Goal: Information Seeking & Learning: Learn about a topic

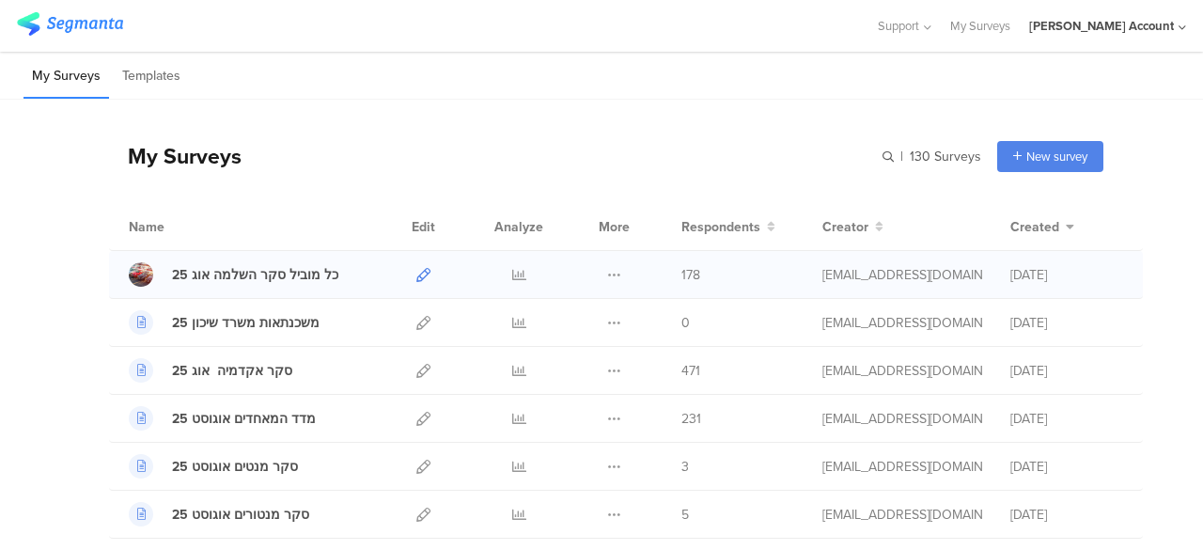
click at [416, 275] on icon at bounding box center [423, 275] width 14 height 14
click at [512, 274] on icon at bounding box center [519, 275] width 14 height 14
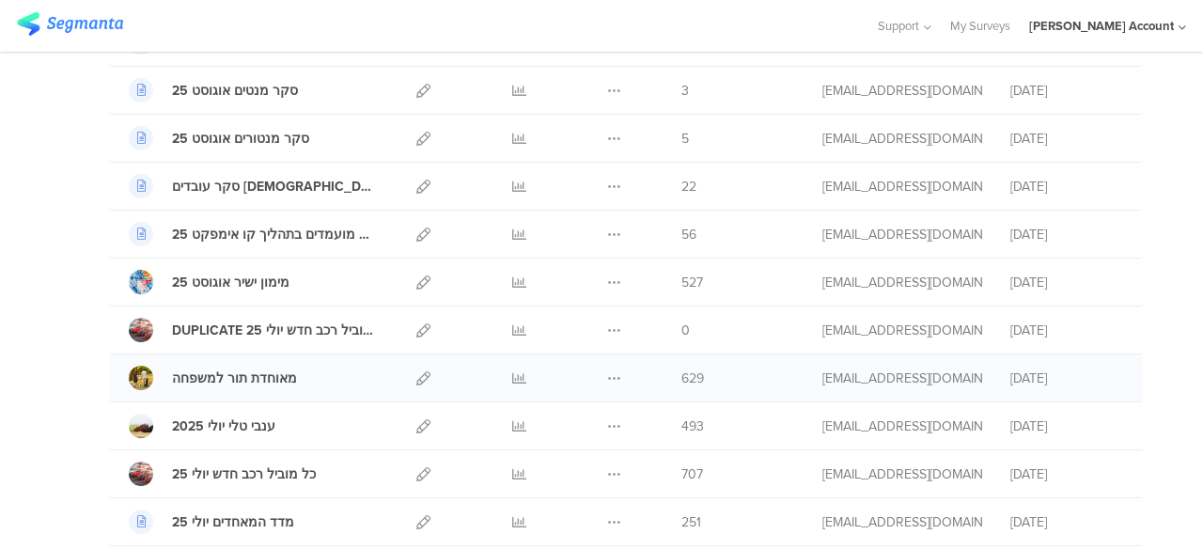
scroll to position [470, 0]
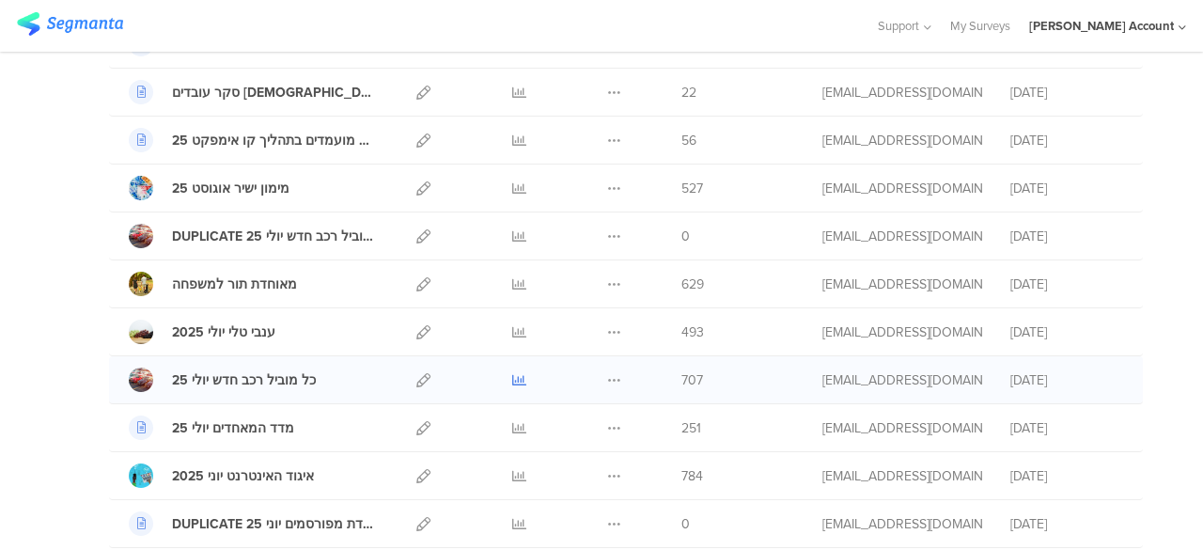
click at [512, 373] on icon at bounding box center [519, 380] width 14 height 14
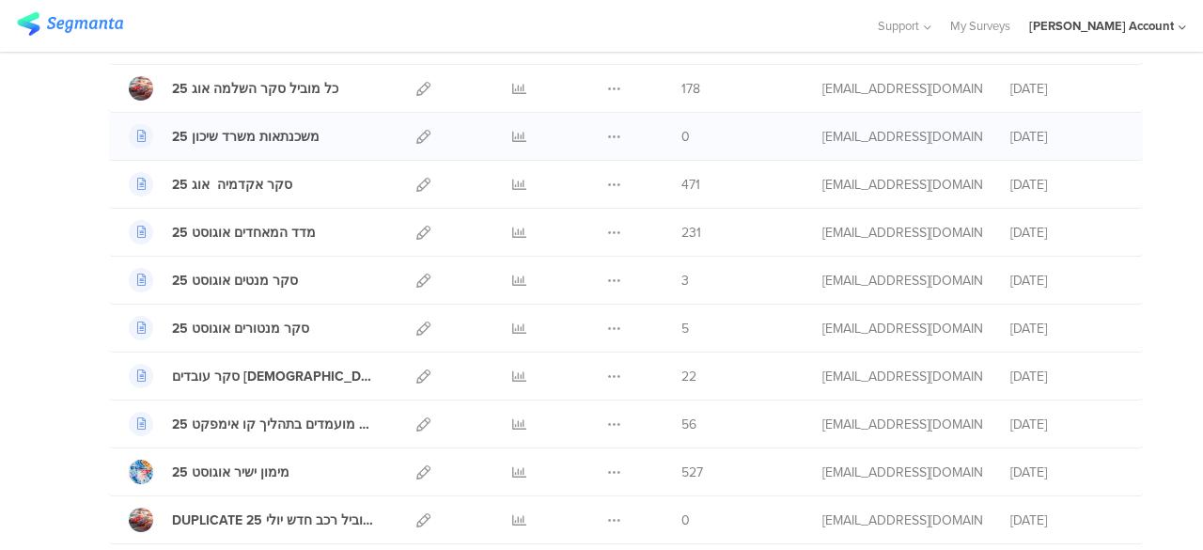
scroll to position [0, 0]
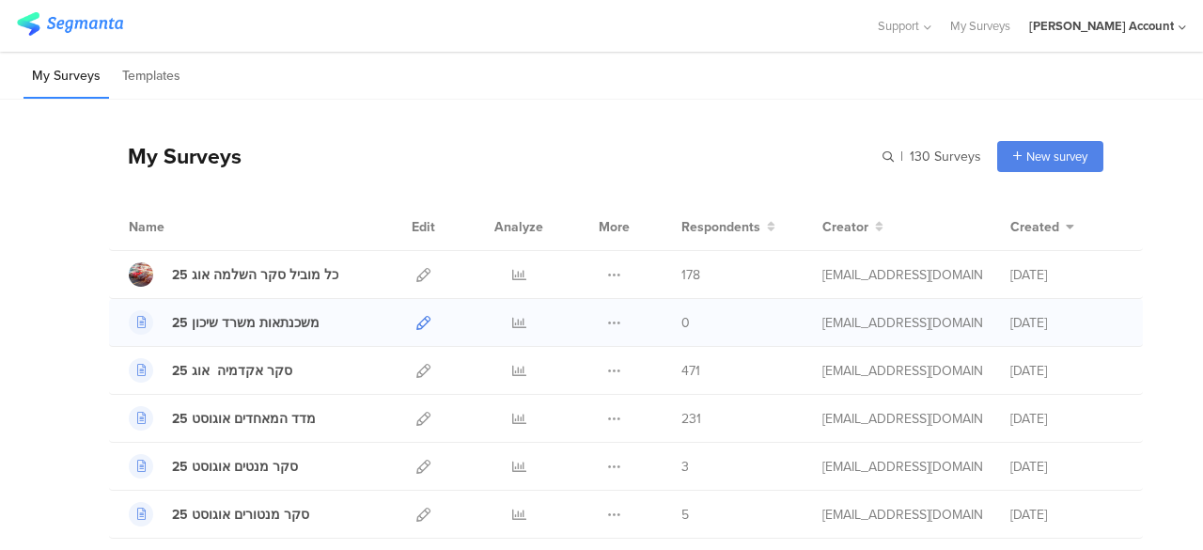
click at [416, 323] on icon at bounding box center [423, 323] width 14 height 14
click at [512, 272] on icon at bounding box center [519, 275] width 14 height 14
click at [432, 83] on div "My Surveys Templates" at bounding box center [601, 76] width 1203 height 48
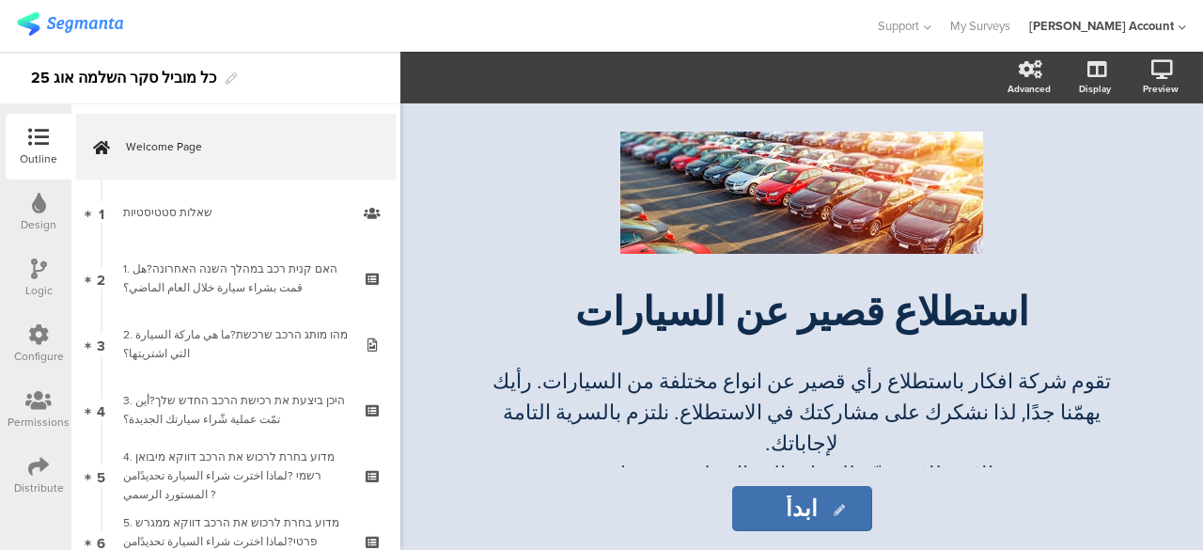
click at [39, 471] on icon at bounding box center [38, 466] width 21 height 21
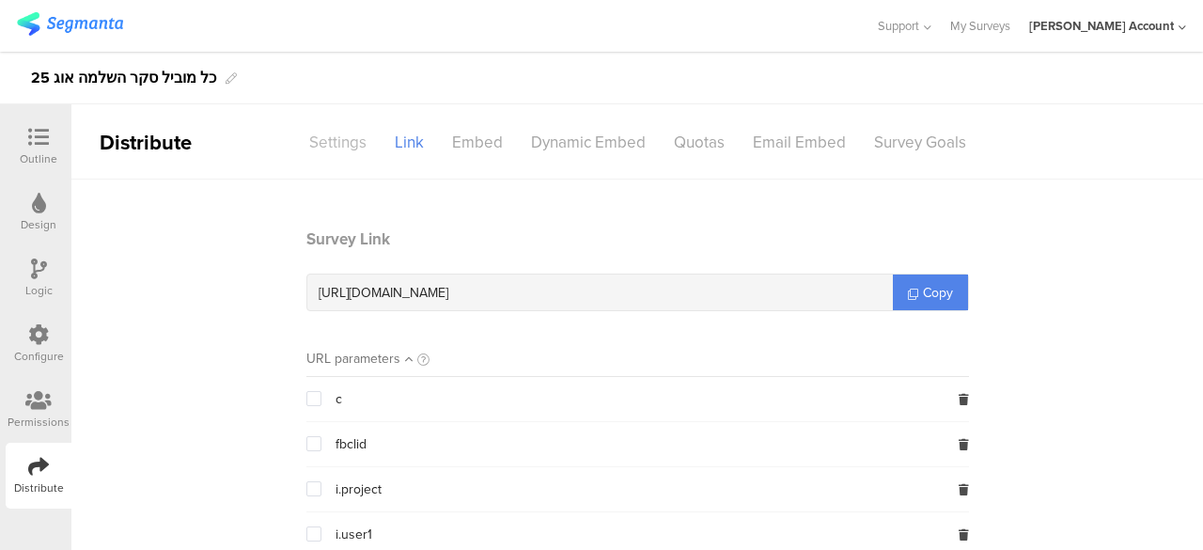
click at [348, 148] on div "Settings" at bounding box center [338, 142] width 86 height 33
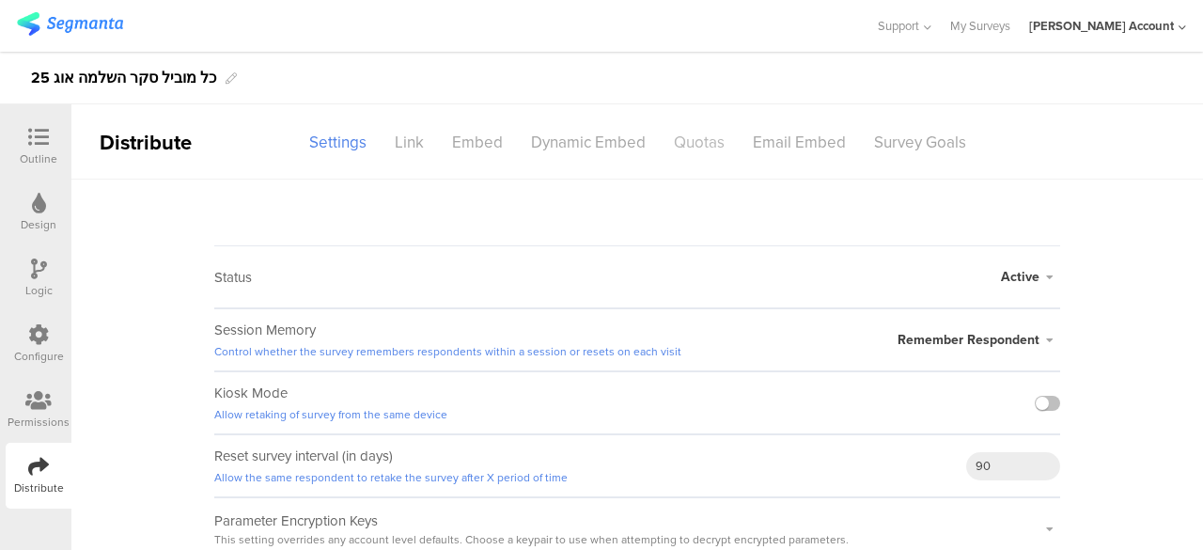
click at [697, 148] on div "Quotas" at bounding box center [699, 142] width 79 height 33
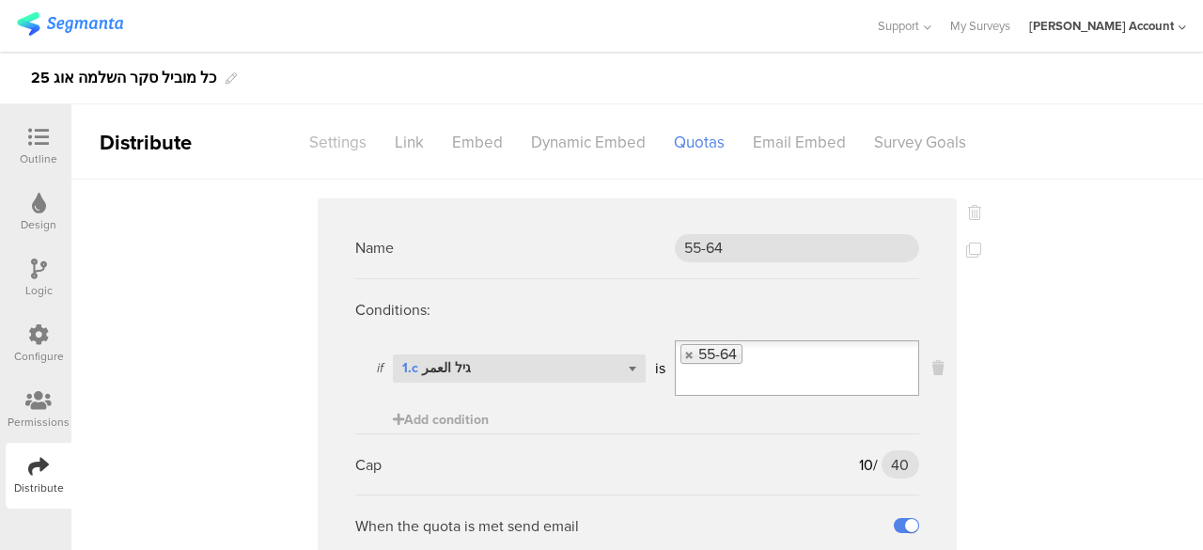
click at [353, 147] on div "Settings" at bounding box center [338, 142] width 86 height 33
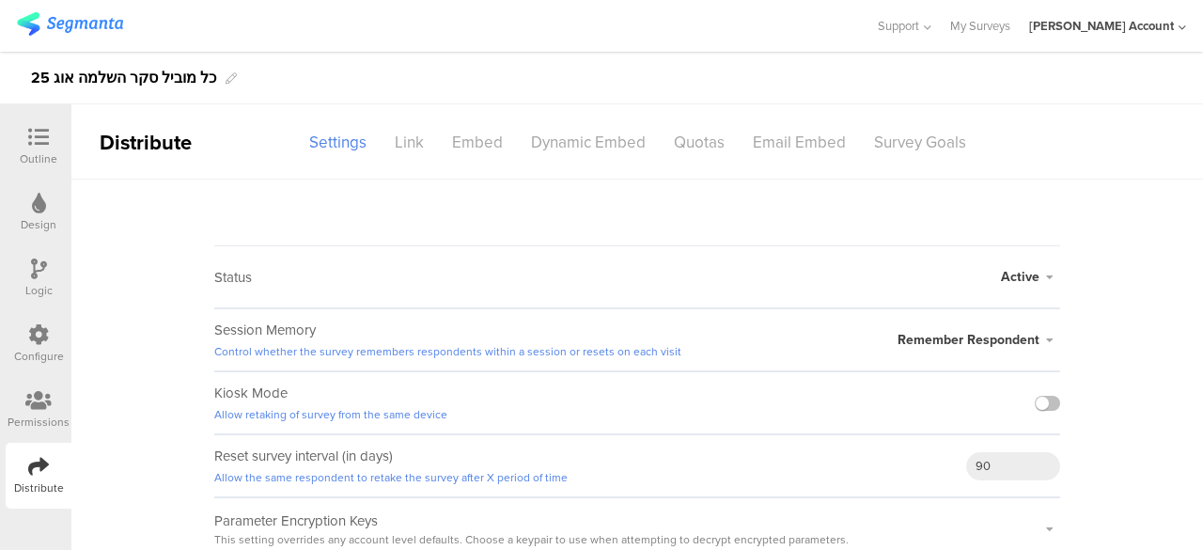
click at [47, 140] on icon at bounding box center [38, 137] width 21 height 21
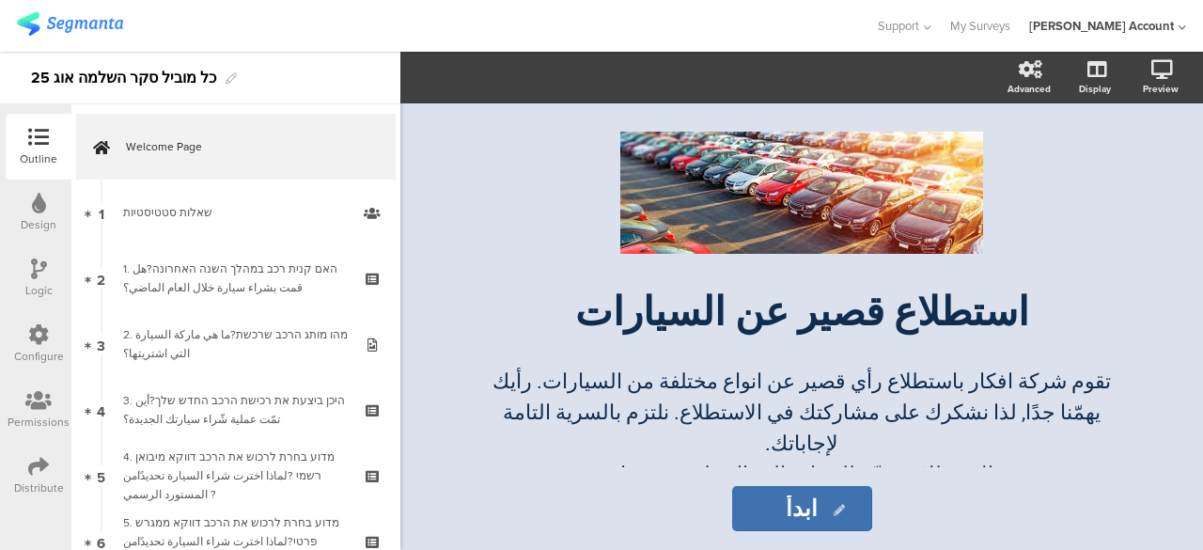
click at [43, 461] on icon at bounding box center [38, 466] width 21 height 21
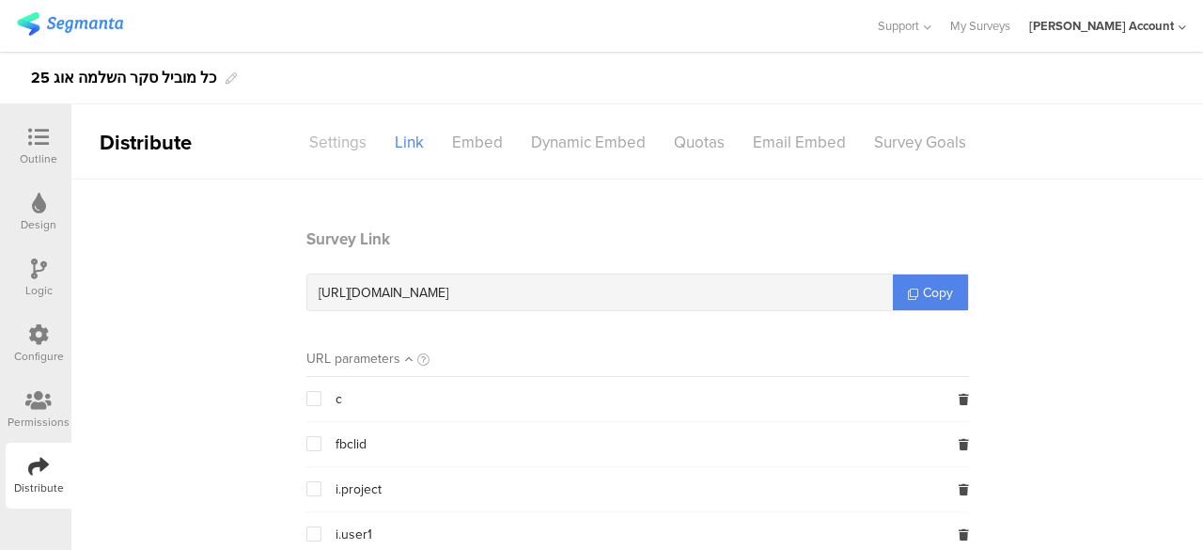
click at [345, 142] on div "Settings" at bounding box center [338, 142] width 86 height 33
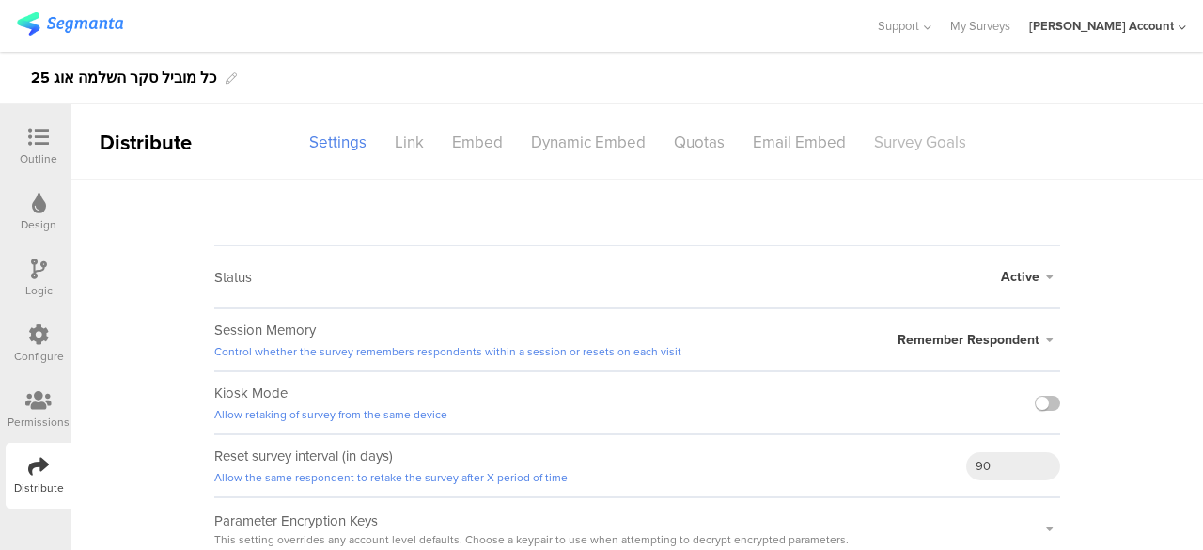
click at [877, 143] on div "Survey Goals" at bounding box center [920, 142] width 120 height 33
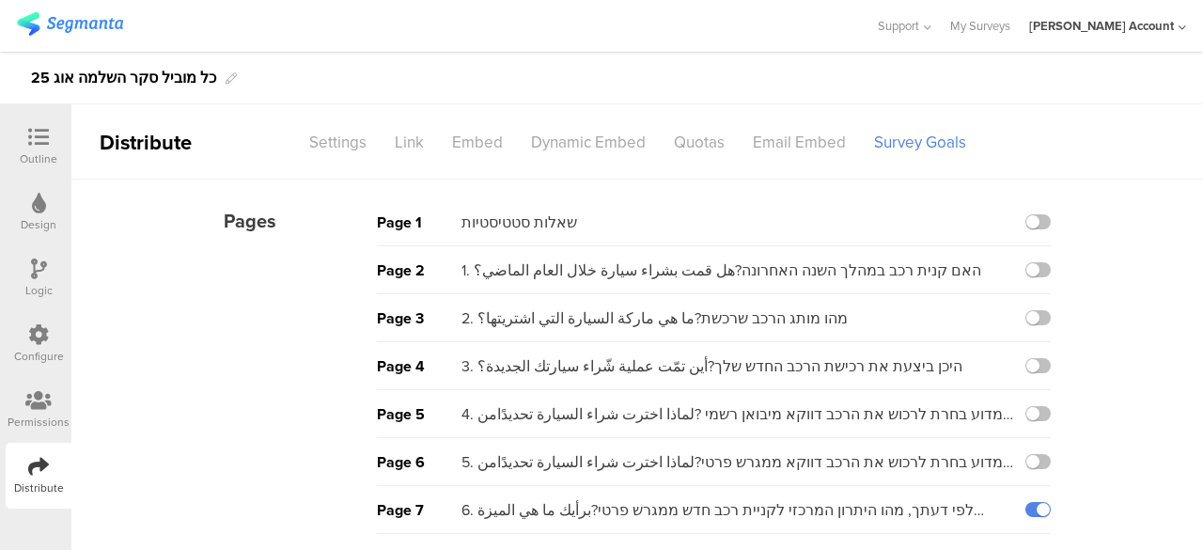
click at [45, 141] on icon at bounding box center [38, 137] width 21 height 21
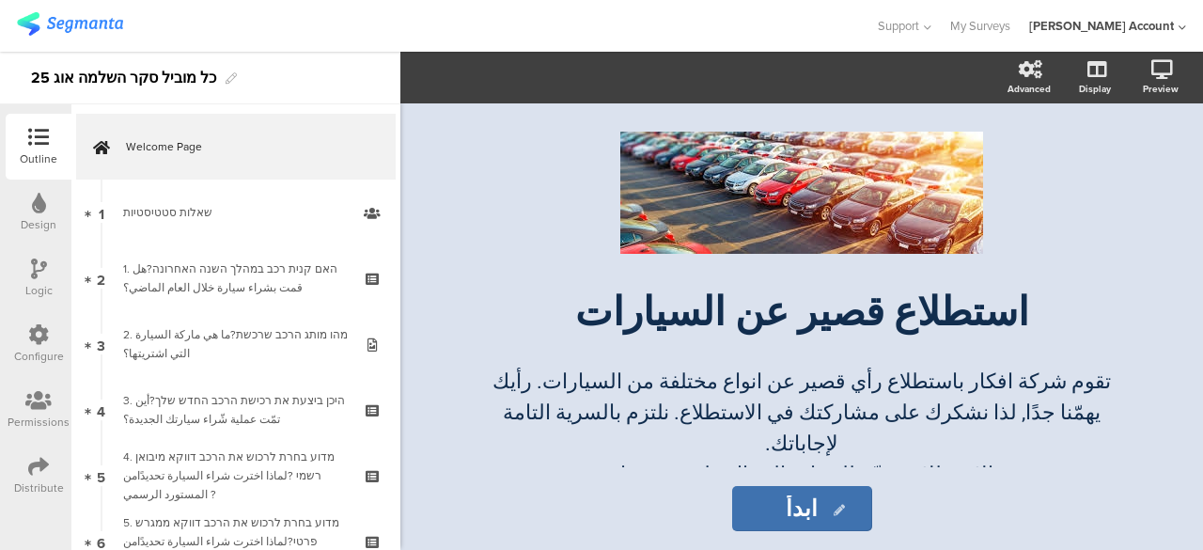
click at [52, 459] on div "Distribute" at bounding box center [39, 476] width 66 height 66
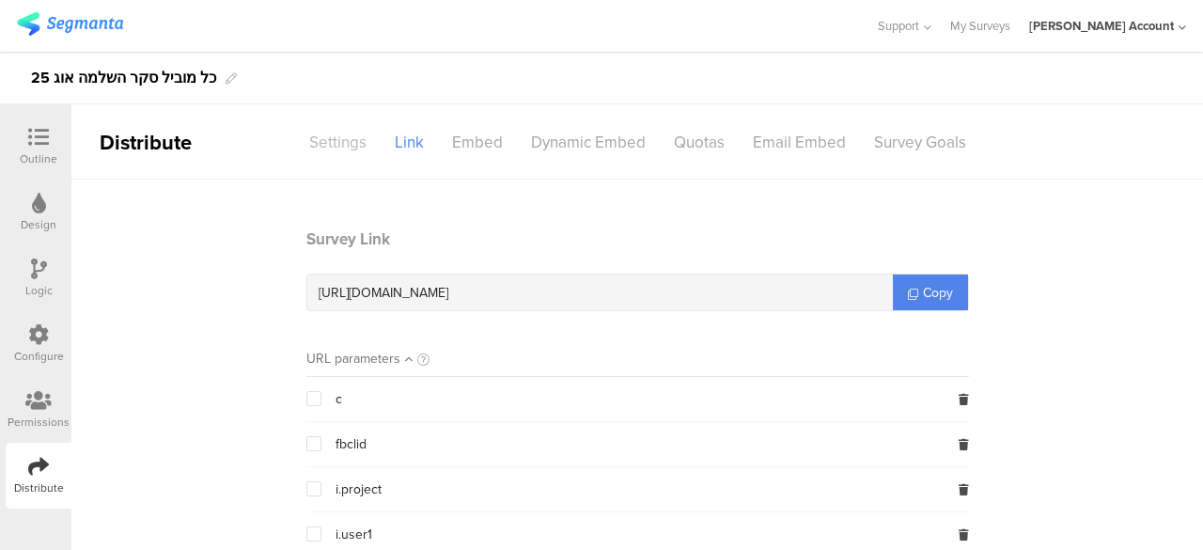
click at [342, 149] on div "Settings" at bounding box center [338, 142] width 86 height 33
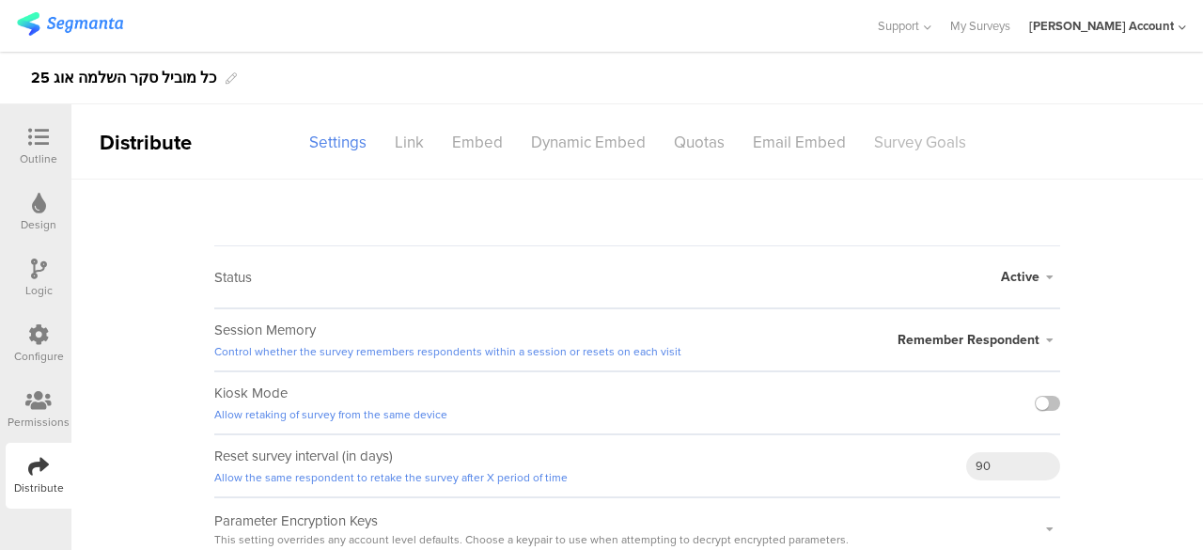
click at [927, 149] on div "Survey Goals" at bounding box center [920, 142] width 120 height 33
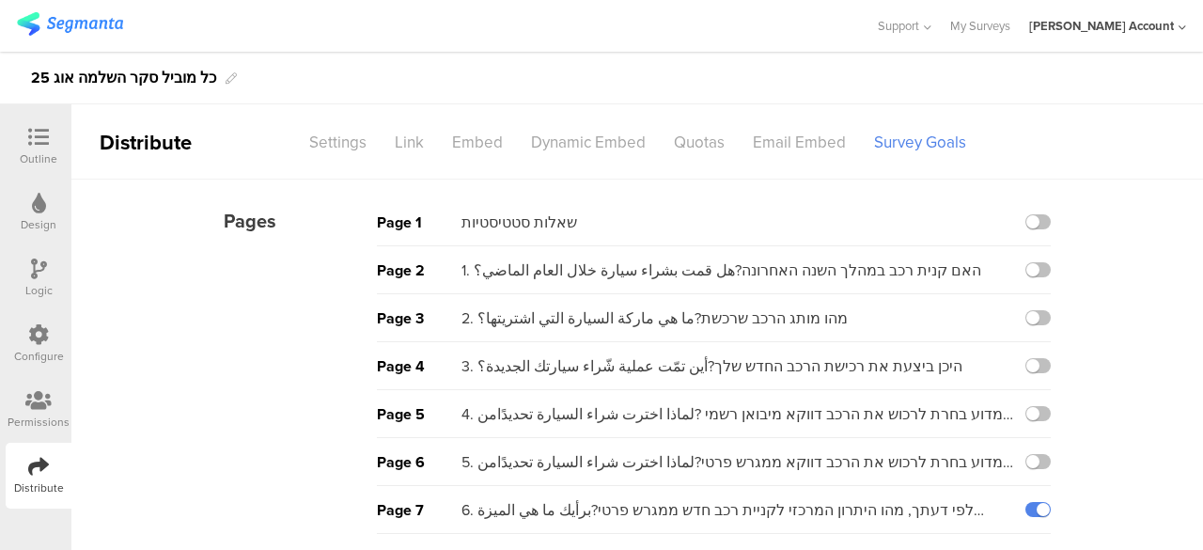
click at [43, 136] on icon at bounding box center [38, 137] width 21 height 21
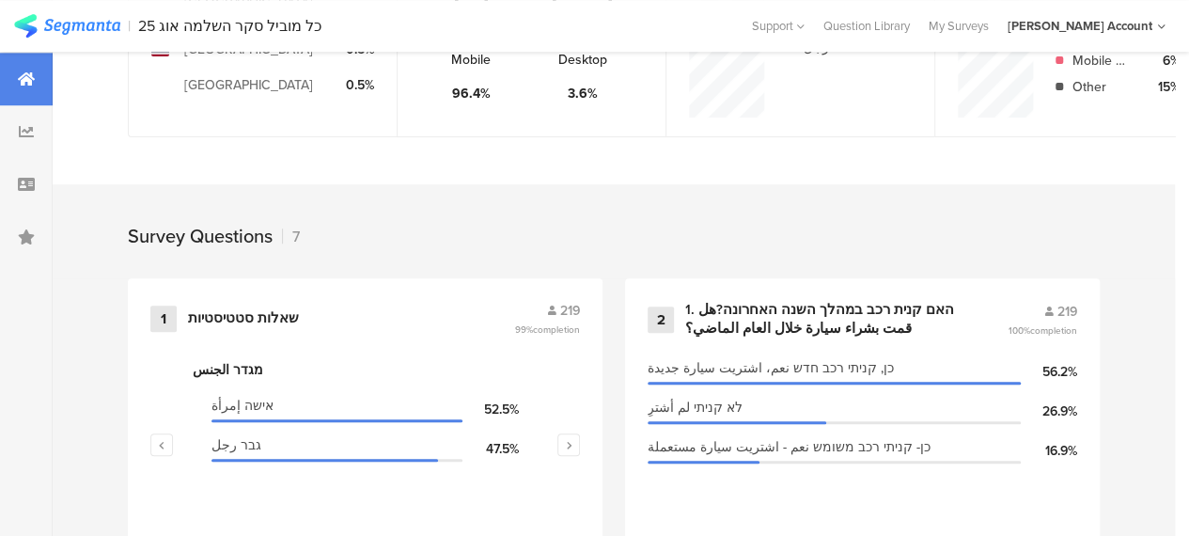
scroll to position [752, 0]
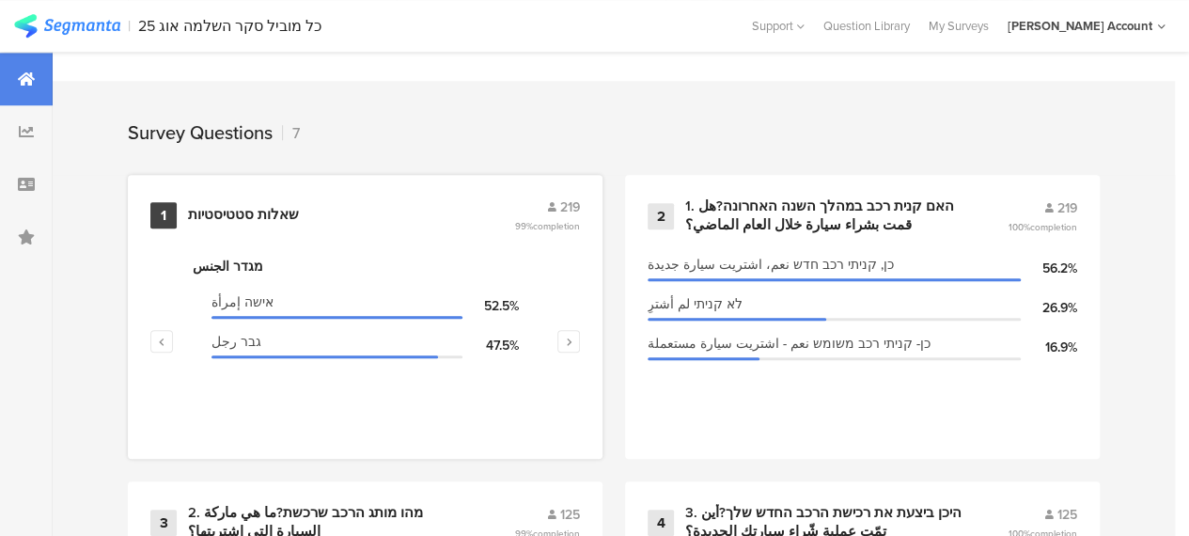
click at [285, 225] on div "שאלות סטטיסטיות" at bounding box center [243, 215] width 111 height 19
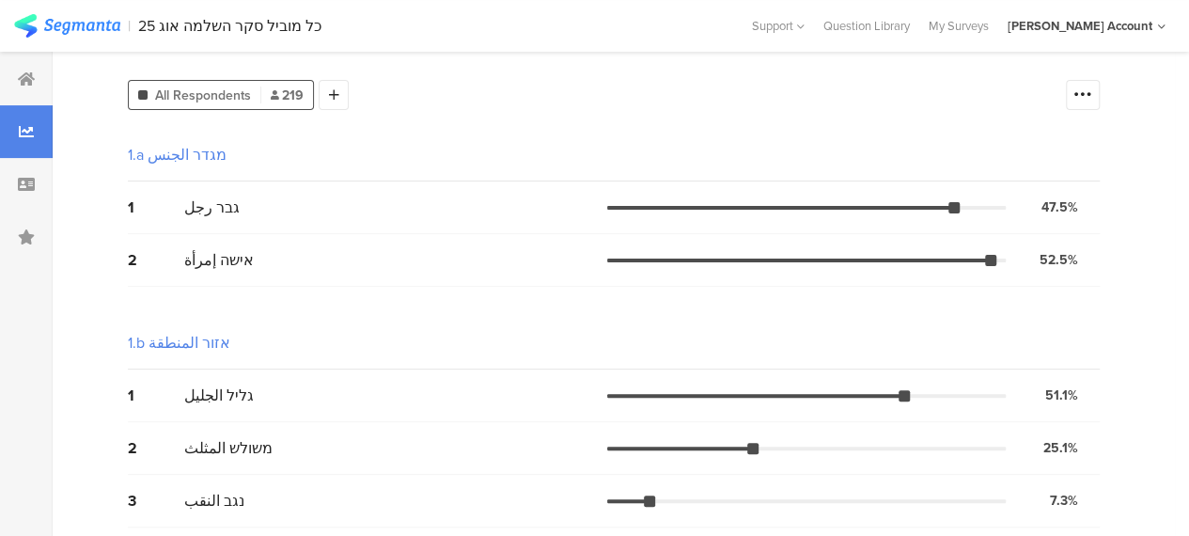
scroll to position [282, 0]
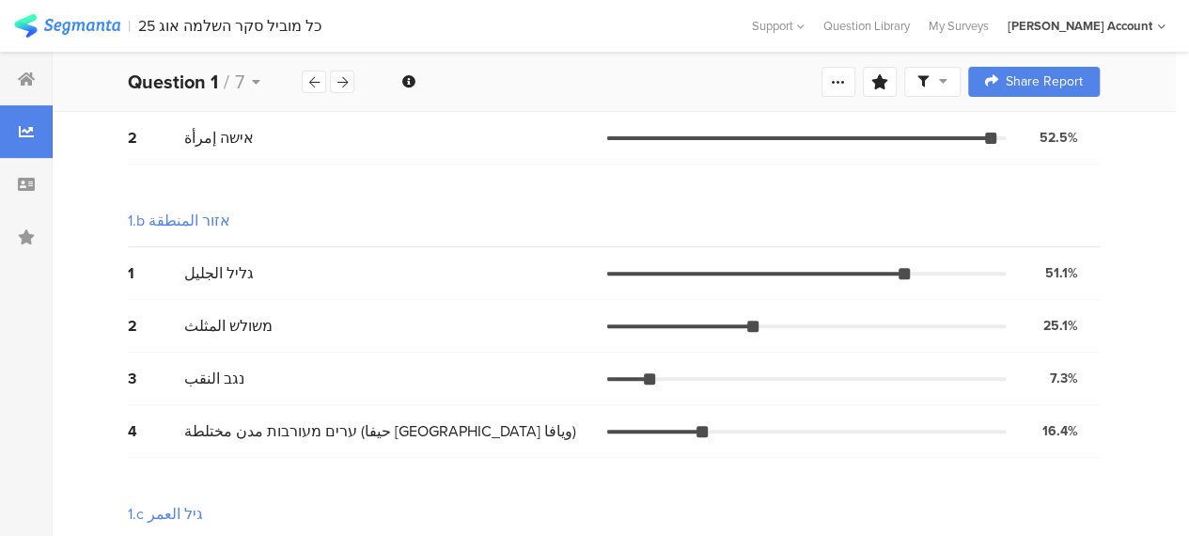
drag, startPoint x: 955, startPoint y: 86, endPoint x: 968, endPoint y: 108, distance: 25.3
click at [948, 86] on icon at bounding box center [943, 80] width 8 height 13
click at [974, 131] on div "Complete Responses Only" at bounding box center [933, 135] width 177 height 19
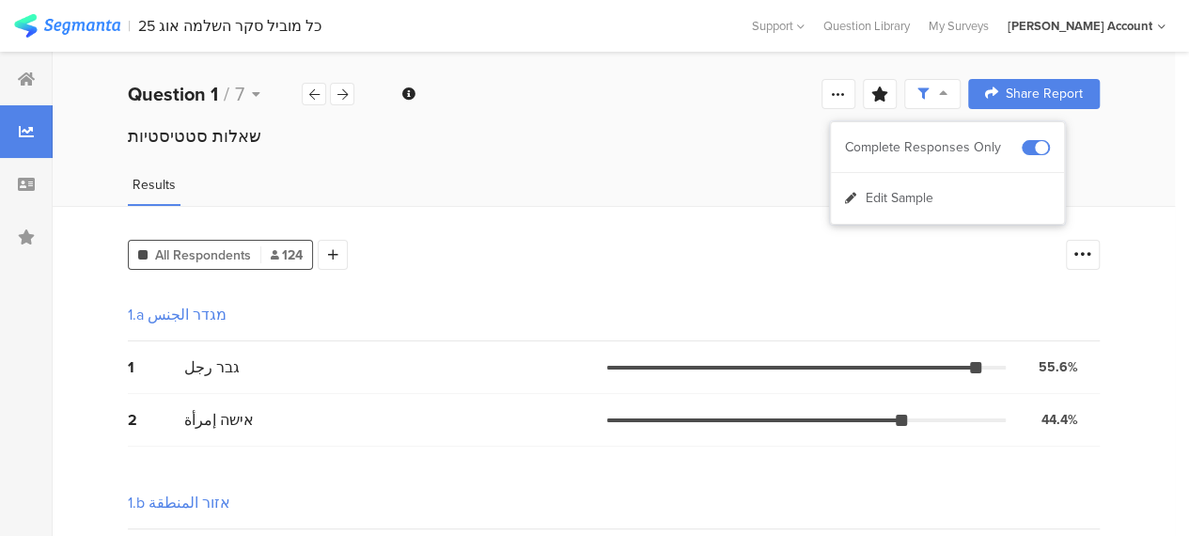
click at [600, 302] on div "1.a מגדר الجنس" at bounding box center [614, 315] width 972 height 53
click at [503, 304] on div "1.a מגדר الجنس" at bounding box center [614, 315] width 972 height 53
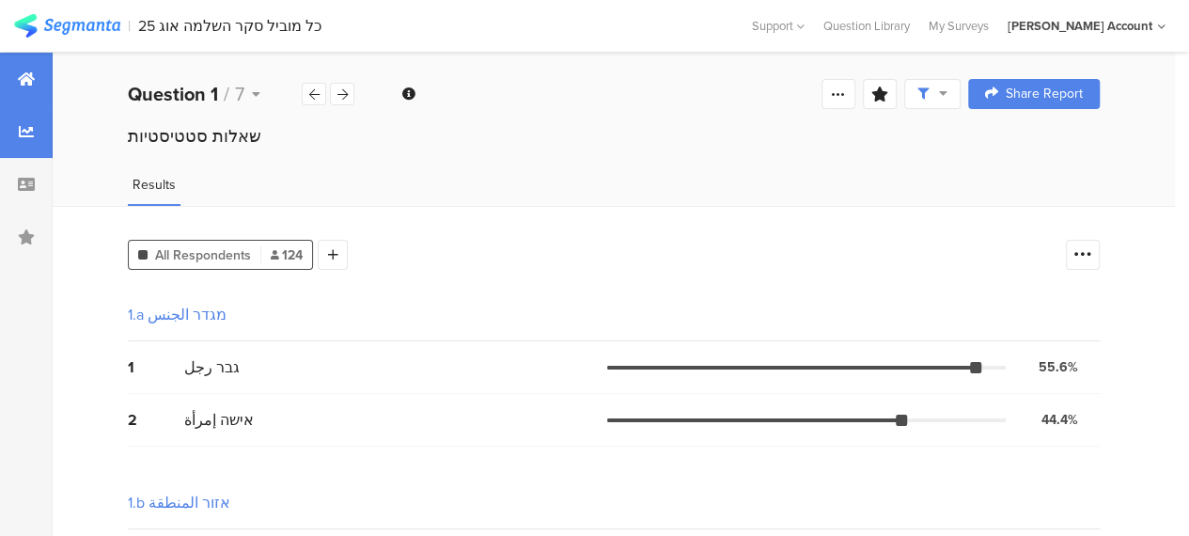
click at [31, 78] on icon at bounding box center [26, 78] width 17 height 15
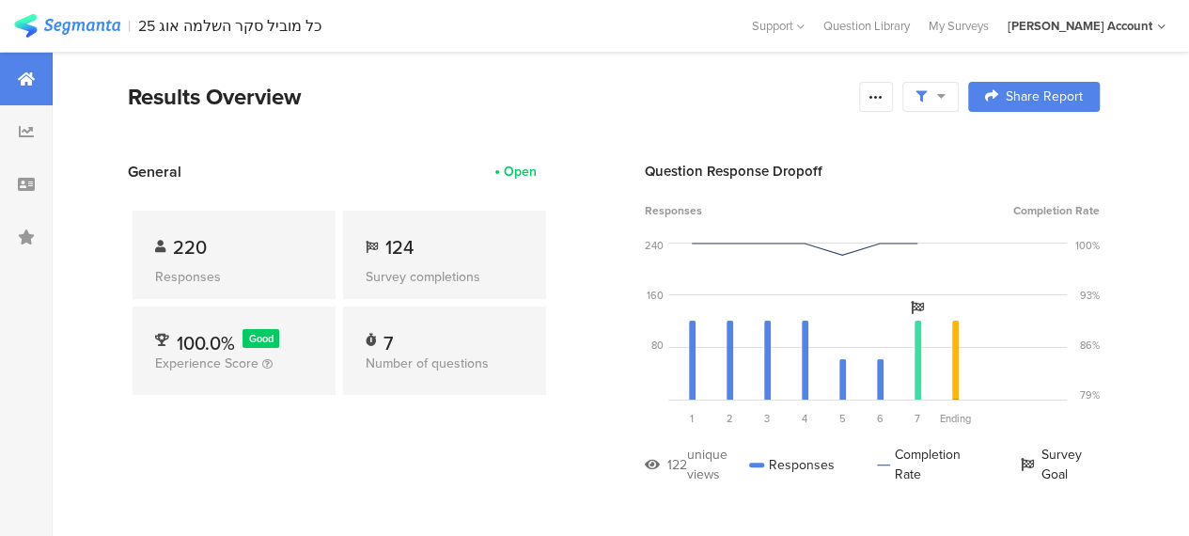
click at [286, 409] on div "220 Responses 124 Survey completions 100.0% Good Experience Score 7 Number of q…" at bounding box center [339, 306] width 423 height 248
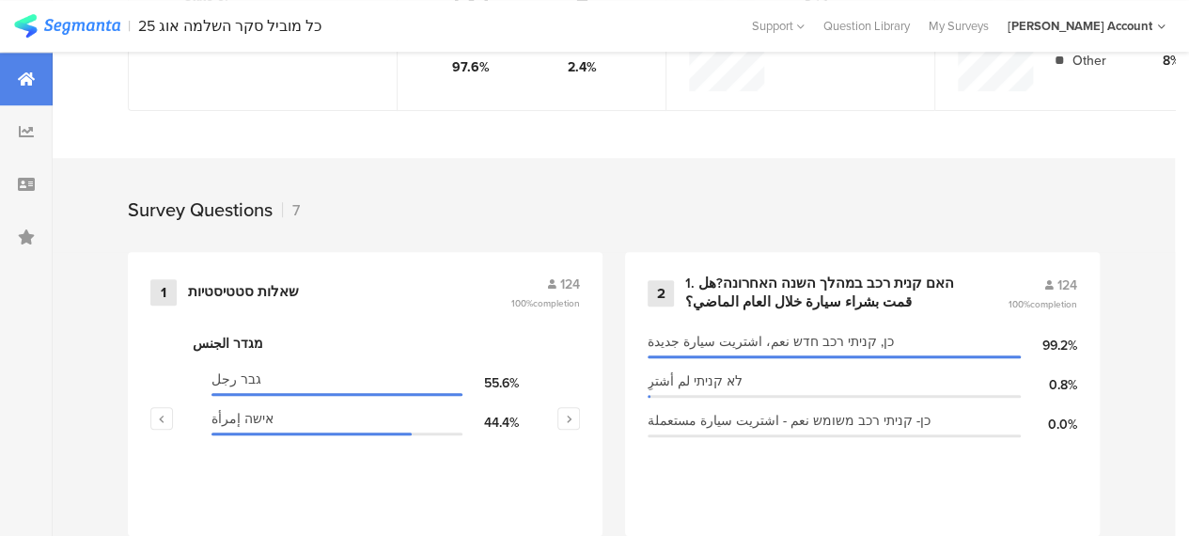
scroll to position [658, 0]
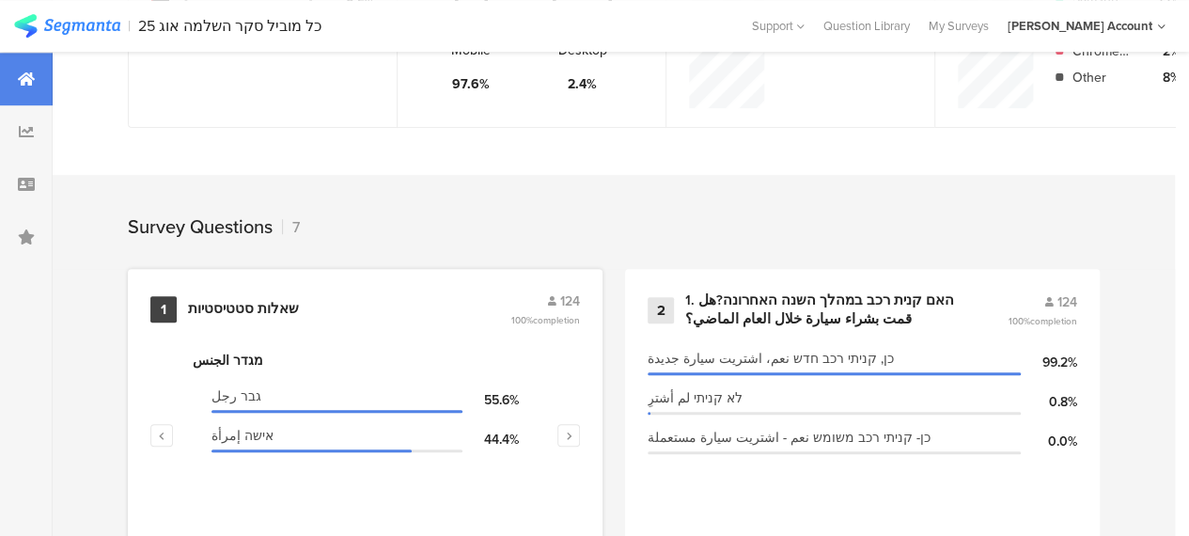
click at [277, 317] on div "שאלות סטטיסטיות" at bounding box center [243, 309] width 111 height 19
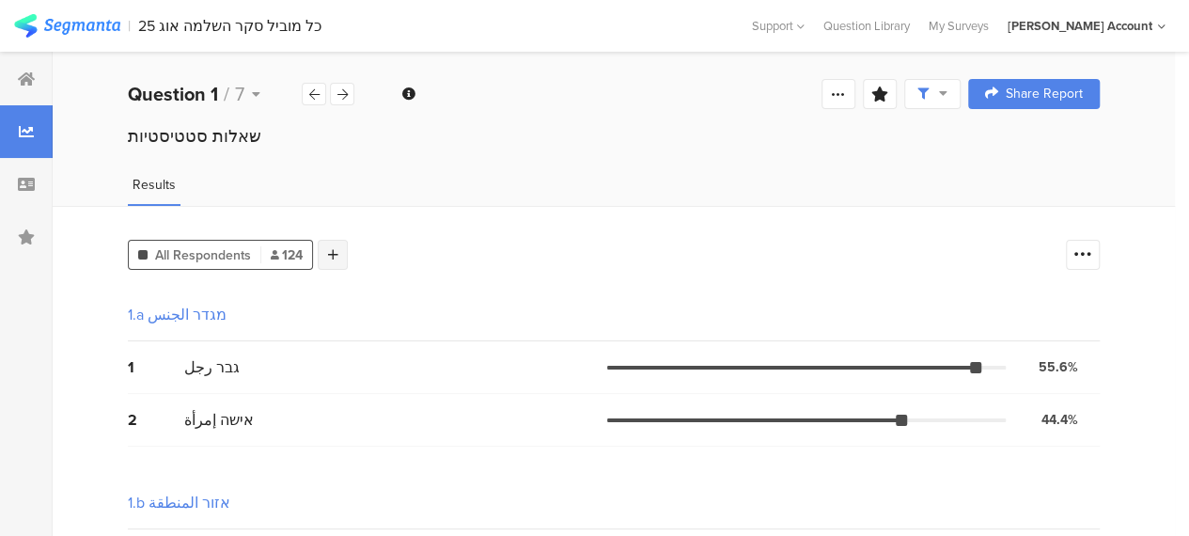
click at [334, 251] on icon at bounding box center [333, 254] width 10 height 13
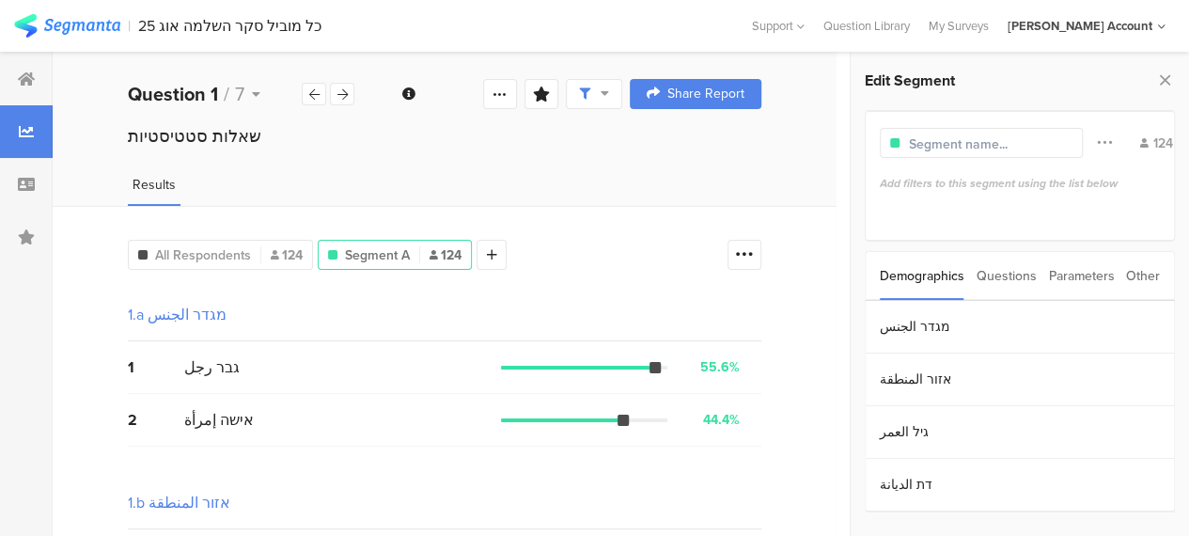
click at [1078, 274] on div "Parameters" at bounding box center [1081, 276] width 66 height 48
click at [942, 324] on section "c" at bounding box center [1020, 327] width 308 height 53
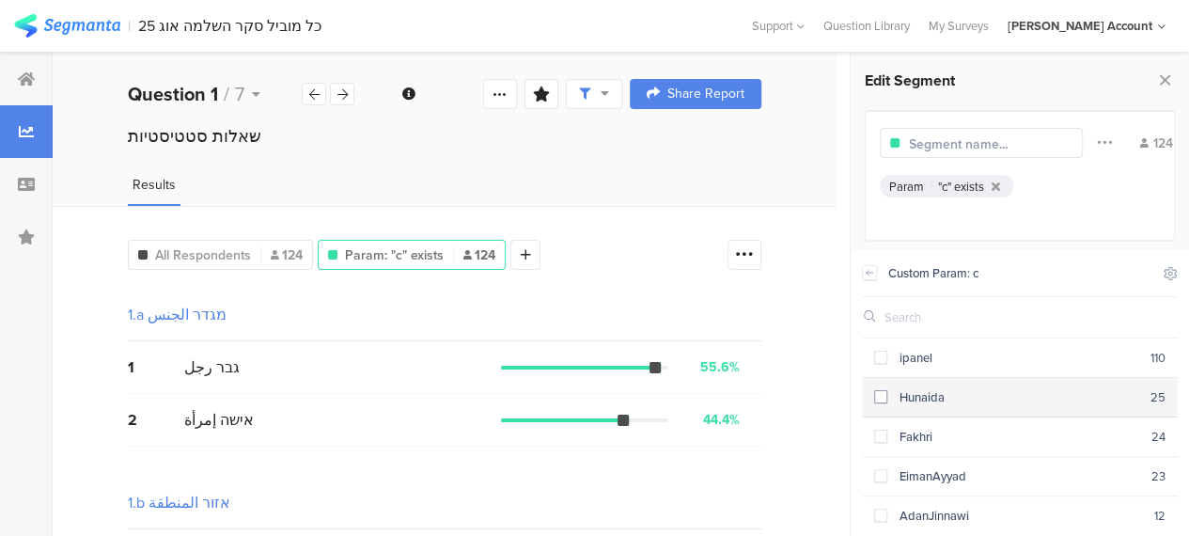
click at [881, 395] on span at bounding box center [880, 396] width 13 height 13
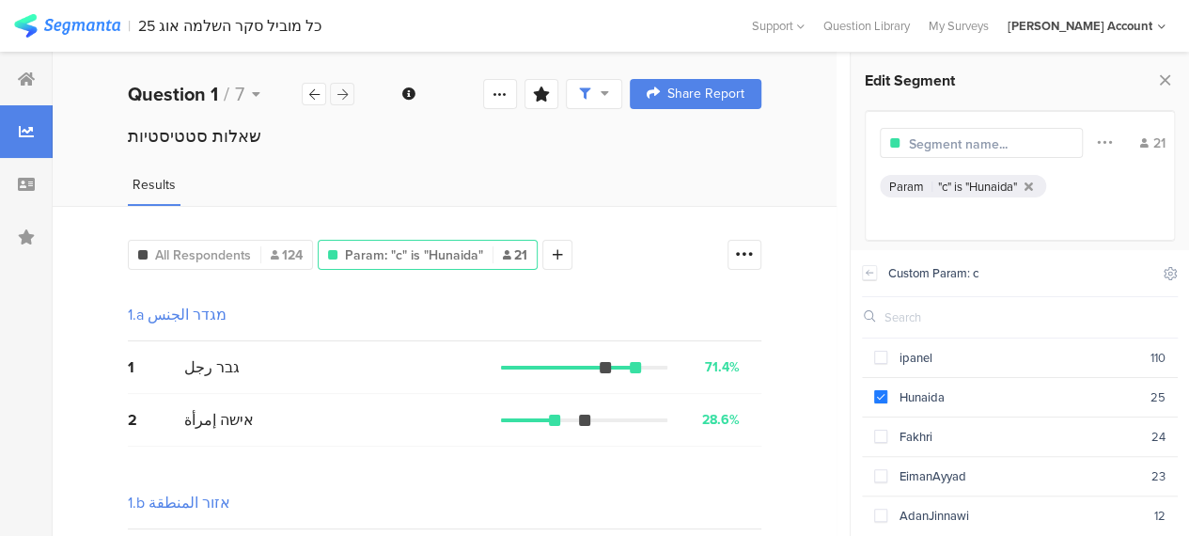
click at [341, 96] on icon at bounding box center [342, 94] width 10 height 12
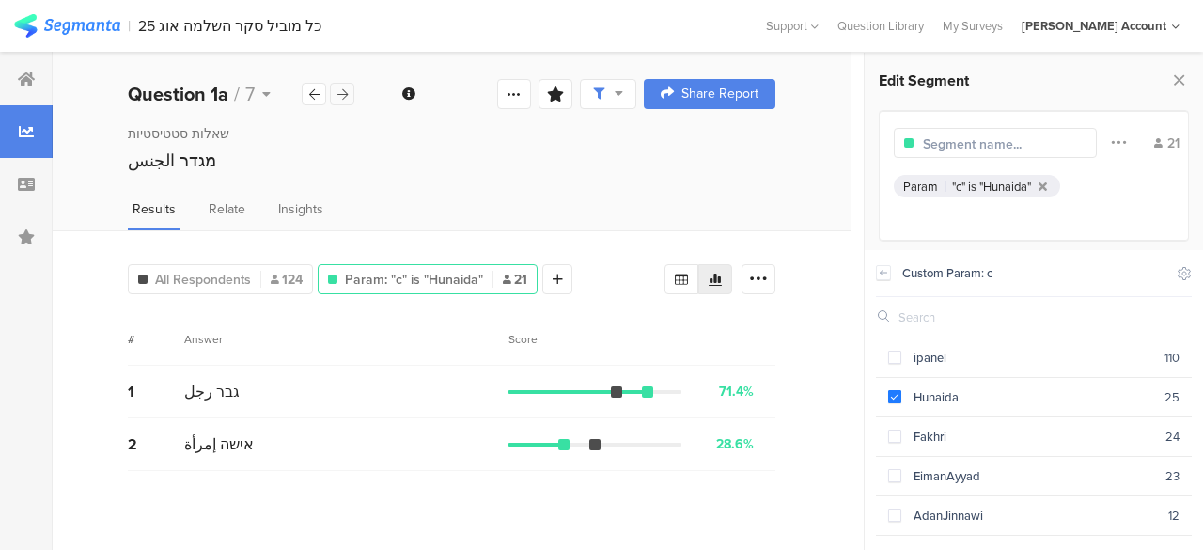
click at [341, 96] on icon at bounding box center [342, 94] width 10 height 12
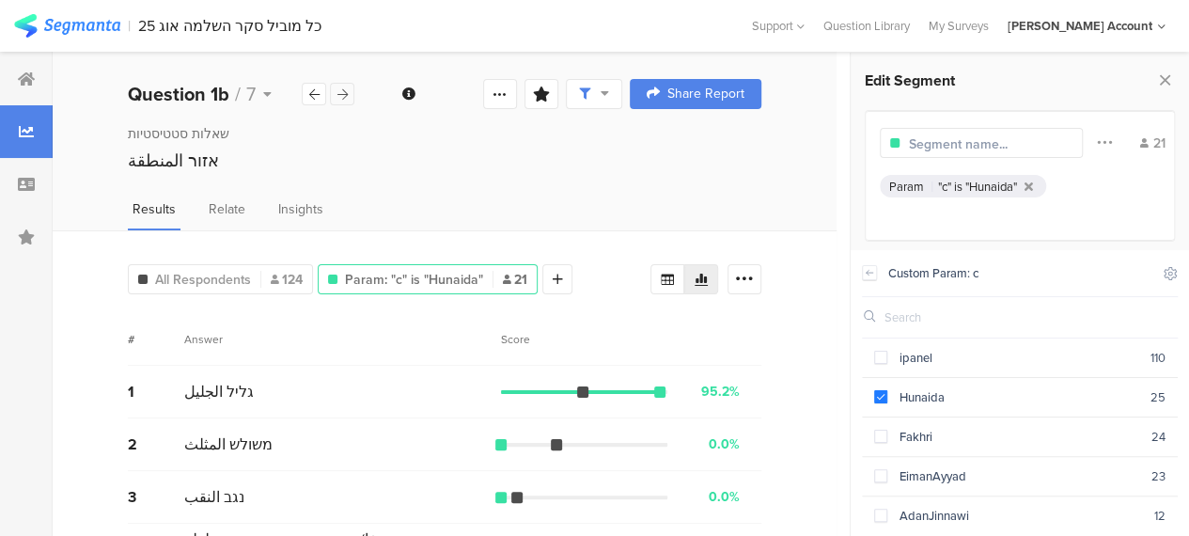
click at [341, 96] on icon at bounding box center [342, 94] width 10 height 12
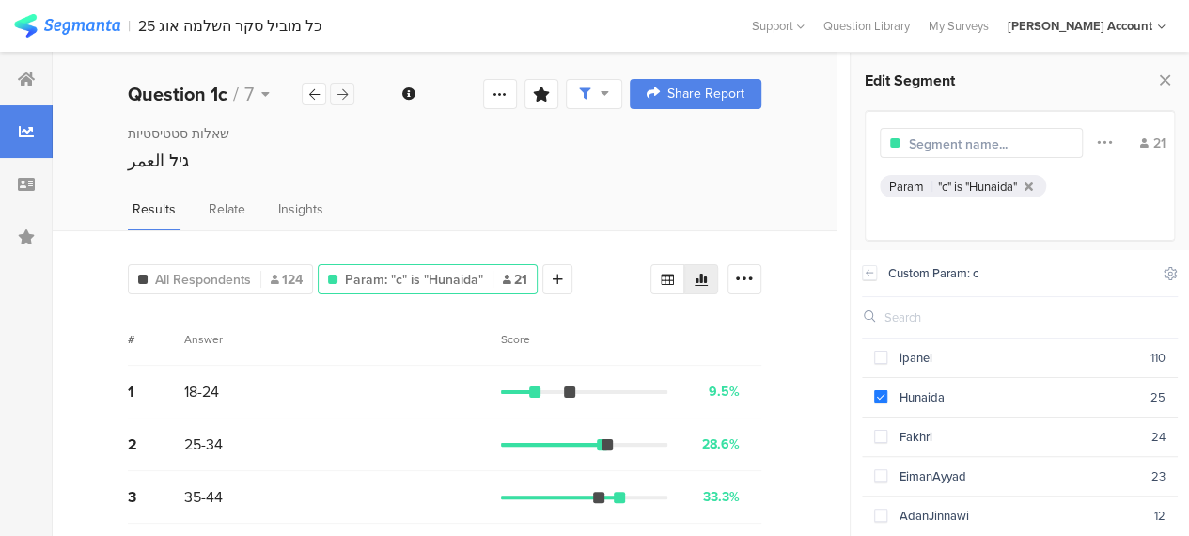
click at [341, 96] on icon at bounding box center [342, 94] width 10 height 12
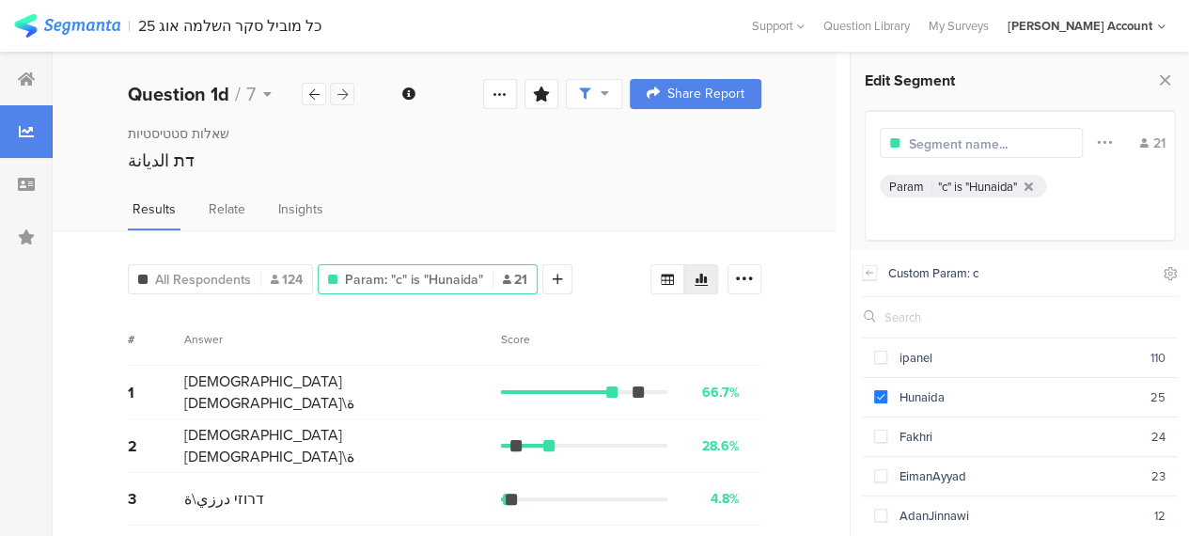
click at [341, 96] on icon at bounding box center [342, 94] width 10 height 12
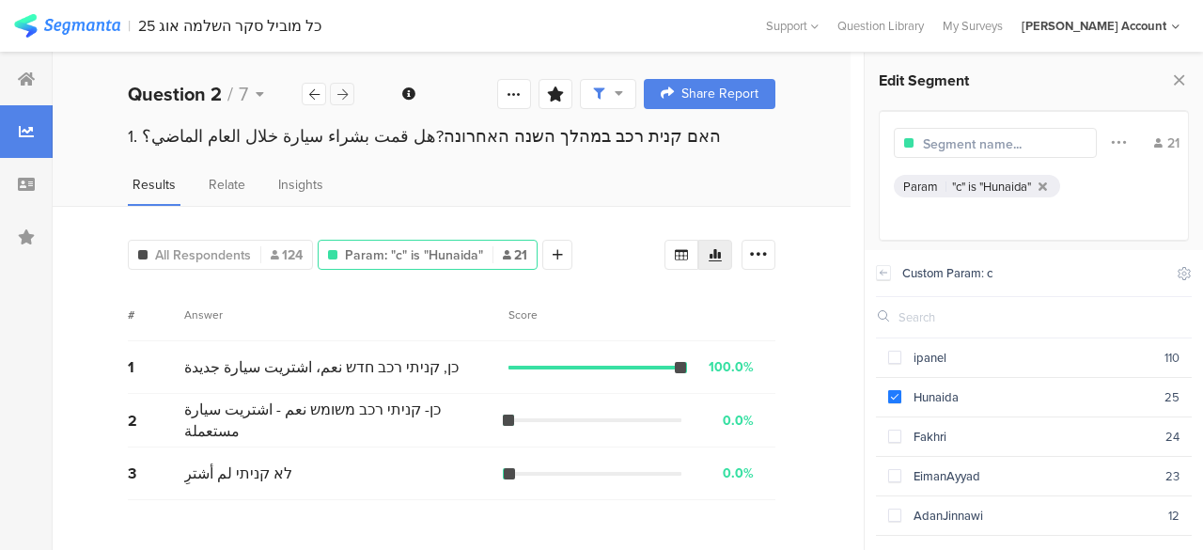
click at [341, 97] on icon at bounding box center [342, 94] width 10 height 12
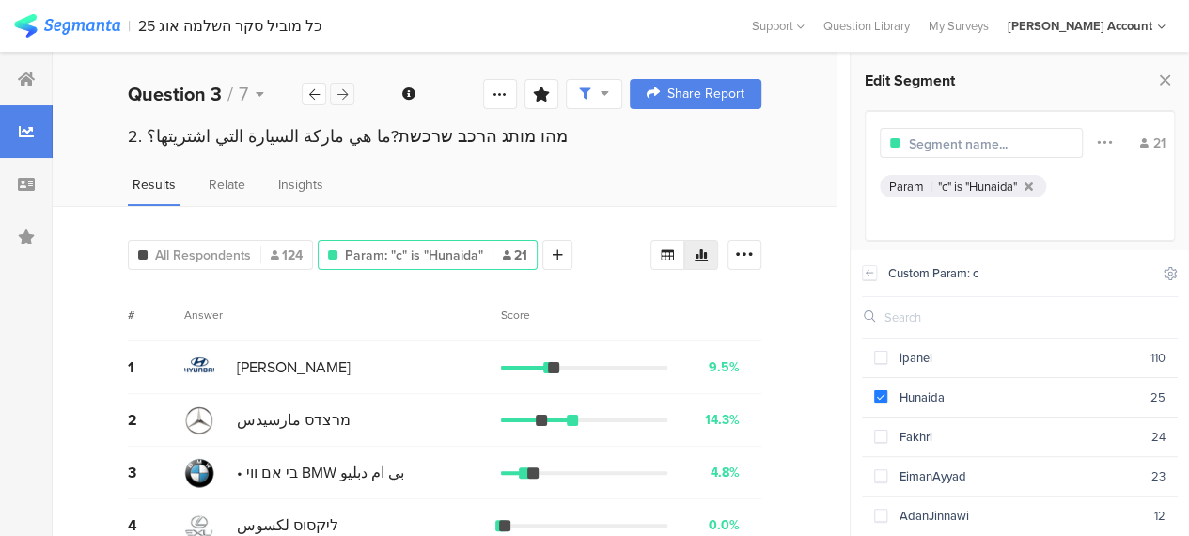
click at [345, 98] on icon at bounding box center [342, 94] width 10 height 12
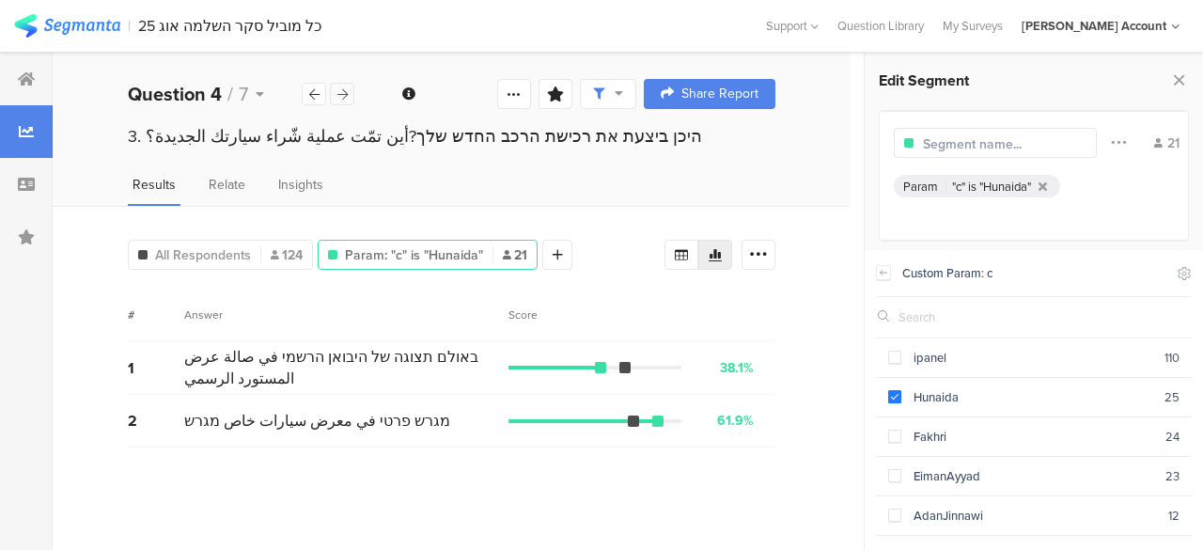
click at [343, 89] on icon at bounding box center [342, 94] width 10 height 12
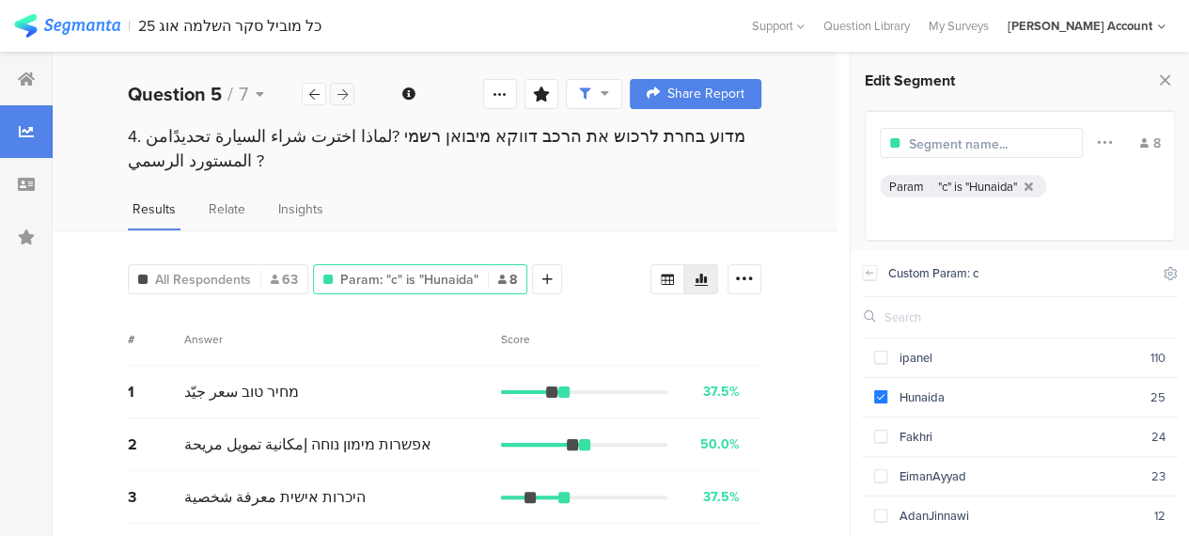
click at [343, 95] on icon at bounding box center [342, 94] width 10 height 12
click at [342, 96] on icon at bounding box center [342, 94] width 10 height 12
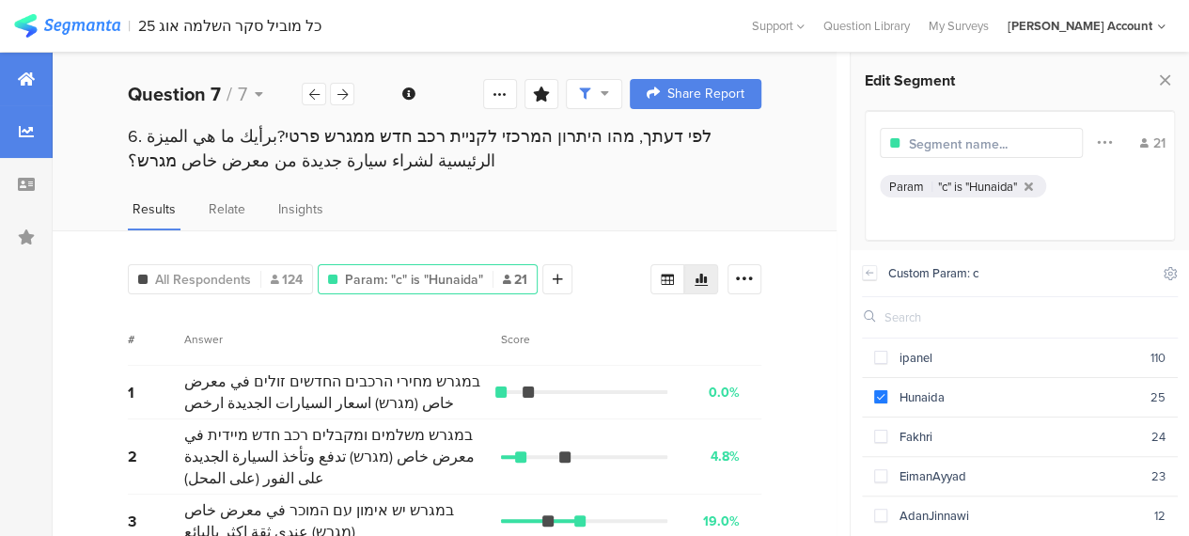
click at [28, 82] on icon at bounding box center [26, 78] width 17 height 15
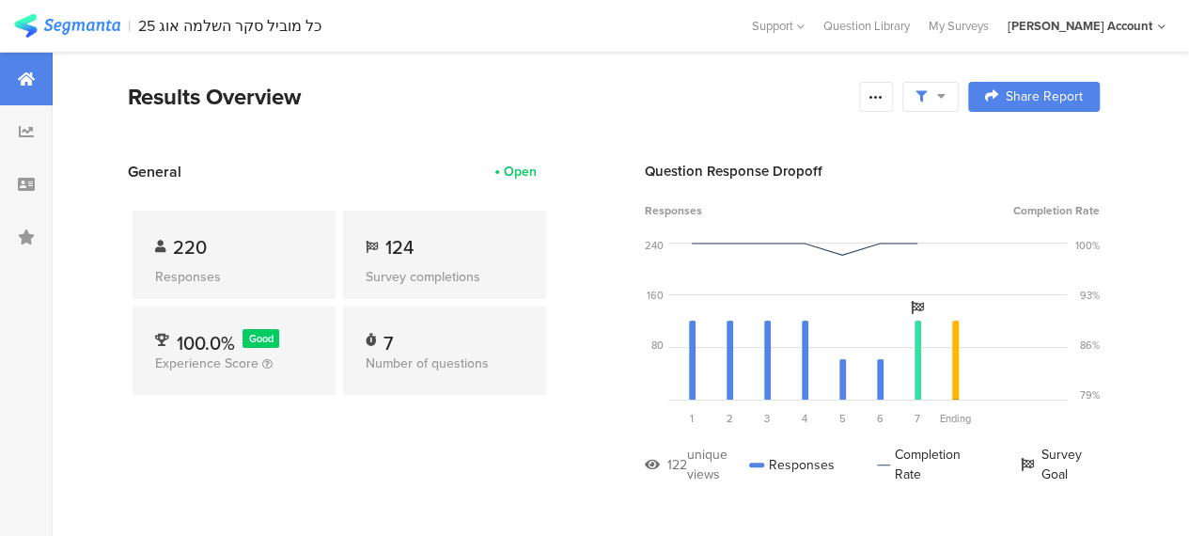
drag, startPoint x: 323, startPoint y: 144, endPoint x: 347, endPoint y: 142, distance: 23.6
click at [324, 144] on section "Results Overview Confidence Level 95 % Preview survey Edit survey Export Result…" at bounding box center [614, 120] width 1122 height 81
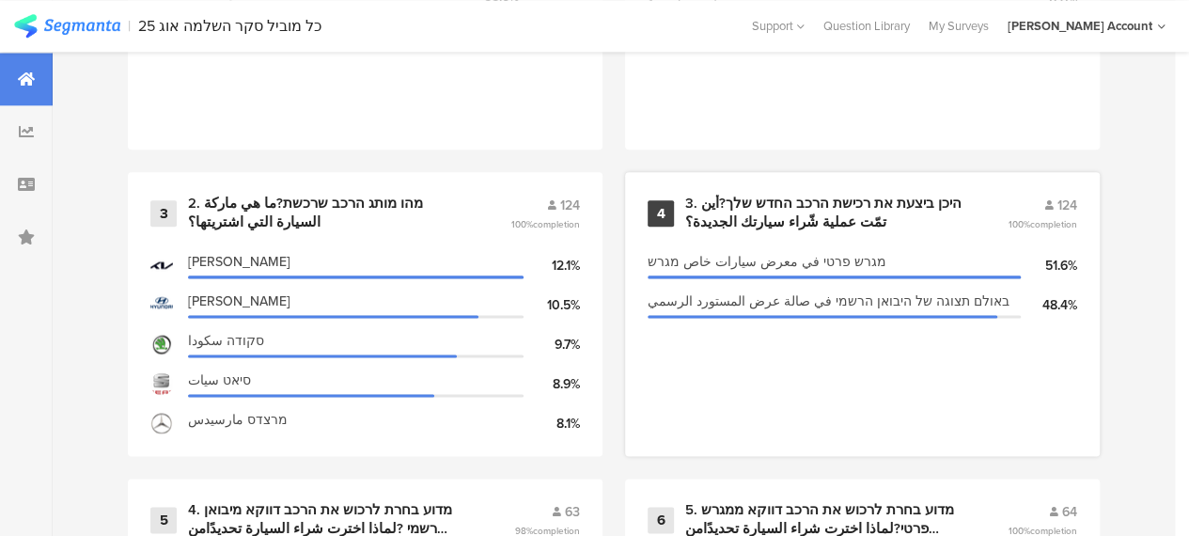
scroll to position [1034, 0]
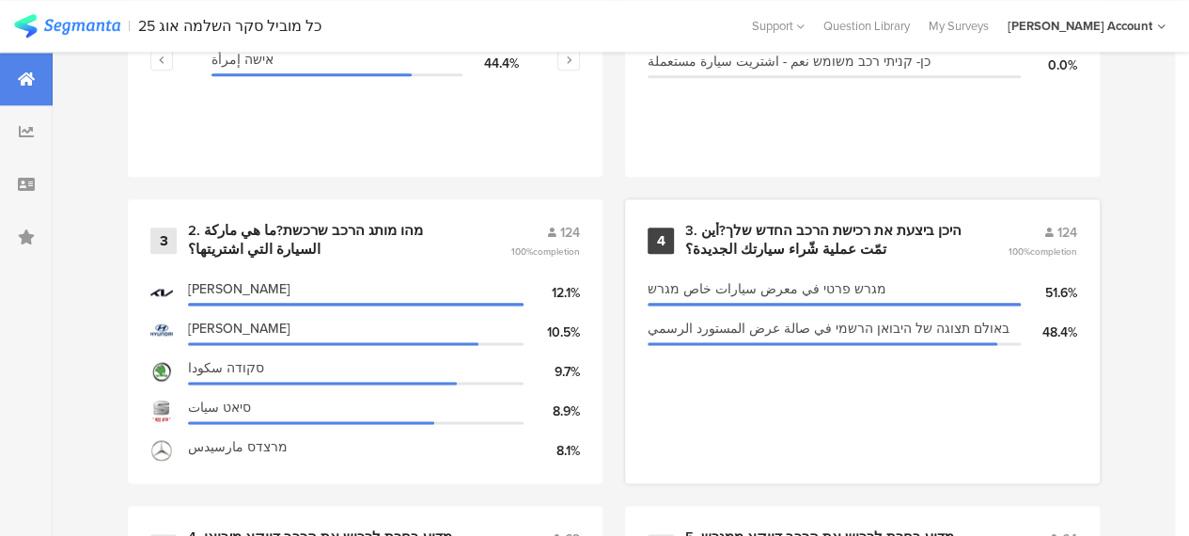
click at [757, 243] on div "3. היכן ביצעת את רכישת הרכב החדש שלך?أين تمّت عملية شّراء سيارتك الجديدة؟" at bounding box center [823, 240] width 277 height 37
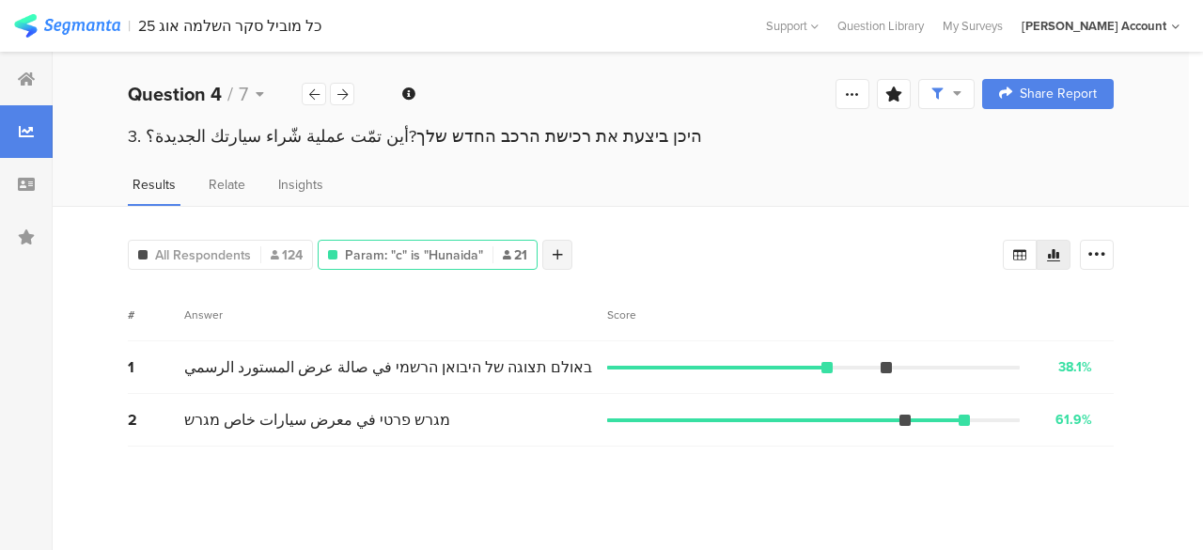
click at [553, 249] on icon at bounding box center [558, 254] width 10 height 13
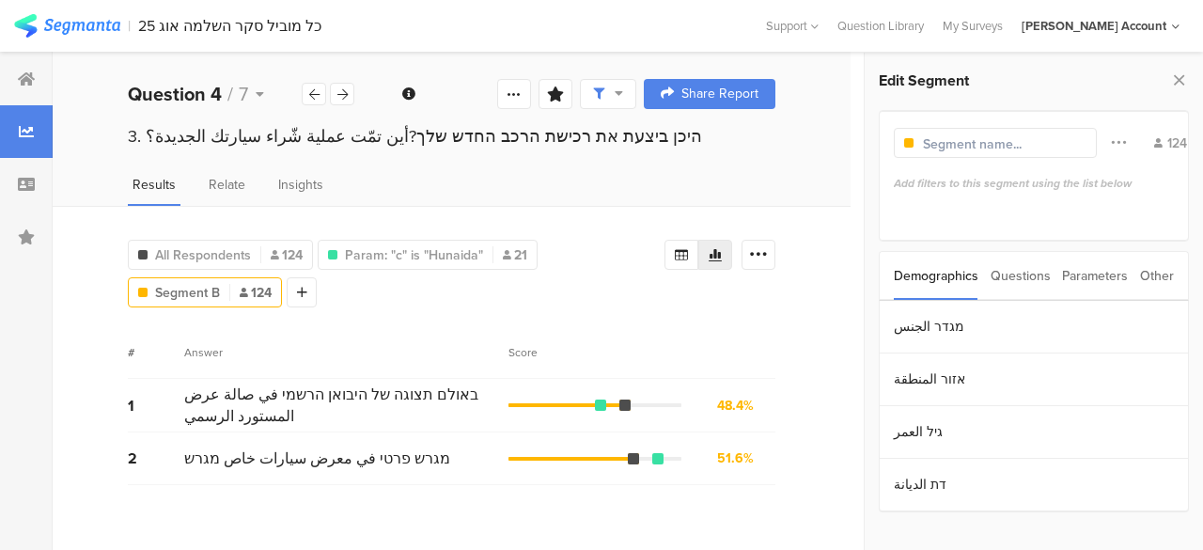
click at [1073, 274] on div "Parameters" at bounding box center [1095, 276] width 66 height 48
click at [899, 334] on section "c" at bounding box center [1034, 327] width 308 height 53
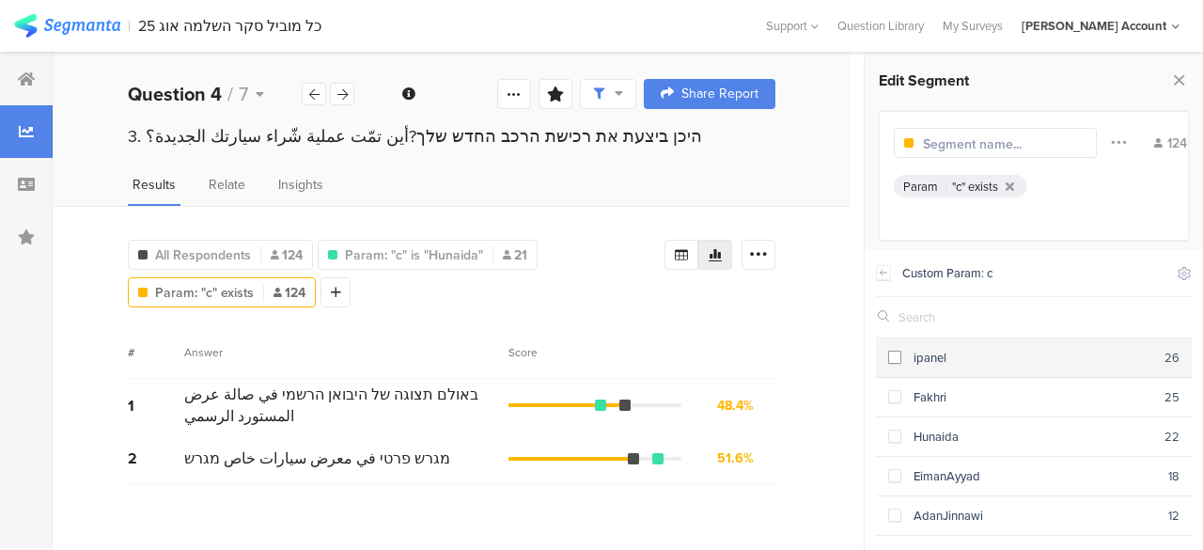
click at [885, 359] on section "ipanel 26" at bounding box center [1034, 357] width 316 height 39
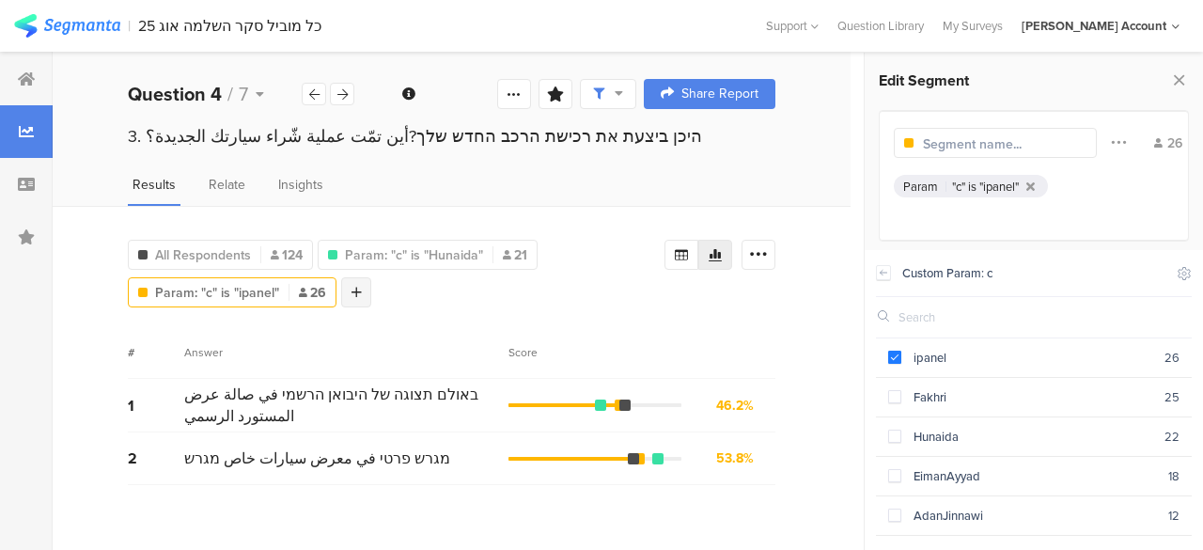
click at [355, 290] on icon at bounding box center [357, 292] width 10 height 13
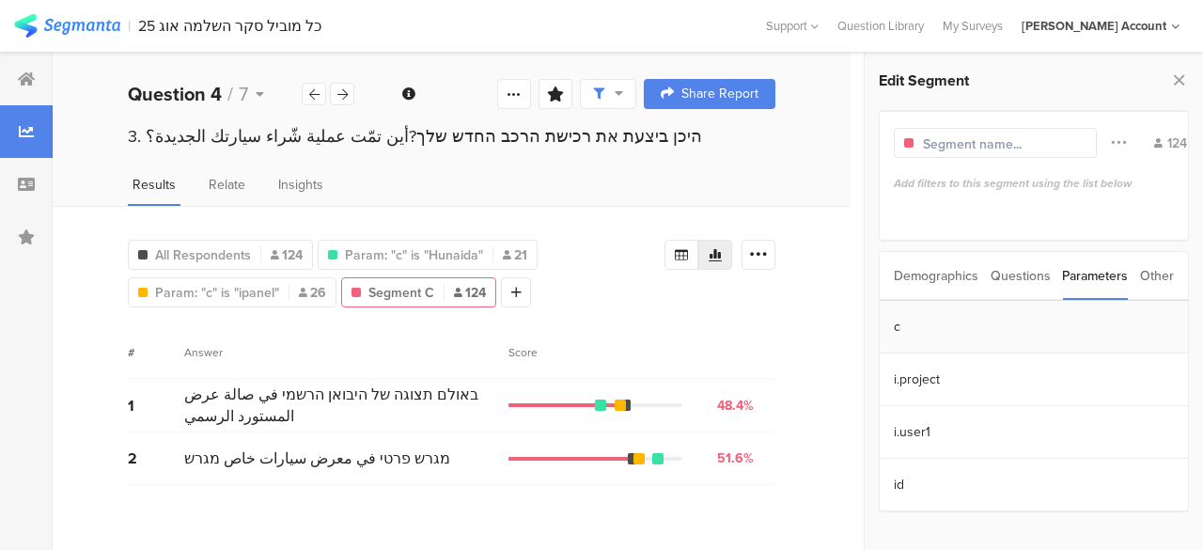
click at [899, 328] on section "c" at bounding box center [1034, 327] width 308 height 53
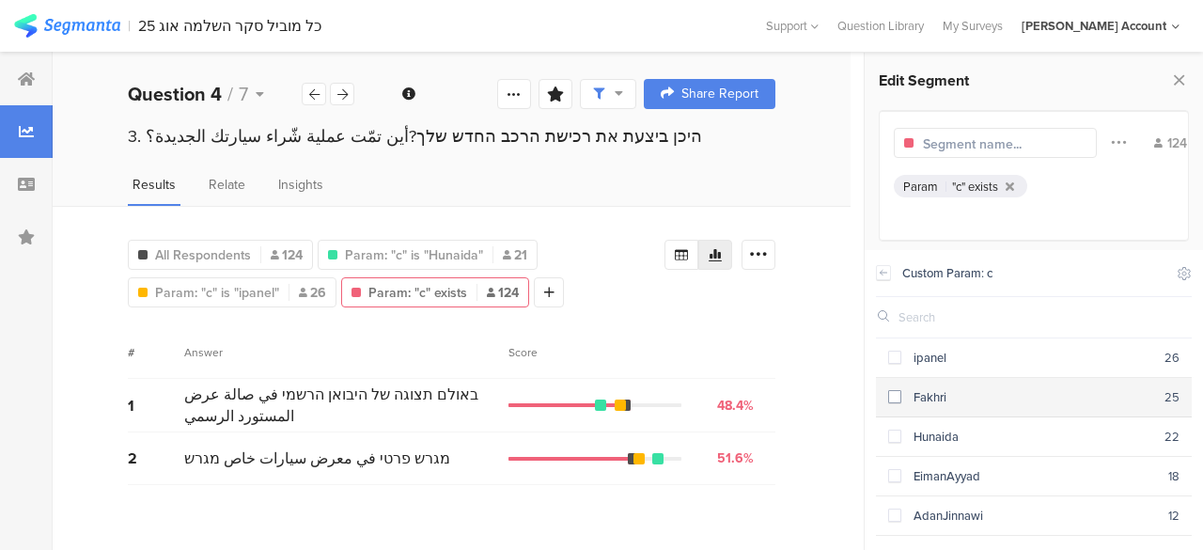
click at [897, 398] on span at bounding box center [894, 396] width 13 height 13
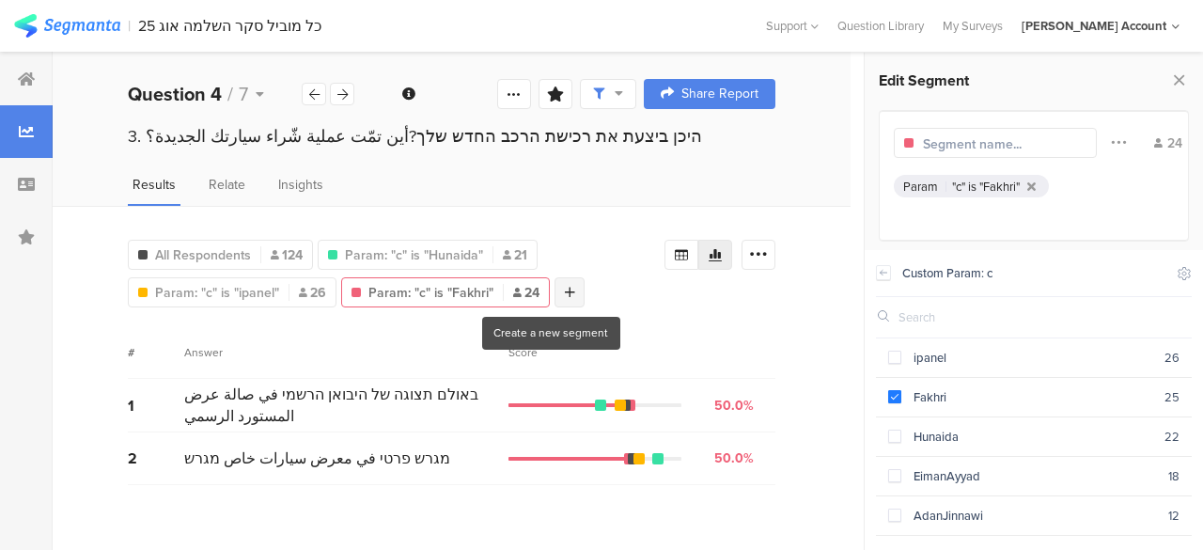
click at [555, 292] on div at bounding box center [570, 292] width 30 height 30
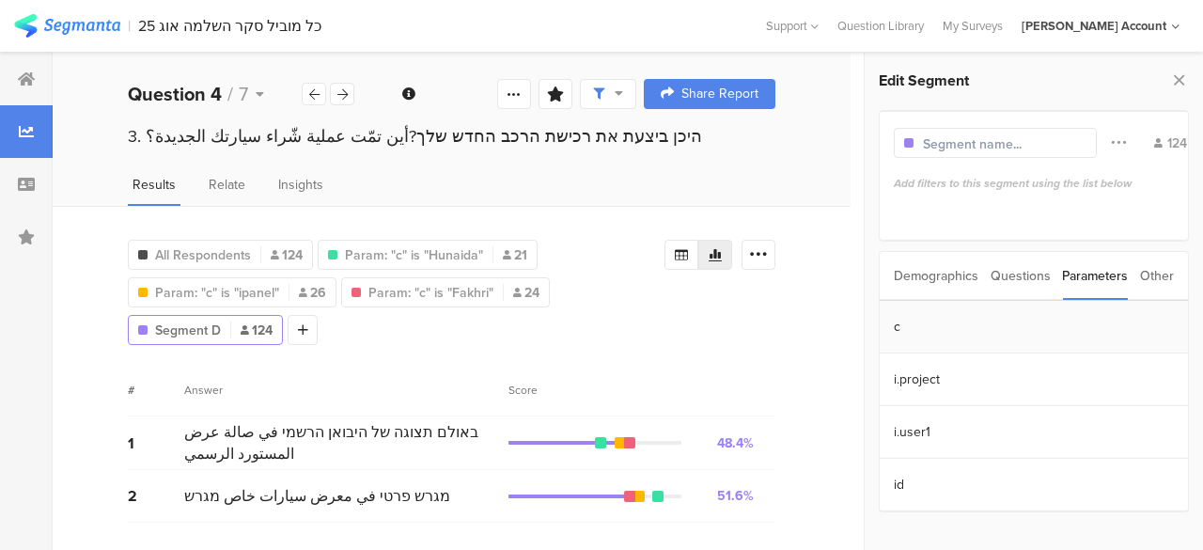
click at [893, 329] on section "c" at bounding box center [1034, 327] width 308 height 53
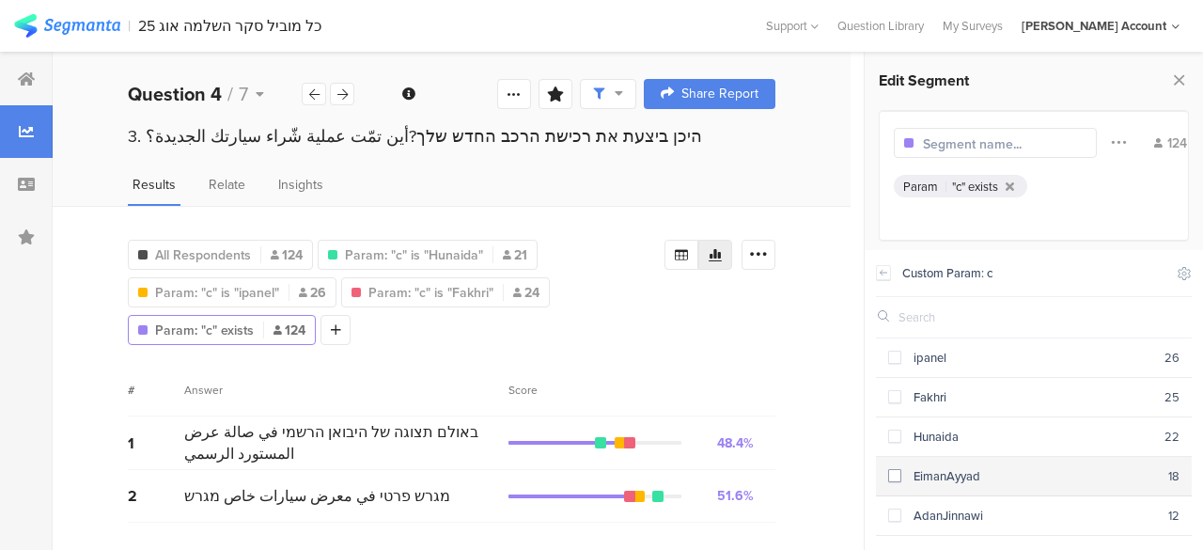
click at [897, 473] on span at bounding box center [894, 475] width 13 height 13
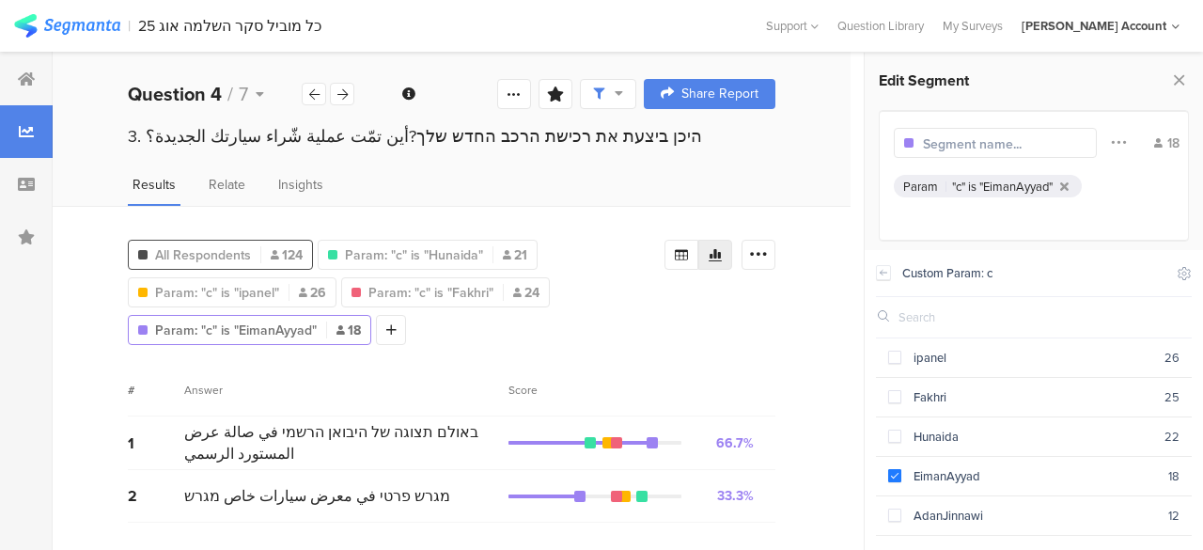
click at [233, 253] on span "All Respondents" at bounding box center [203, 255] width 96 height 20
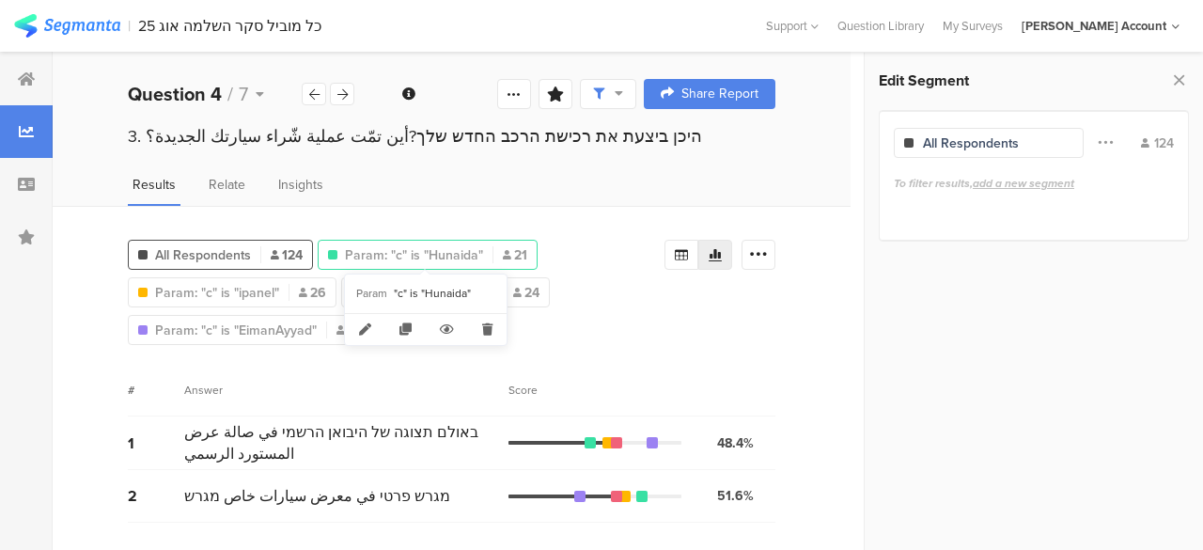
click at [432, 254] on span "Param: "c" is "Hunaida"" at bounding box center [414, 255] width 138 height 20
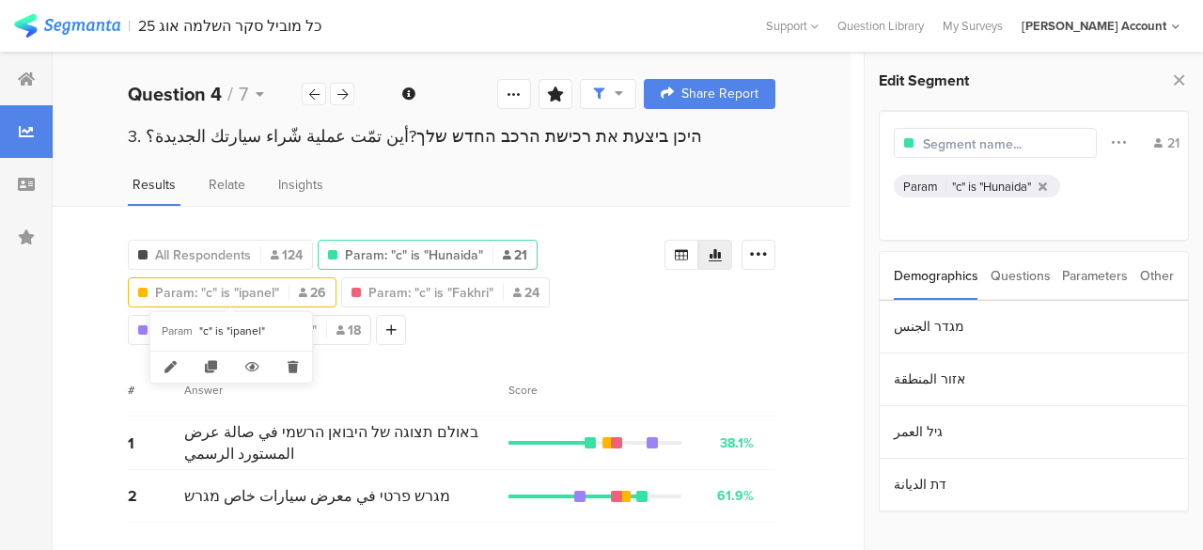
click at [249, 287] on span "Param: "c" is "ipanel"" at bounding box center [217, 293] width 124 height 20
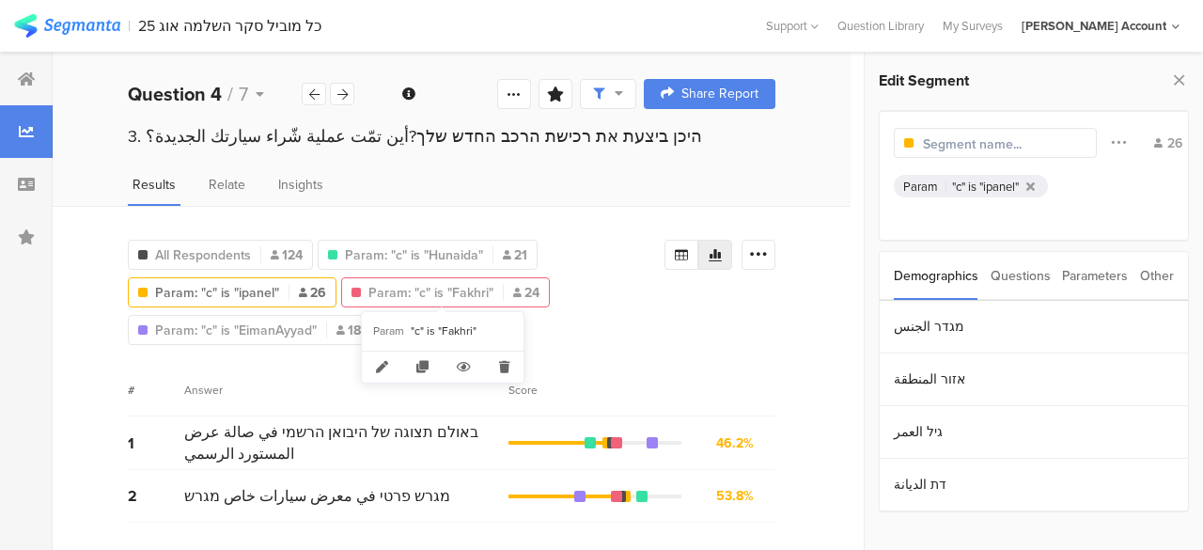
click at [414, 289] on span "Param: "c" is "Fakhri"" at bounding box center [430, 293] width 125 height 20
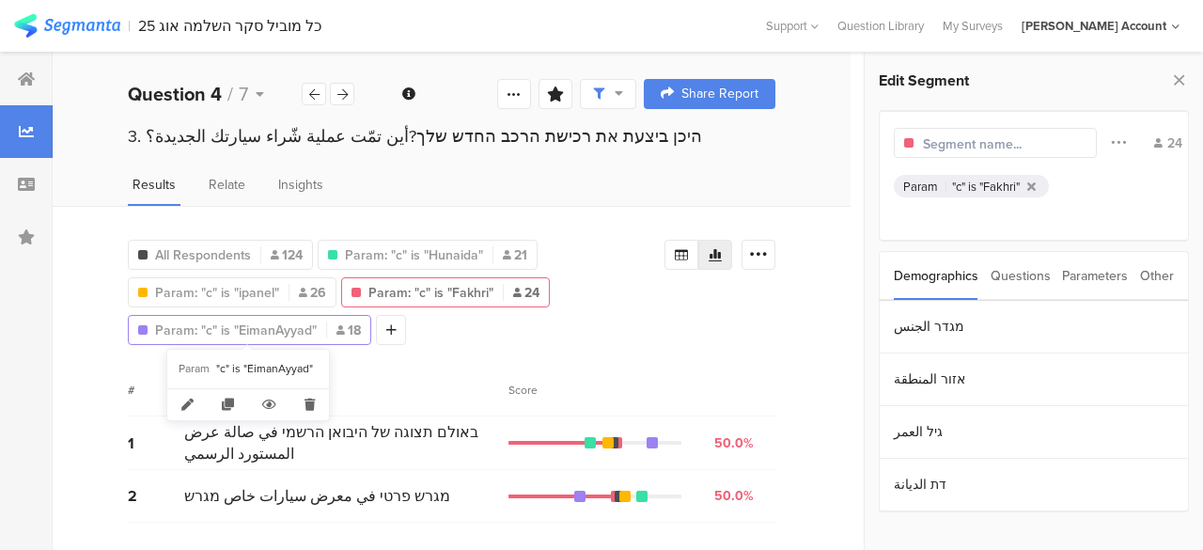
click at [288, 322] on span "Param: "c" is "EimanAyyad"" at bounding box center [236, 331] width 162 height 20
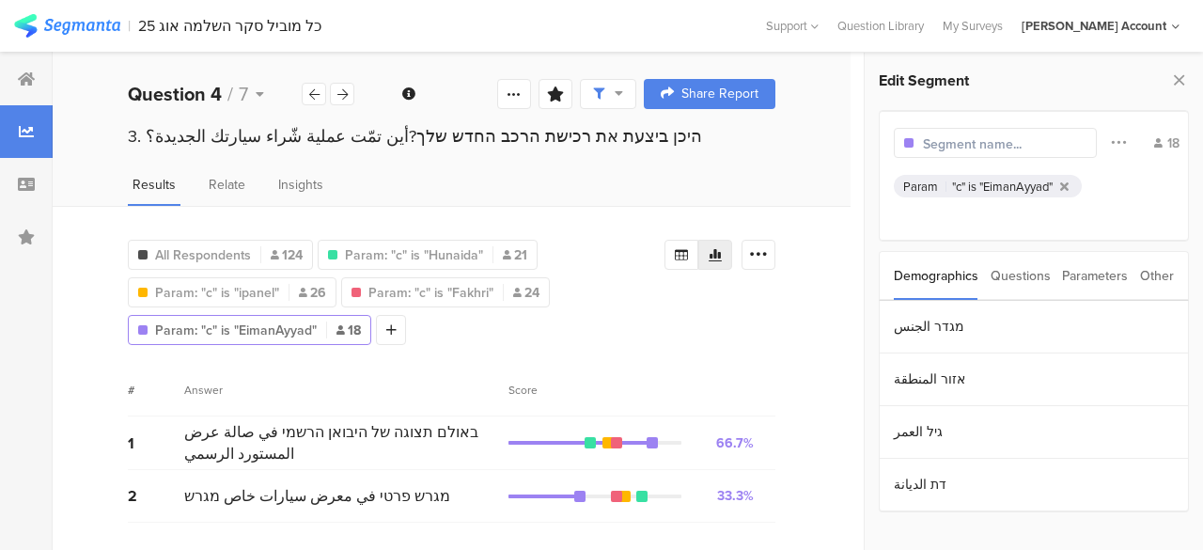
click at [415, 196] on div "Results Relate Insights" at bounding box center [452, 190] width 798 height 31
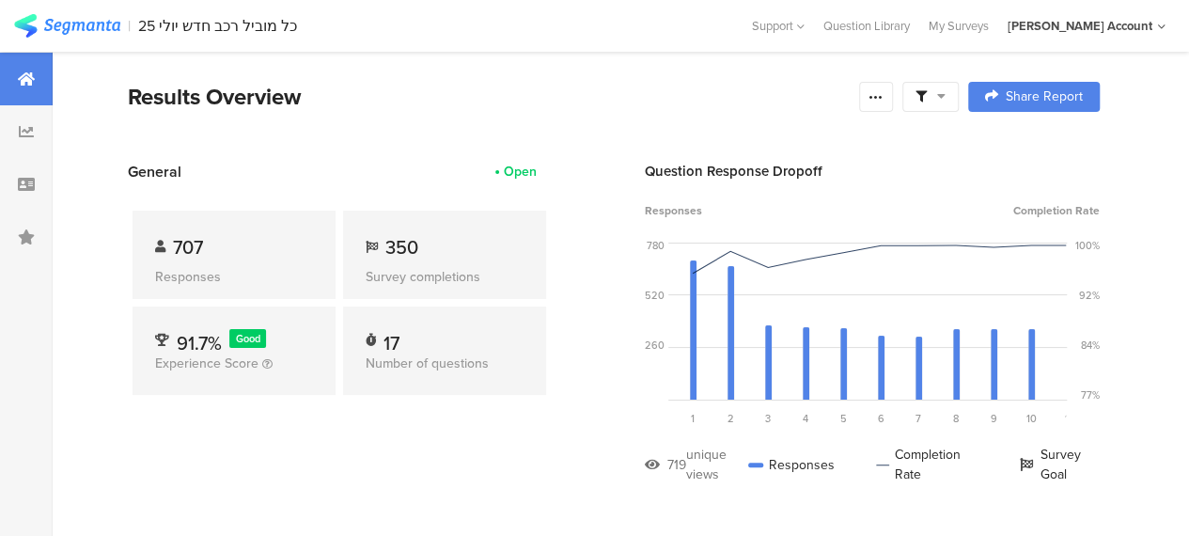
click at [942, 95] on span at bounding box center [931, 96] width 30 height 17
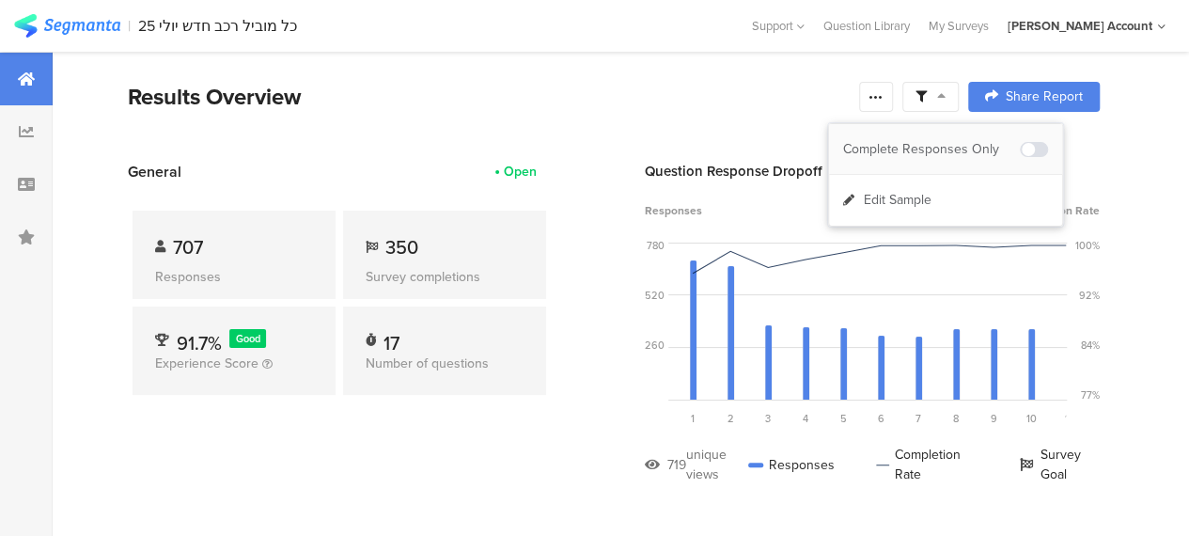
click at [939, 136] on div "Complete Responses Only" at bounding box center [945, 149] width 233 height 51
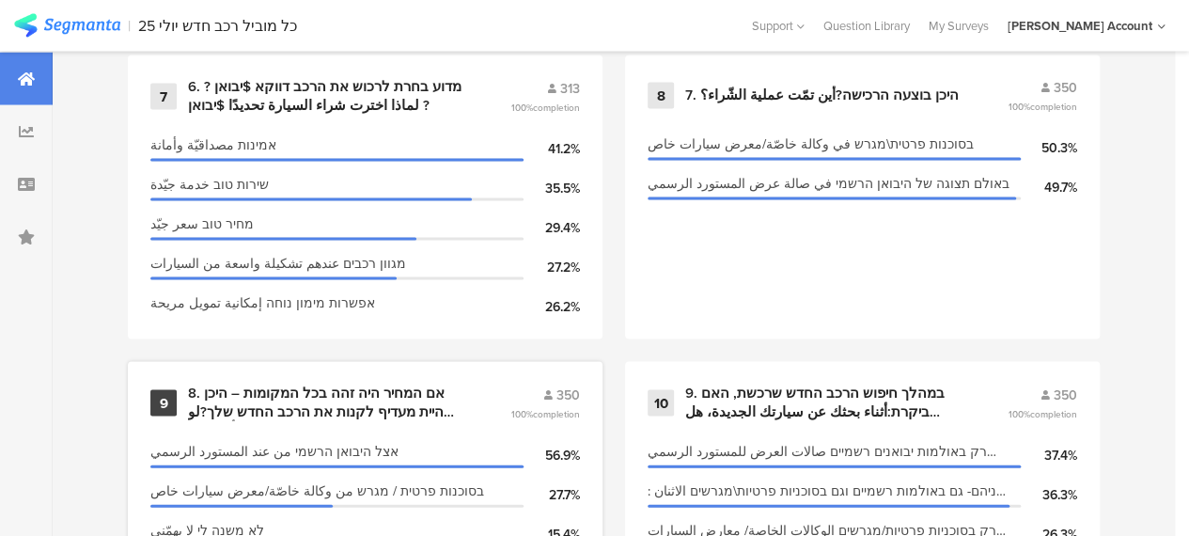
scroll to position [1692, 0]
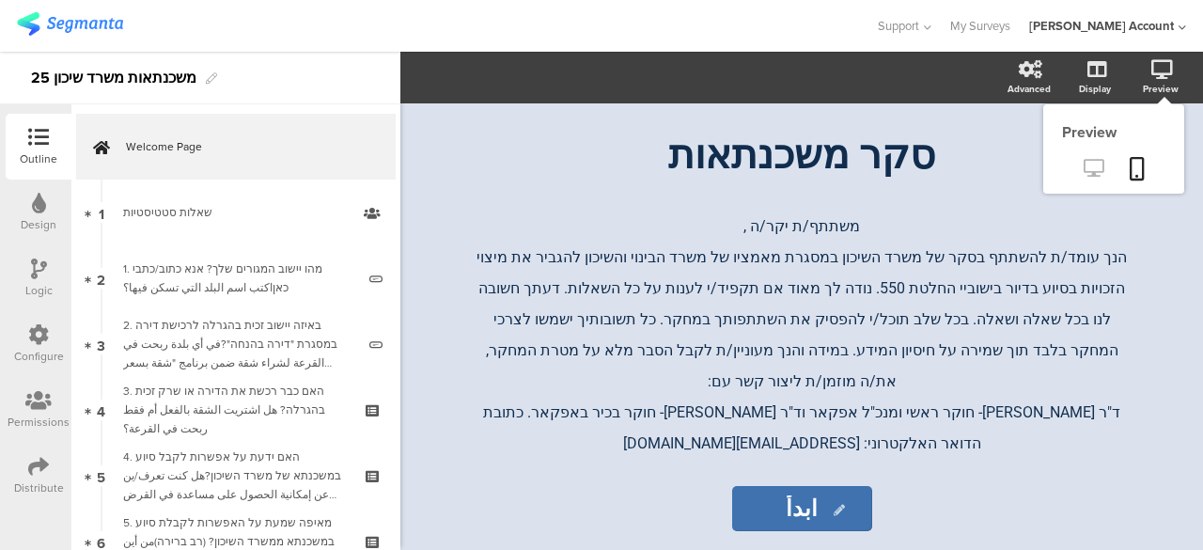
click at [1093, 161] on icon at bounding box center [1094, 168] width 20 height 18
click at [1091, 164] on icon at bounding box center [1094, 168] width 20 height 18
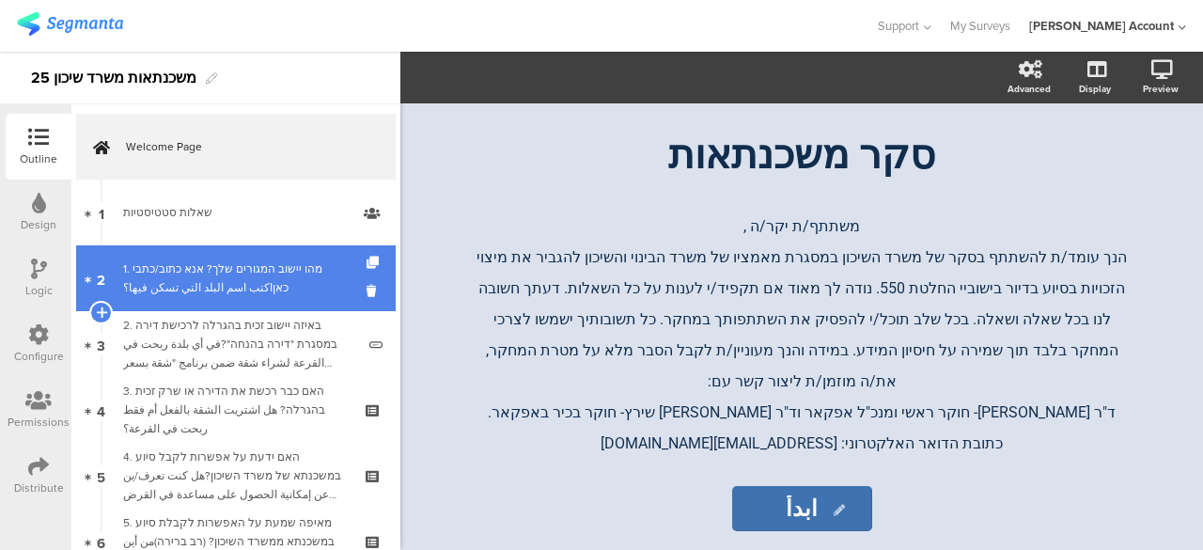
click at [304, 264] on div "1. מהו יישוב המגורים שלך? אנא כתוב/כתבי כאןاكتب اسم البلد التي تسكن فيها؟" at bounding box center [239, 278] width 232 height 38
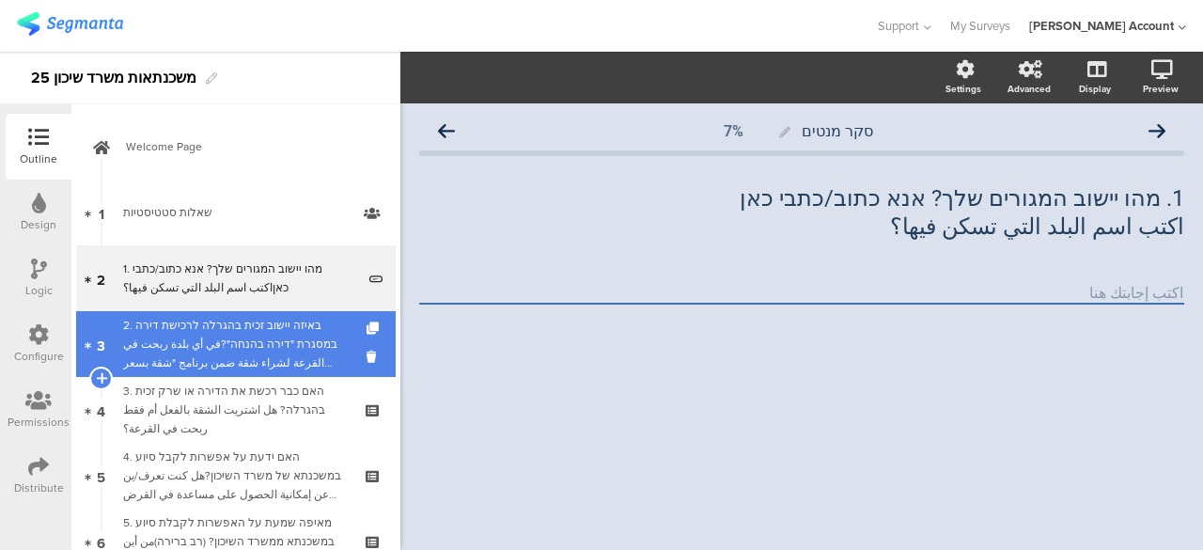
click at [285, 347] on div "2. באיזה יישוב זכית בהגרלה לרכישת דירה במסגרת "דירה בהנחה"?في أي بلدة ربحت في ا…" at bounding box center [239, 344] width 232 height 56
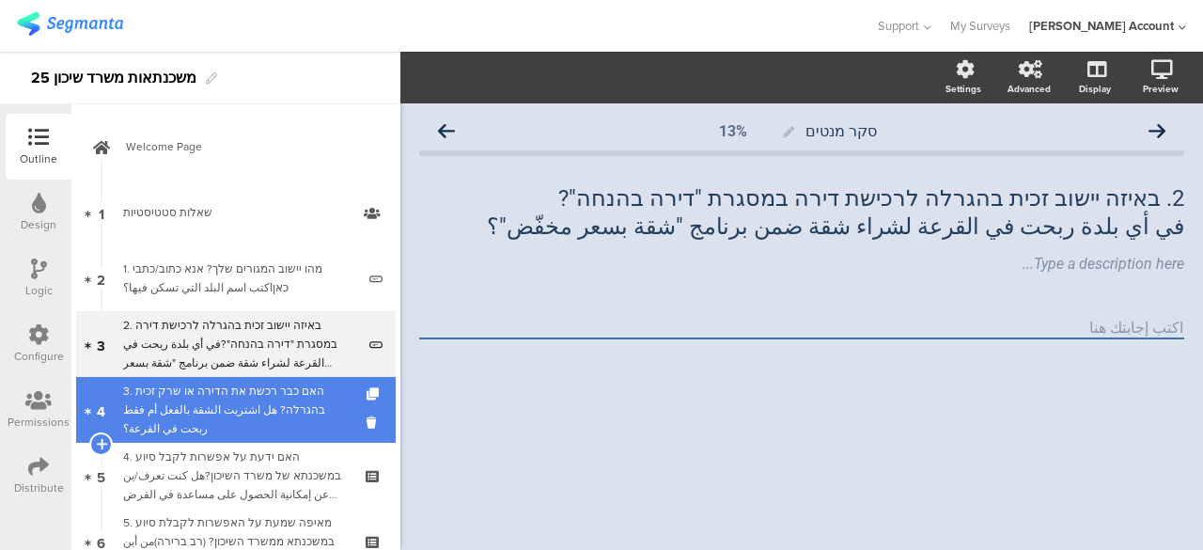
click at [288, 396] on div "3. האם כבר רכשת את הדירה או שרק זכית בהגרלה? هل اشتريت الشقة بالفعل أم فقط ربحت…" at bounding box center [235, 410] width 225 height 56
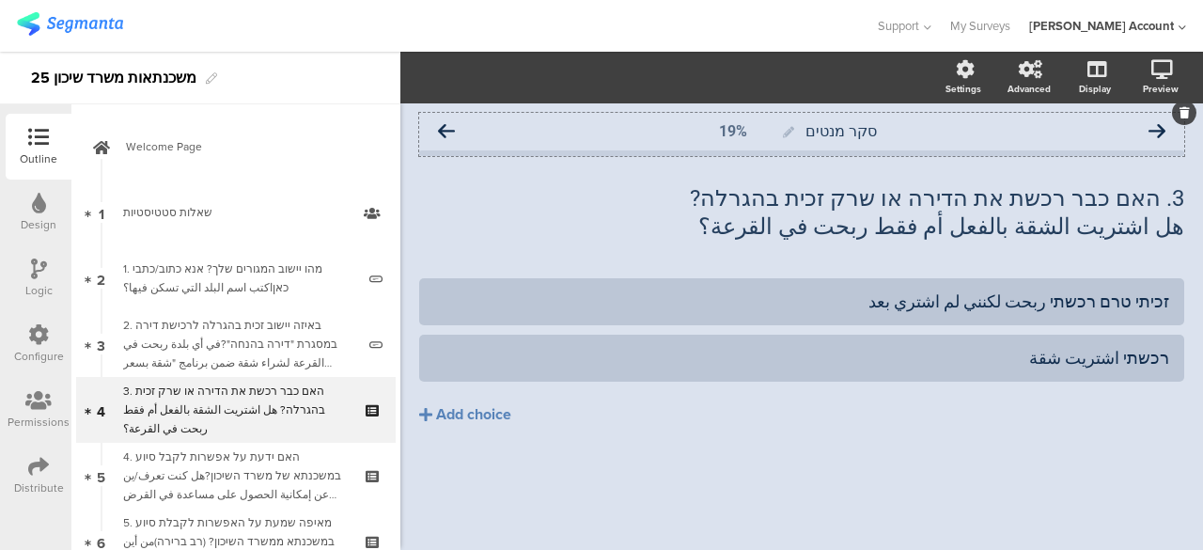
click at [1154, 130] on icon at bounding box center [1157, 131] width 17 height 17
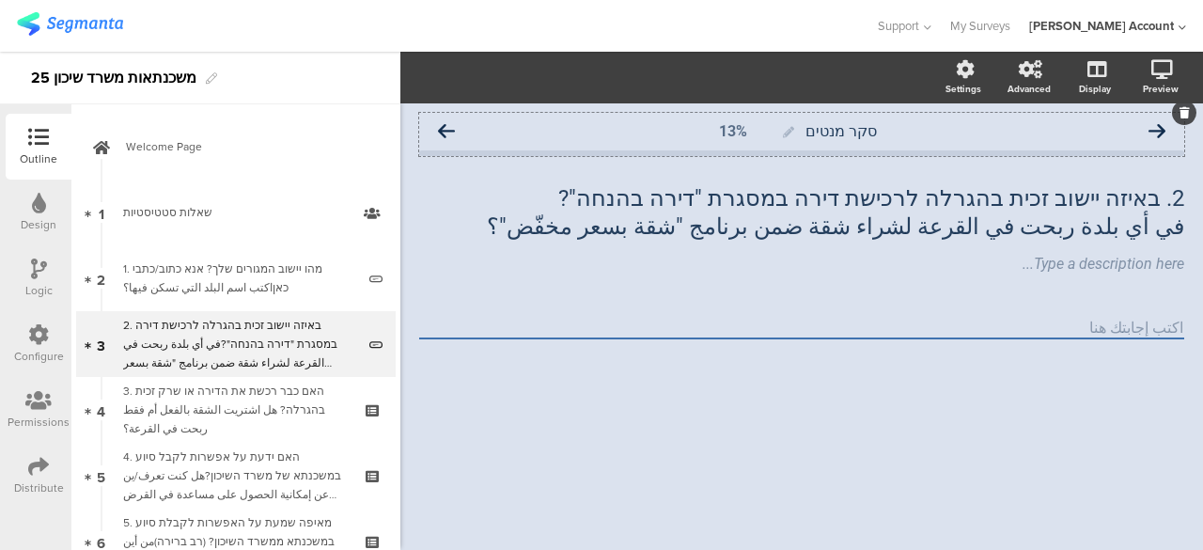
click at [447, 126] on icon at bounding box center [446, 131] width 17 height 17
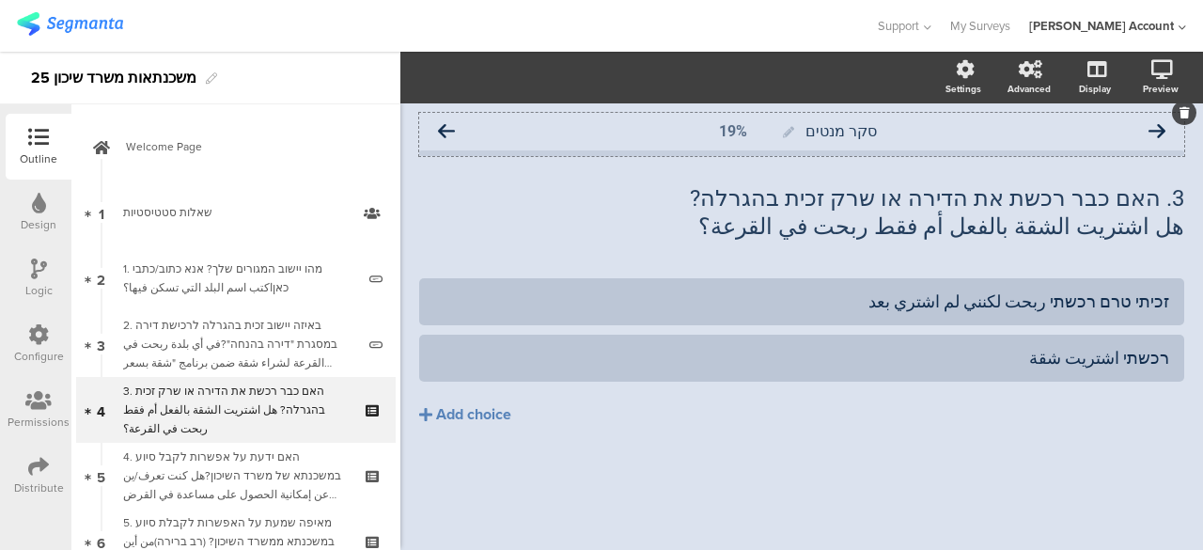
click at [449, 129] on icon at bounding box center [446, 131] width 17 height 17
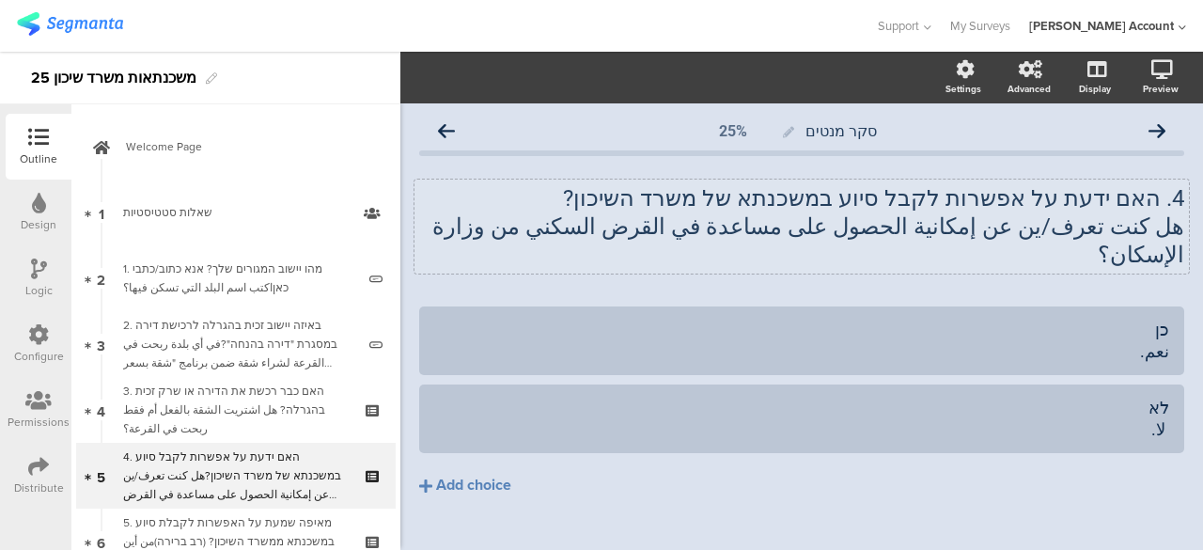
click at [660, 231] on p "هل كنت تعرف/ين عن إمكانية الحصول على مساعدة في القرض السكني من وزارة الإسكان؟" at bounding box center [801, 240] width 765 height 56
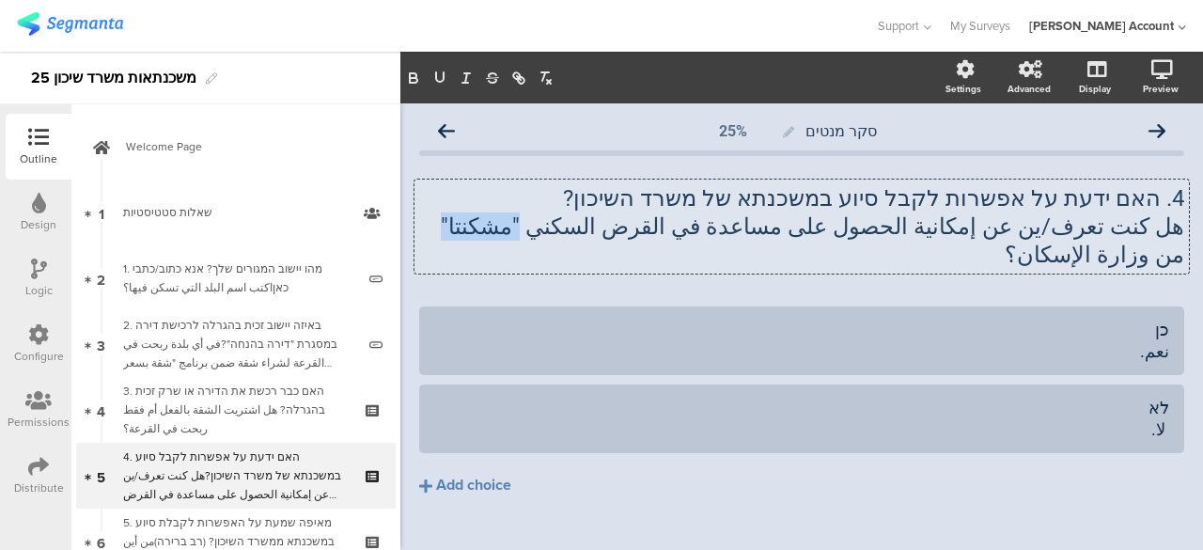
drag, startPoint x: 655, startPoint y: 219, endPoint x: 594, endPoint y: 219, distance: 61.1
click at [594, 219] on p "هل كنت تعرف/ين عن إمكانية الحصول على مساعدة في القرض السكني "مشكنتا" من وزارة ا…" at bounding box center [801, 240] width 765 height 56
copy p ""مشكنتا""
click at [451, 130] on icon at bounding box center [446, 131] width 17 height 17
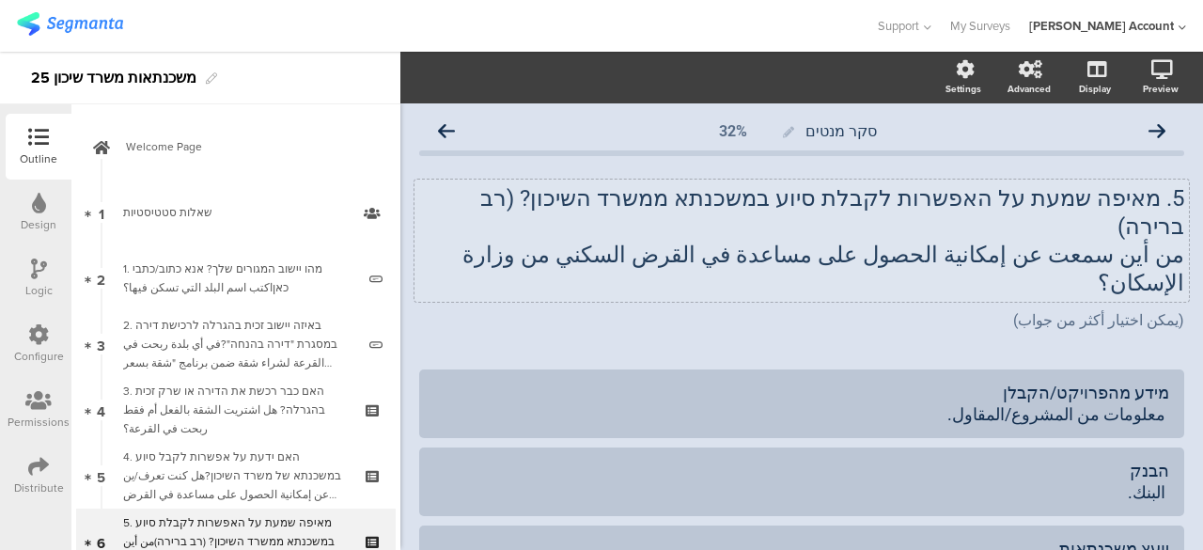
click at [692, 232] on div "5. מאיפה שמעת על האפשרות לקבלת סיוע במשכנתא ממשרד השיכון? (רב ברירה) من أين سمع…" at bounding box center [802, 241] width 775 height 122
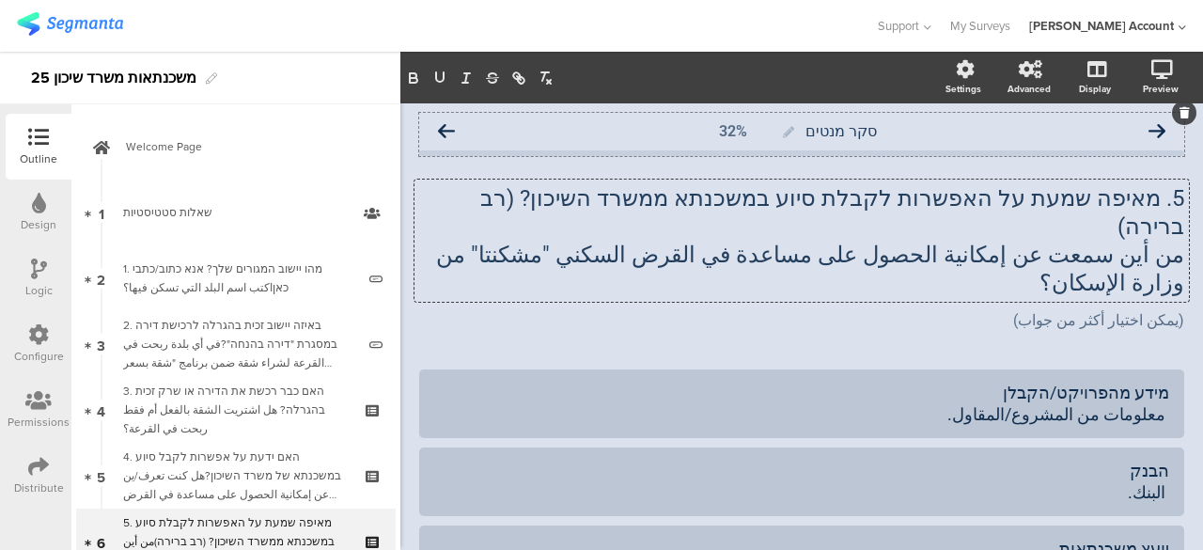
click at [446, 131] on icon at bounding box center [446, 131] width 17 height 17
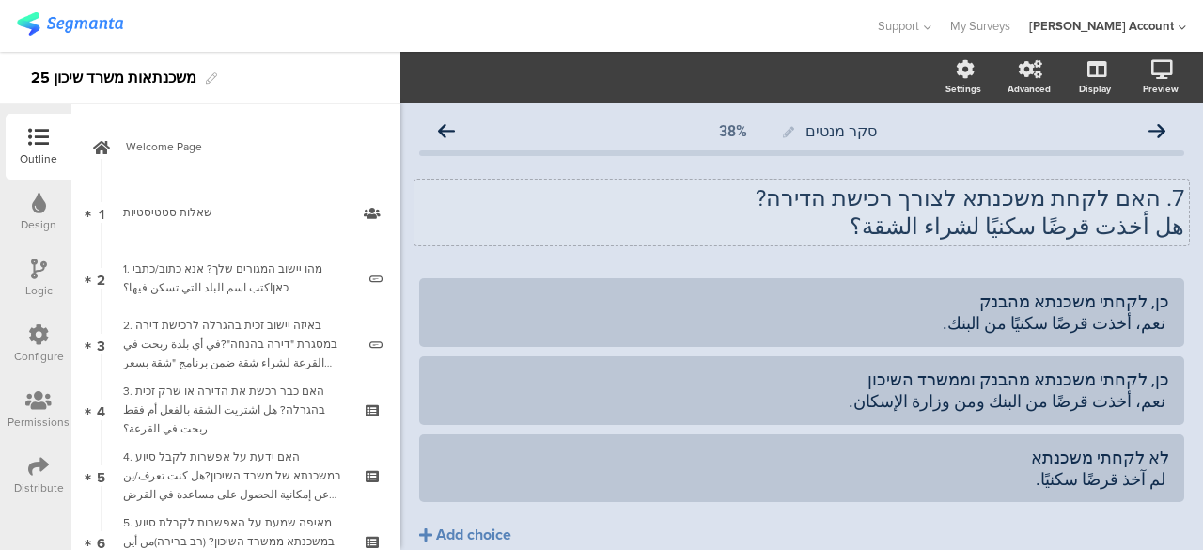
click at [1097, 233] on div "7. האם לקחת משכנתא לצורך רכישת הדירה? هل أخذت قرضًا سكنيًا لشراء الشقة؟ 7. האם …" at bounding box center [802, 213] width 775 height 66
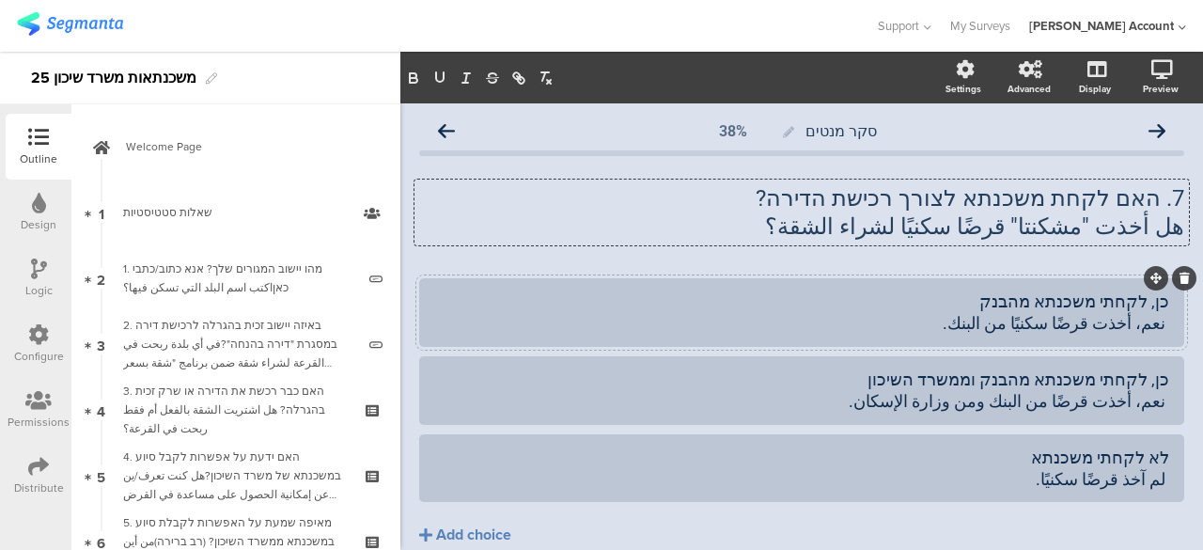
click at [1095, 325] on div "כן, לקחתי משכנתא מהבנק نعم، أخذت قرضًا سكنيًا من البنك." at bounding box center [801, 312] width 735 height 44
click at [1077, 401] on div "כן, לקחתי משכנתא מהבנק וממשרד השיכון نعم، أخذت قرضًا من البنك ومن وزارة الإسكان." at bounding box center [801, 390] width 735 height 44
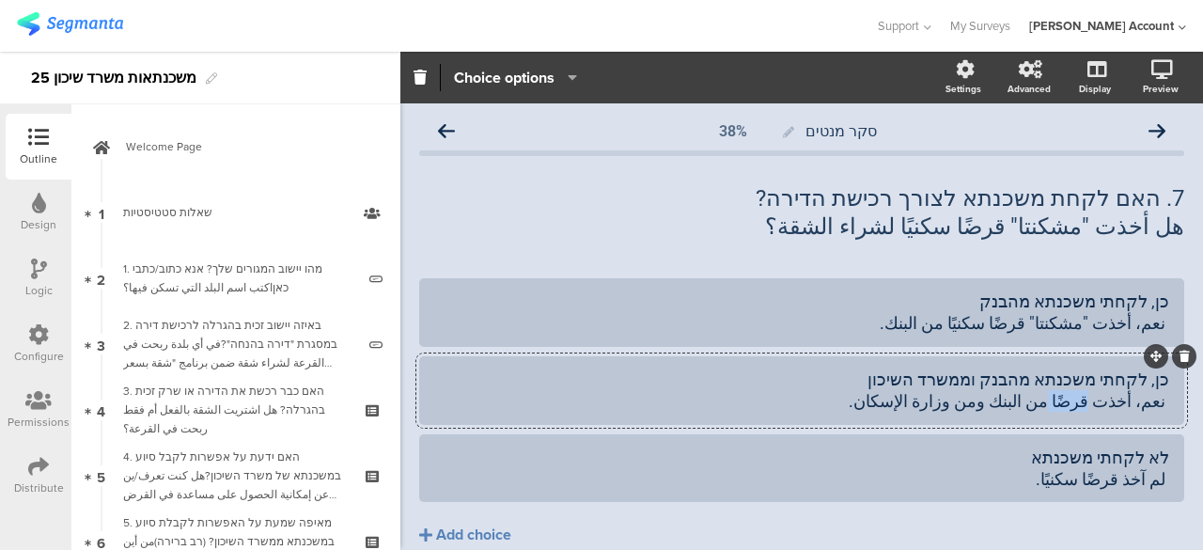
click at [1077, 401] on div "כן, לקחתי משכנתא מהבנק וממשרד השיכון نعم، أخذت قرضًا من البنك ومن وزارة الإسكان." at bounding box center [801, 390] width 735 height 44
paste div
click at [1115, 480] on div "לא לקחתי משכנתא لم آخذ قرضًا سكنيًا." at bounding box center [801, 468] width 735 height 44
paste div
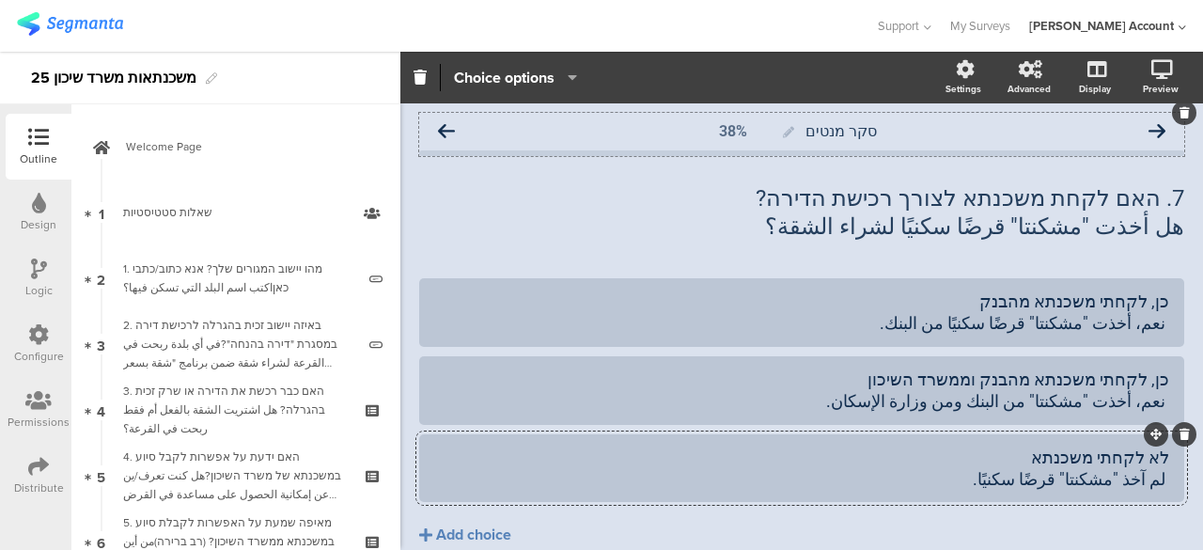
click at [445, 131] on icon at bounding box center [446, 131] width 17 height 17
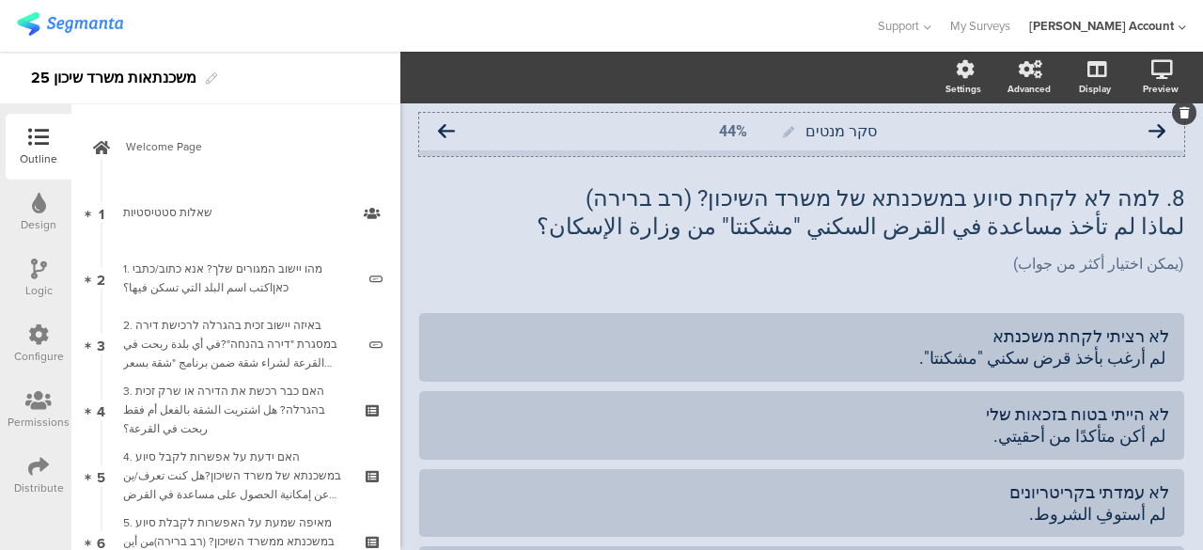
click at [446, 128] on icon at bounding box center [446, 131] width 17 height 17
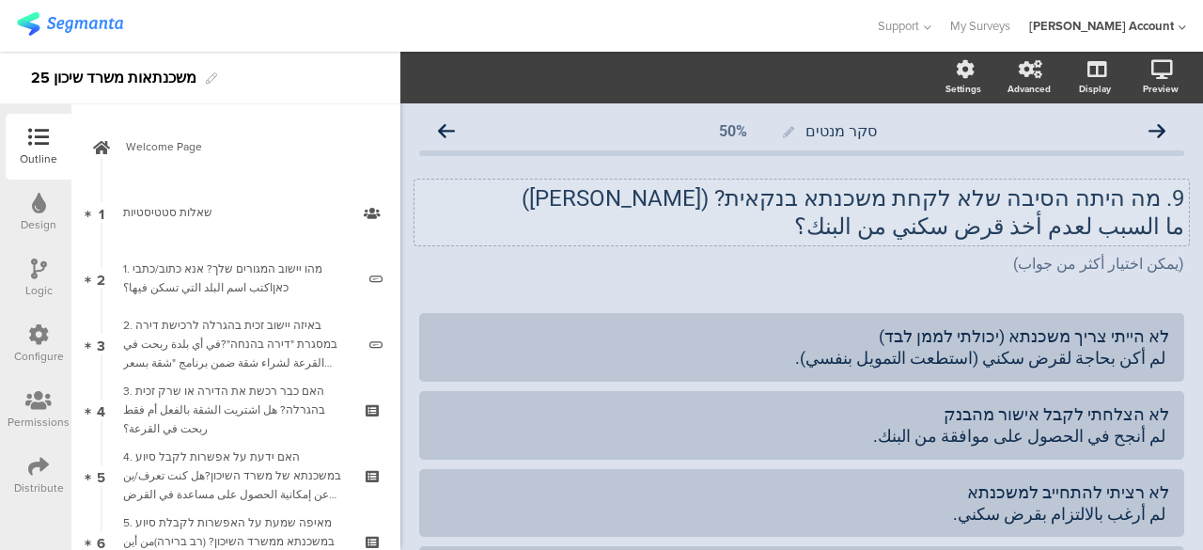
click at [946, 231] on div "9. מה היתה הסיבה שלא לקחת משכנתא בנקאית? (רב ברירה) ما السبب لعدم أخذ قرض سكني …" at bounding box center [802, 213] width 775 height 66
click at [1078, 357] on div "לא הייתי צריך משכנתא (יכולתי לממן לבד) لم أكن بحاجة لقرض سكني (استطعت التمويل ب…" at bounding box center [801, 347] width 735 height 44
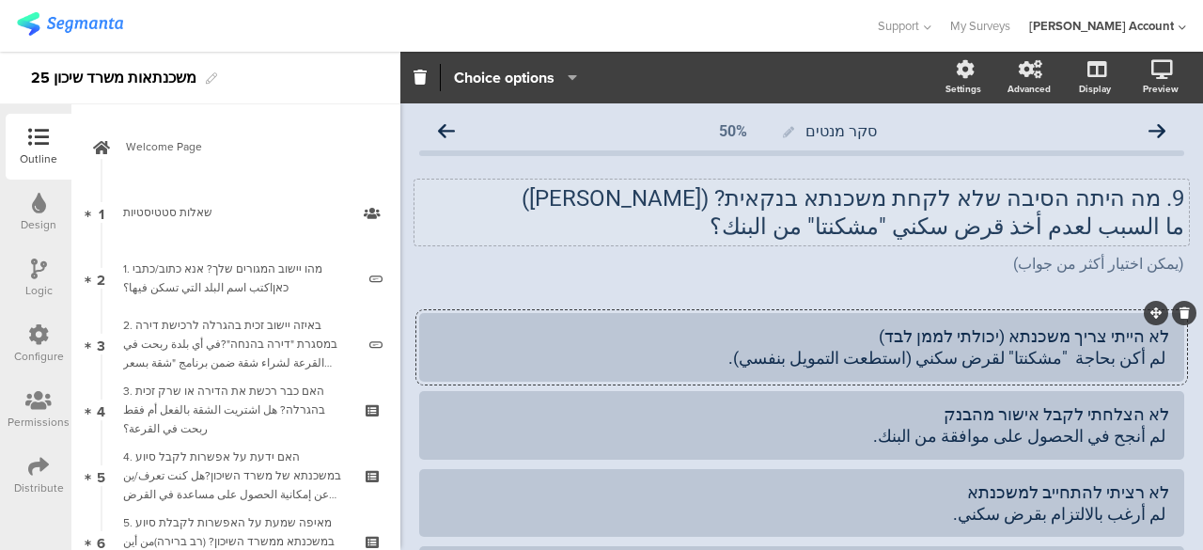
click at [1075, 358] on div "לא הייתי צריך משכנתא (יכולתי לממן לבד) لم أكن بحاجة "مشكنتا" لقرض سكني (استطعت …" at bounding box center [801, 347] width 735 height 44
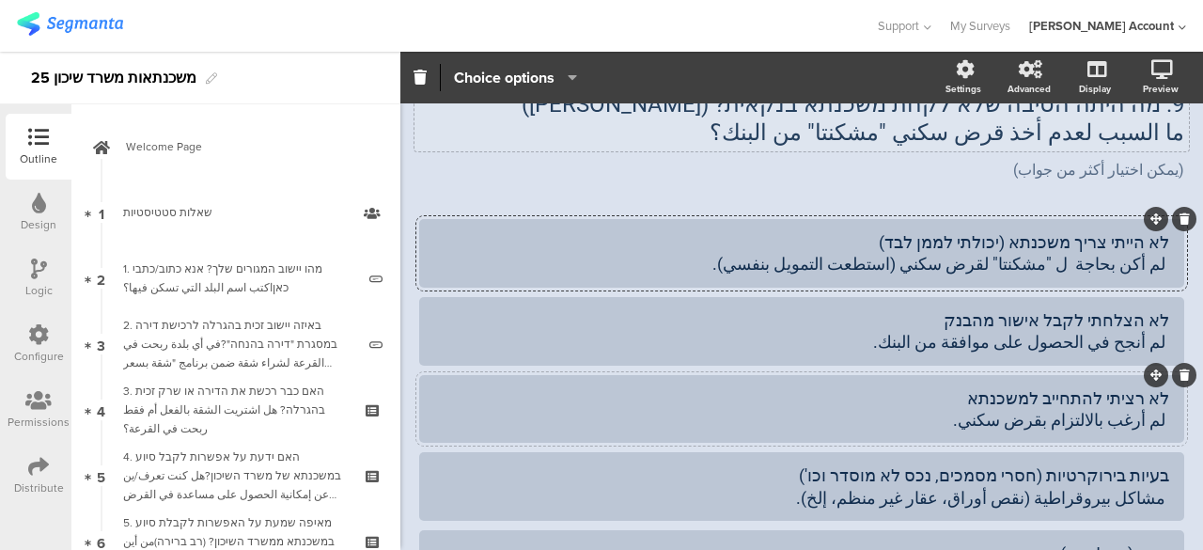
scroll to position [188, 0]
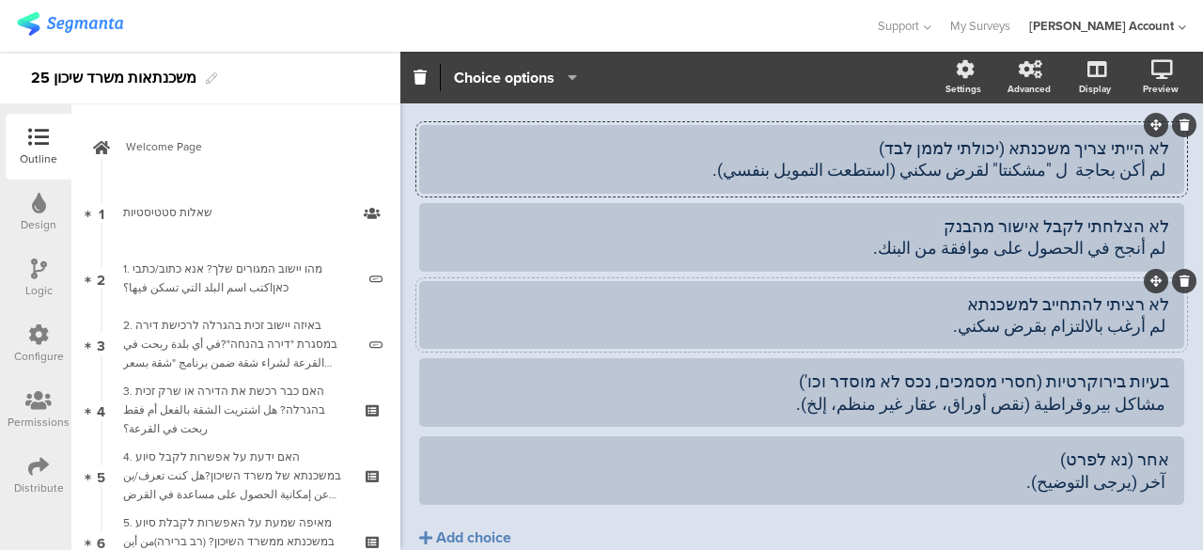
click at [985, 331] on div "לא רציתי להתחייב למשכנתא لم أرغب بالالتزام بقرض سكني." at bounding box center [801, 315] width 735 height 44
click at [1051, 328] on div "לא רציתי להתחייב למשכנתא لم أرغب بالالتزام بقرض سكني." at bounding box center [801, 315] width 735 height 44
paste div
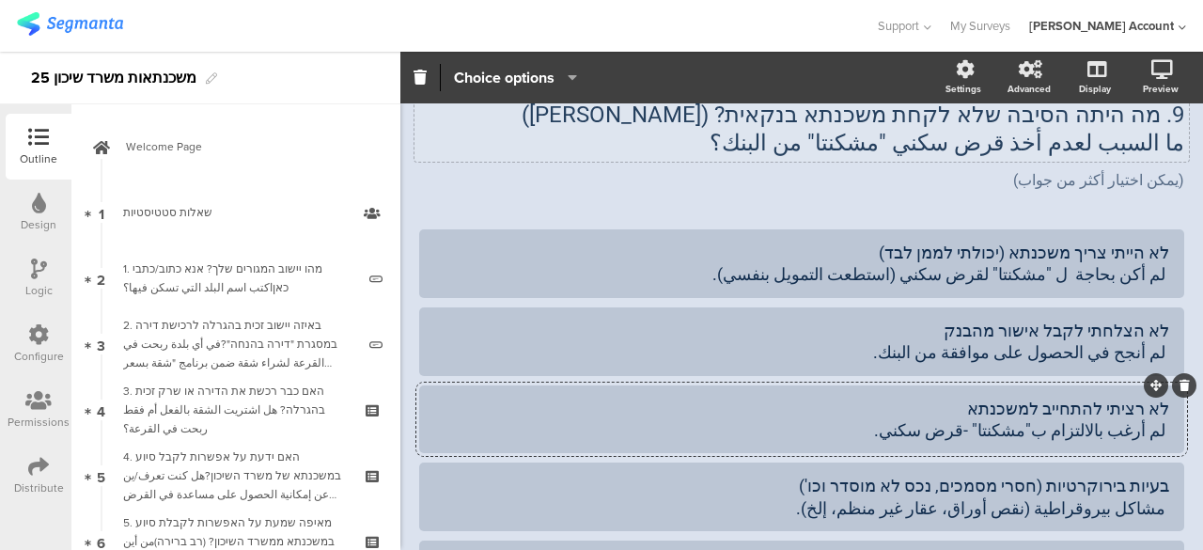
scroll to position [0, 0]
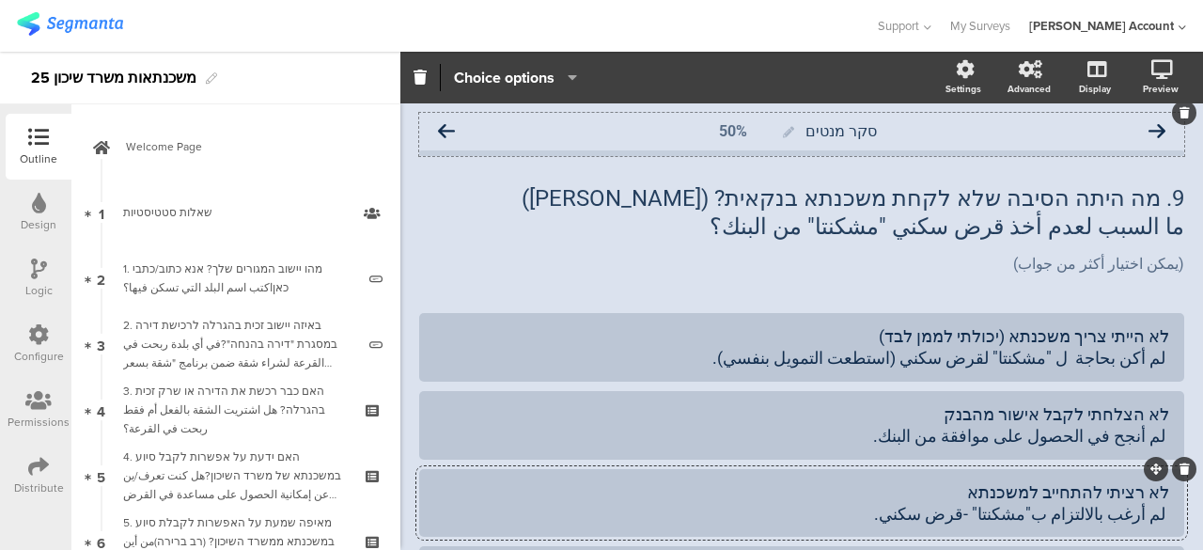
click at [449, 130] on icon at bounding box center [446, 131] width 17 height 17
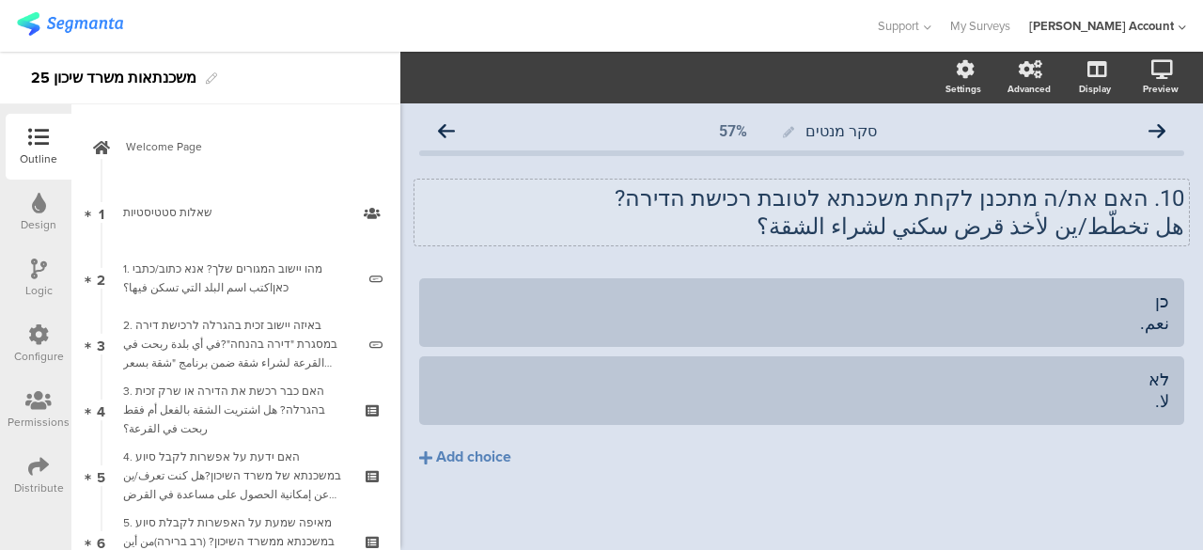
click at [946, 236] on div "10. האם את/ה מתכנן לקחת משכנתא לטובת רכישת הדירה? هل تخطّط/ين لأخذ قرض سكني لشر…" at bounding box center [802, 213] width 775 height 66
click at [453, 127] on icon at bounding box center [446, 131] width 17 height 17
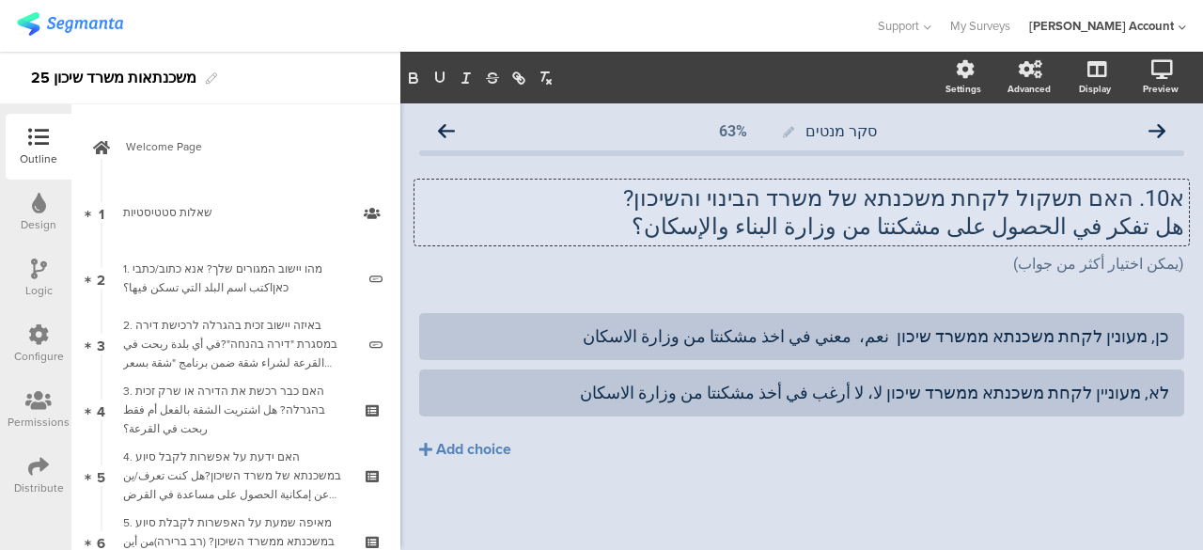
click at [992, 228] on div "א10. האם תשקול לקחת משכנתא של משרד הבינוי והשיכון? هل تفكر في الحصول على مشكنتا…" at bounding box center [802, 213] width 775 height 66
click at [938, 227] on p "هل تفكر في الحصول على "مشكنتا من وزارة البناء والإسكان؟" at bounding box center [801, 226] width 765 height 28
click at [450, 129] on icon at bounding box center [446, 131] width 17 height 17
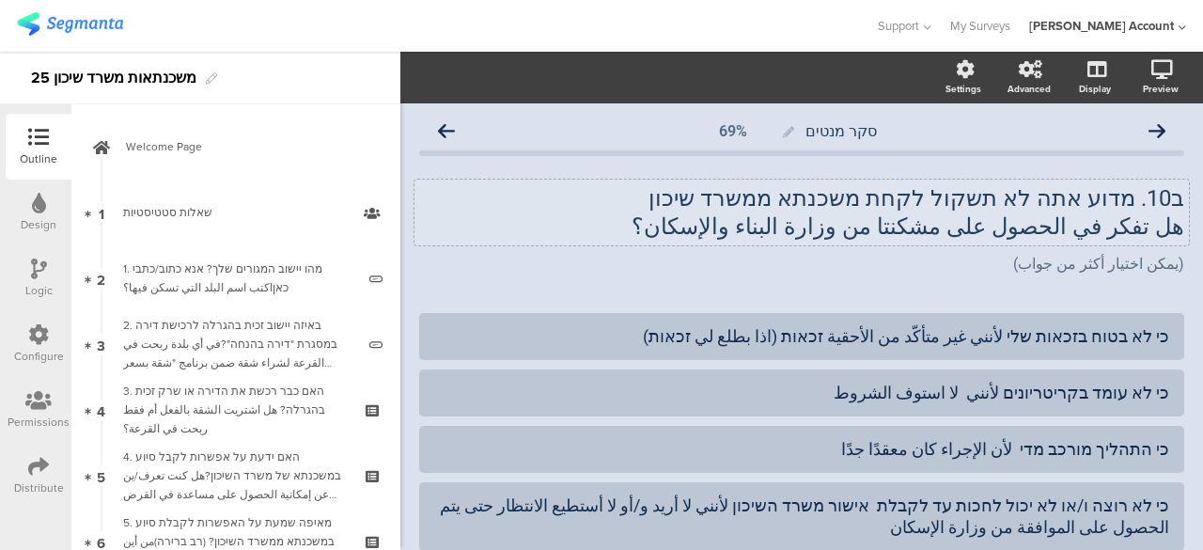
click at [977, 227] on div "ב10. מדוע אתה לא תשקול לקחת משכנתא ממשרד שיכון هل تفكر في الحصول على مشكنتا من …" at bounding box center [802, 213] width 775 height 66
click at [918, 267] on div "(يمكن اختيار أكثر من جواب) (يمكن اختيار أكثر من جواب)" at bounding box center [802, 265] width 775 height 30
click at [978, 227] on div "ב10. מדוע אתה לא תשקול לקחת משכנתא ממשרד שיכון هل تفكر في الحصول على مشكنتا من …" at bounding box center [802, 213] width 775 height 66
click at [923, 228] on p "هل تفكر في الحصول على "مشكنتا من وزارة البناء والإسكان؟" at bounding box center [801, 226] width 765 height 28
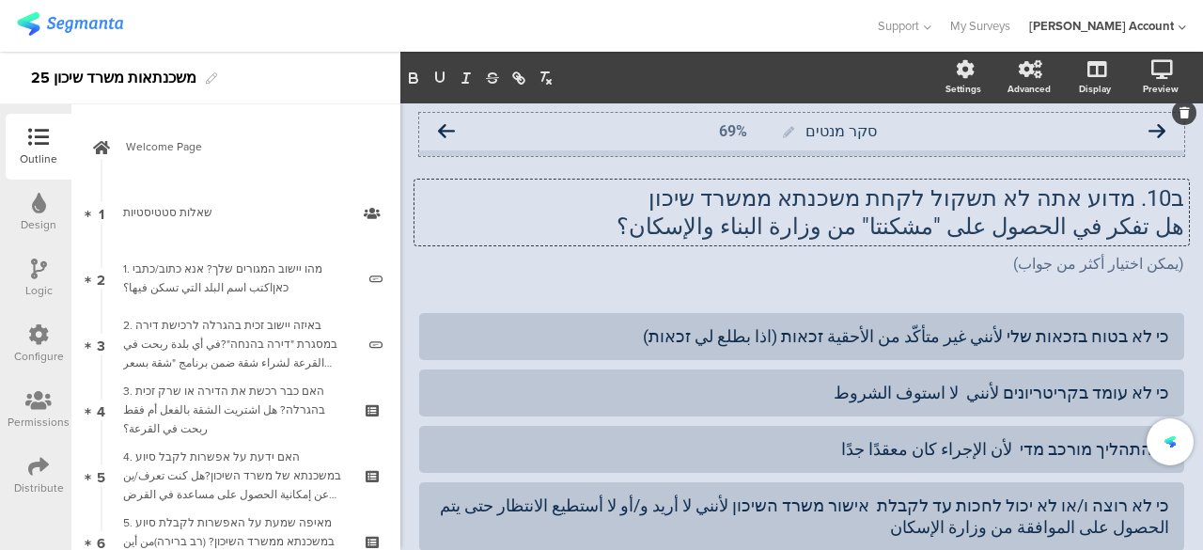
click at [447, 132] on icon at bounding box center [446, 131] width 17 height 17
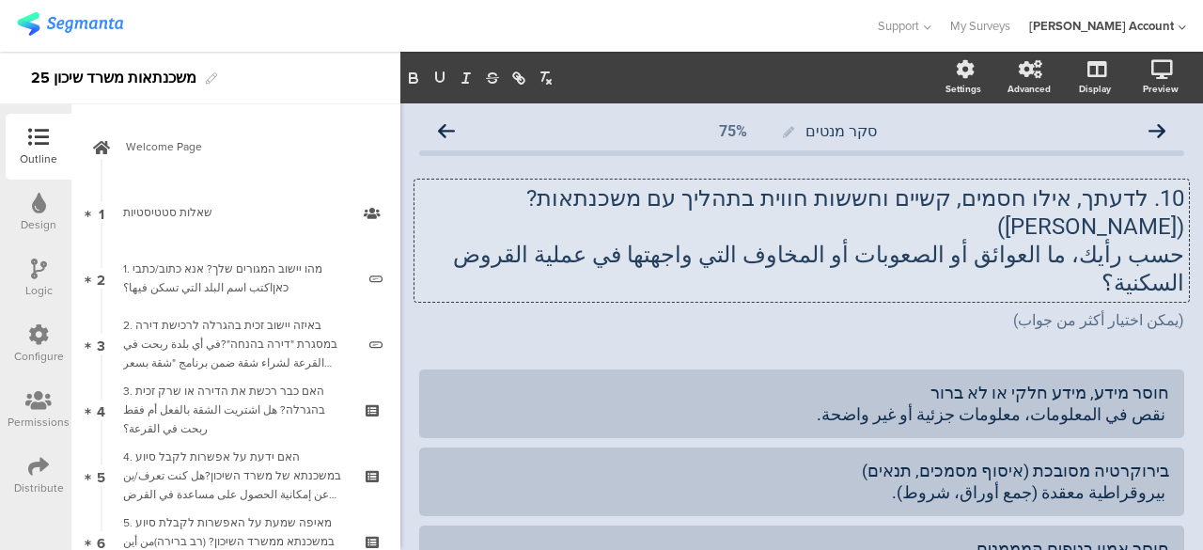
click at [530, 227] on div "10. לדעתך, אילו חסמים, קשיים וחששות חווית בתהליך עם משכנתאות? (רב ברירה) حسب رأ…" at bounding box center [802, 241] width 775 height 122
click at [445, 128] on icon at bounding box center [446, 131] width 17 height 17
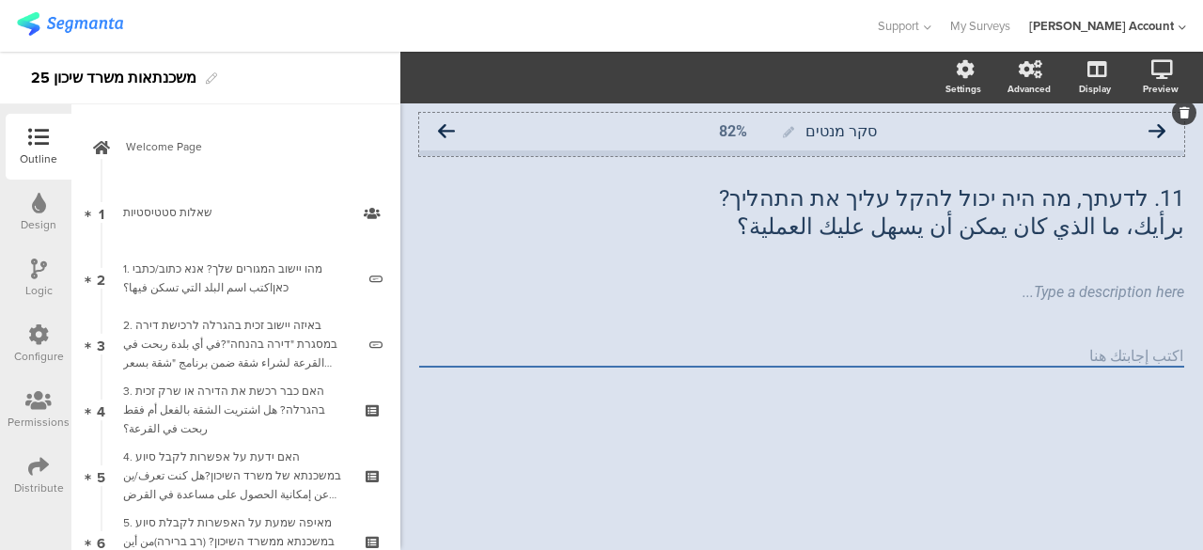
click at [1160, 133] on icon at bounding box center [1157, 131] width 17 height 17
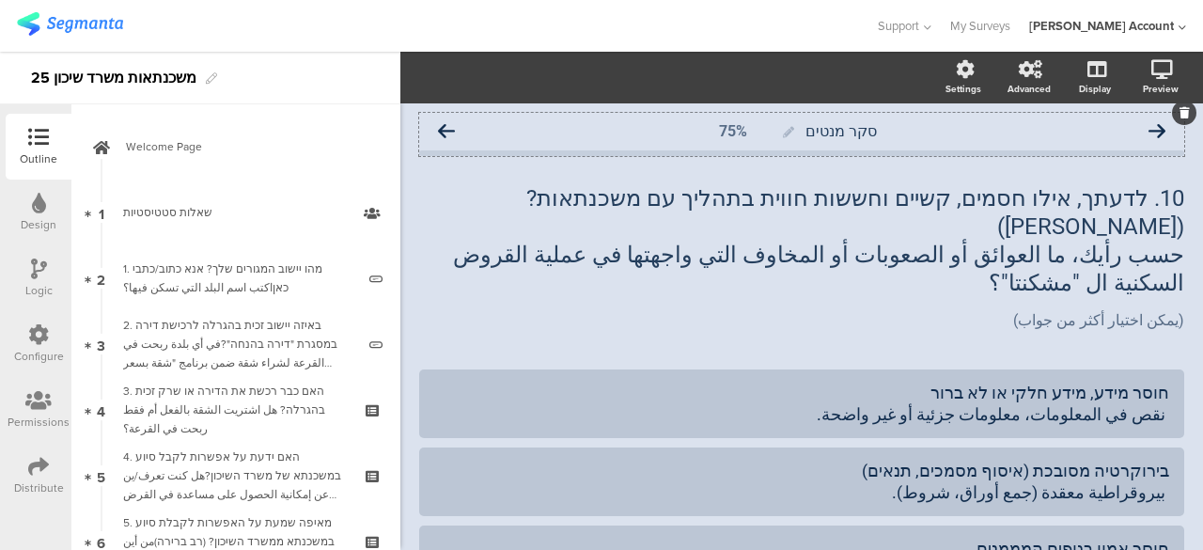
click at [449, 129] on icon at bounding box center [446, 131] width 17 height 17
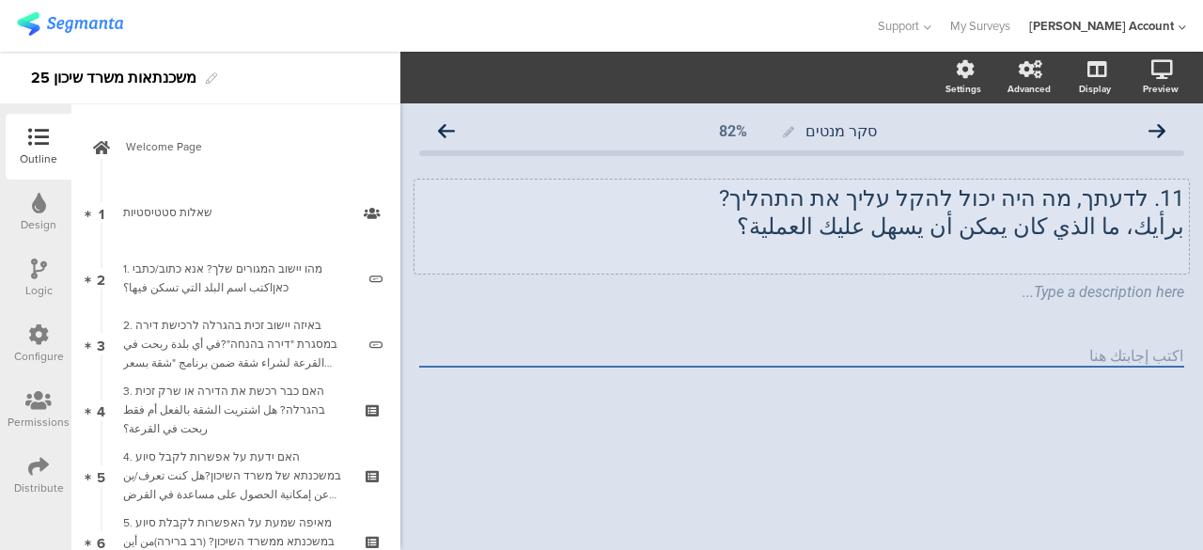
click at [851, 229] on div "11. לדעתך, מה היה יכול להקל עליך את התהליך? برأيك، ما الذي كان يمكن أن يسهل علي…" at bounding box center [802, 227] width 775 height 94
click at [444, 131] on icon at bounding box center [446, 131] width 17 height 17
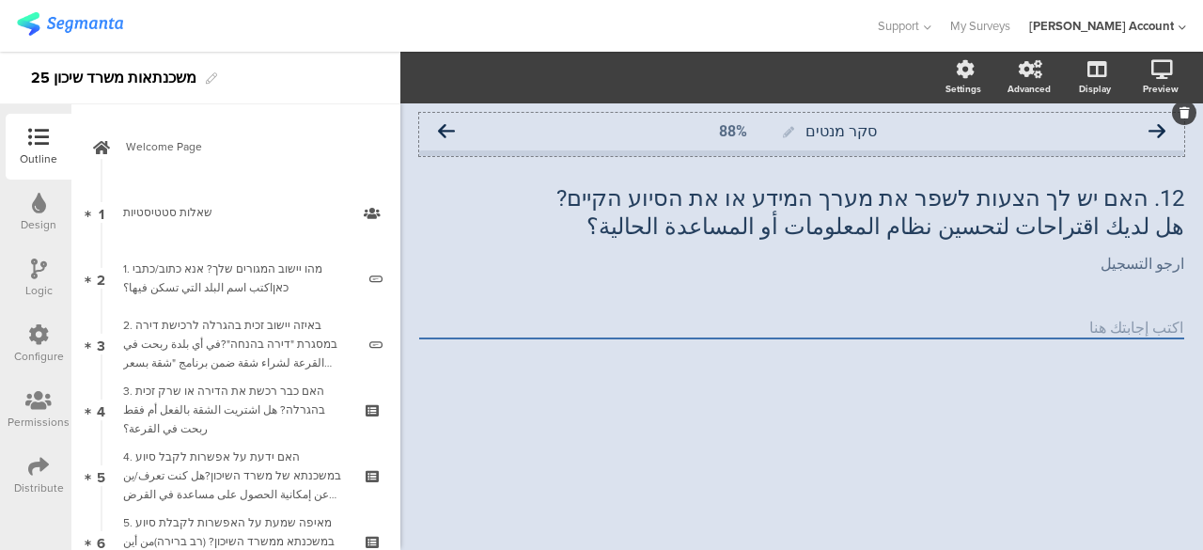
click at [450, 129] on icon at bounding box center [446, 131] width 17 height 17
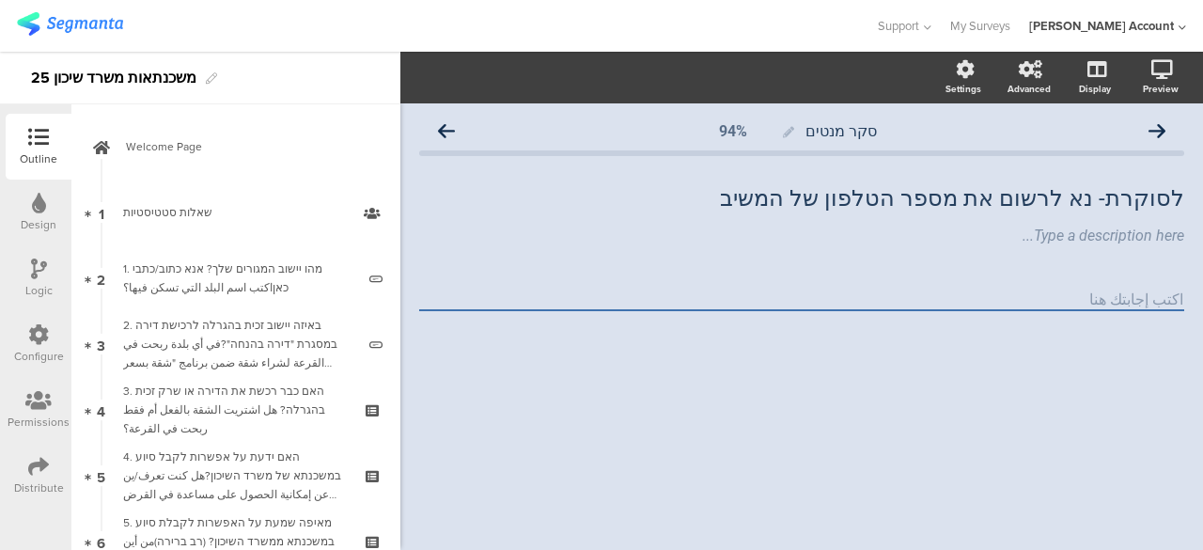
click at [450, 129] on icon at bounding box center [446, 131] width 17 height 17
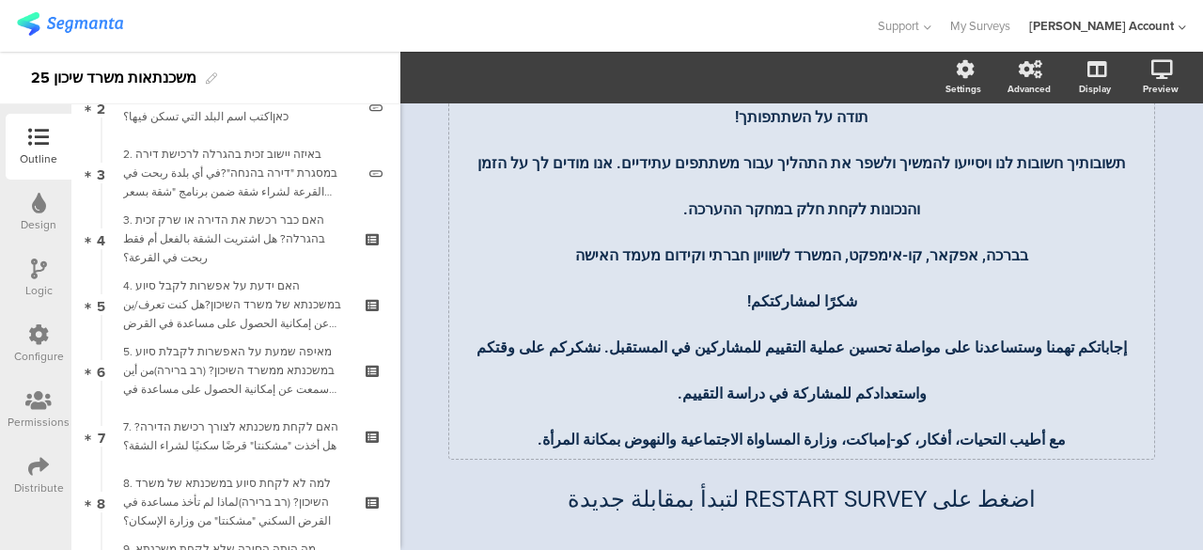
scroll to position [90, 0]
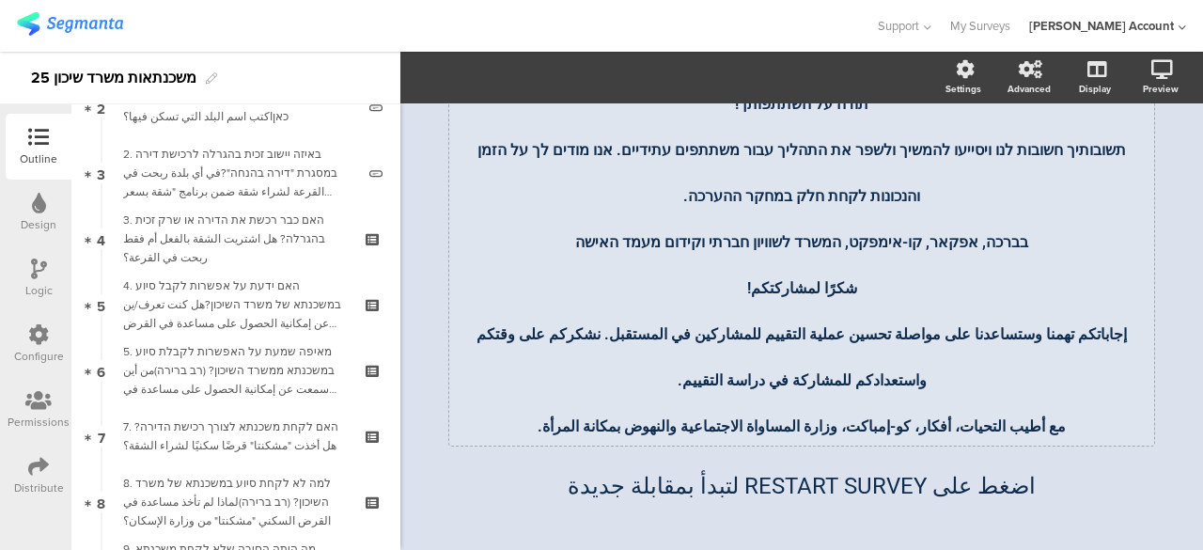
click at [718, 395] on div "תודה על השתתפותך! תשובותיך חשובות לנו ויסייעו להמשיך ולשפר את התהליך עבור משתתפ…" at bounding box center [801, 257] width 705 height 378
click at [771, 401] on p "مع أطيب التحيات، أفكار، كو-إمباكت، وزارة المساواة الاجتماعية والنهوض بمكانة الم…" at bounding box center [802, 418] width 696 height 46
click at [791, 395] on p "مع أطيب التحيات، أفكار، كو-إمباكت، وزارة المساواة الاجتماعية والنهوض بمكانة الم…" at bounding box center [802, 418] width 696 height 46
click at [731, 473] on div "اضغط على RESTART SURVEY لتبدأ بمقابلة جديدة اضغط على RESTART SURVEY لتبدأ بمقاب…" at bounding box center [801, 485] width 573 height 43
click at [526, 432] on div "תודה על השתתפותך! תשובותיך חשובות לנו ויסייעו להמשיך ולשפר את התהליך עבור משתתפ…" at bounding box center [801, 257] width 705 height 378
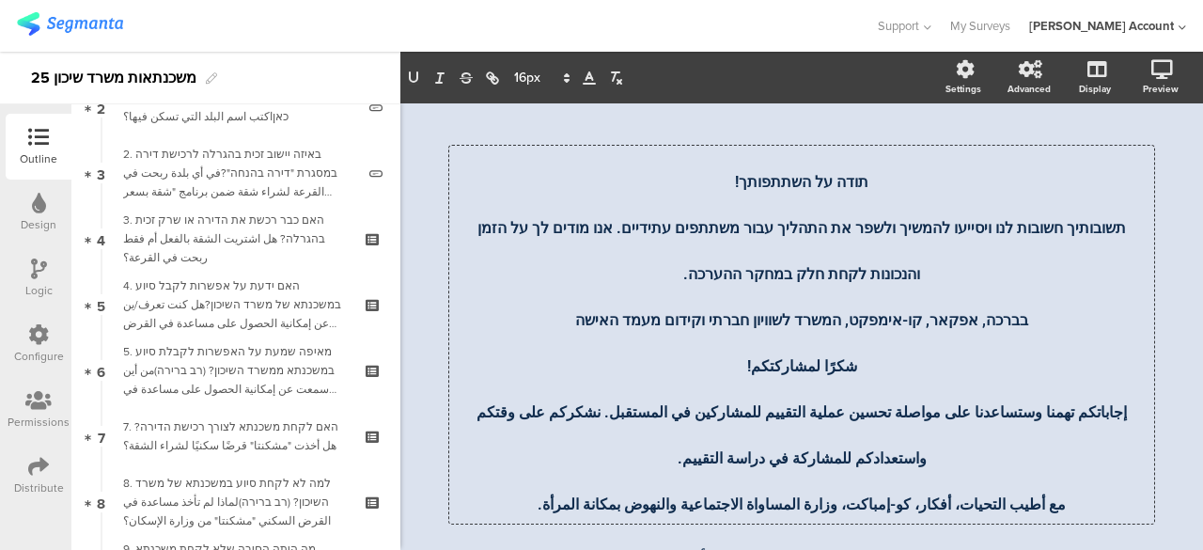
scroll to position [0, 0]
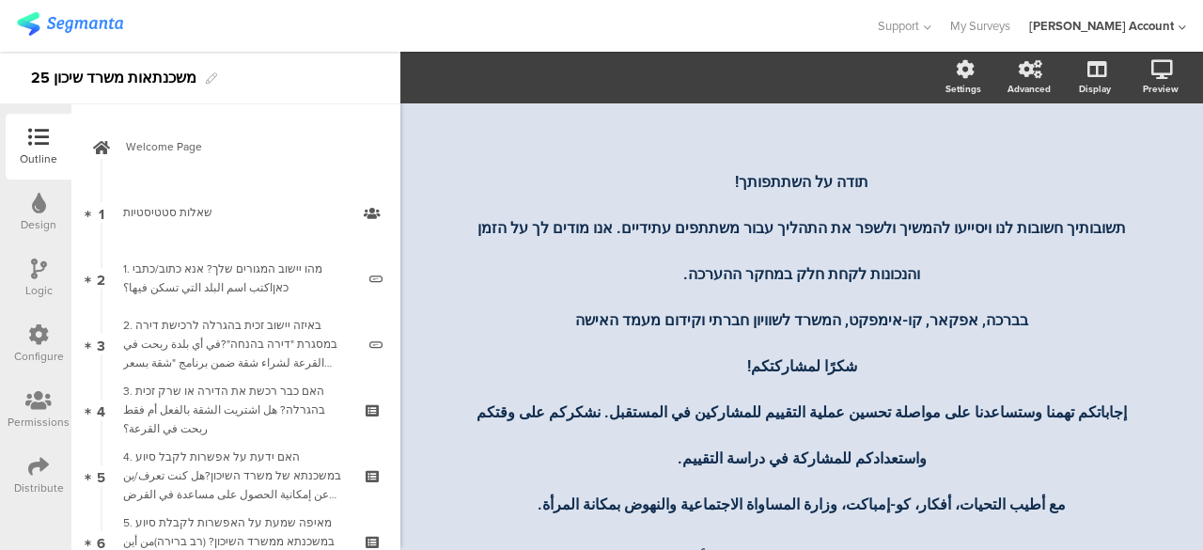
click at [40, 463] on icon at bounding box center [38, 466] width 21 height 21
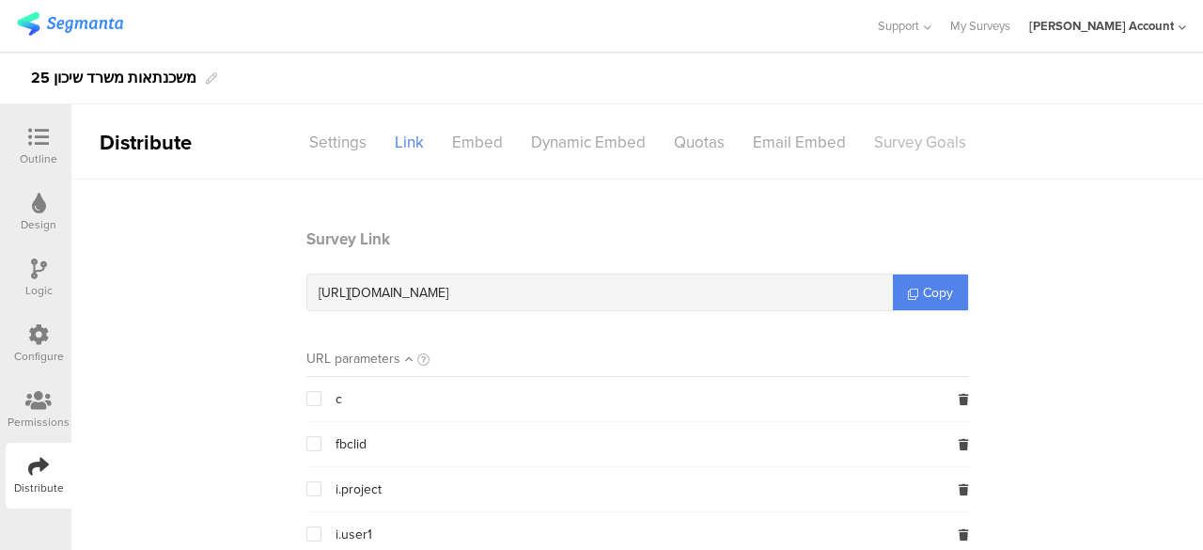
click at [896, 141] on div "Survey Goals" at bounding box center [920, 142] width 120 height 33
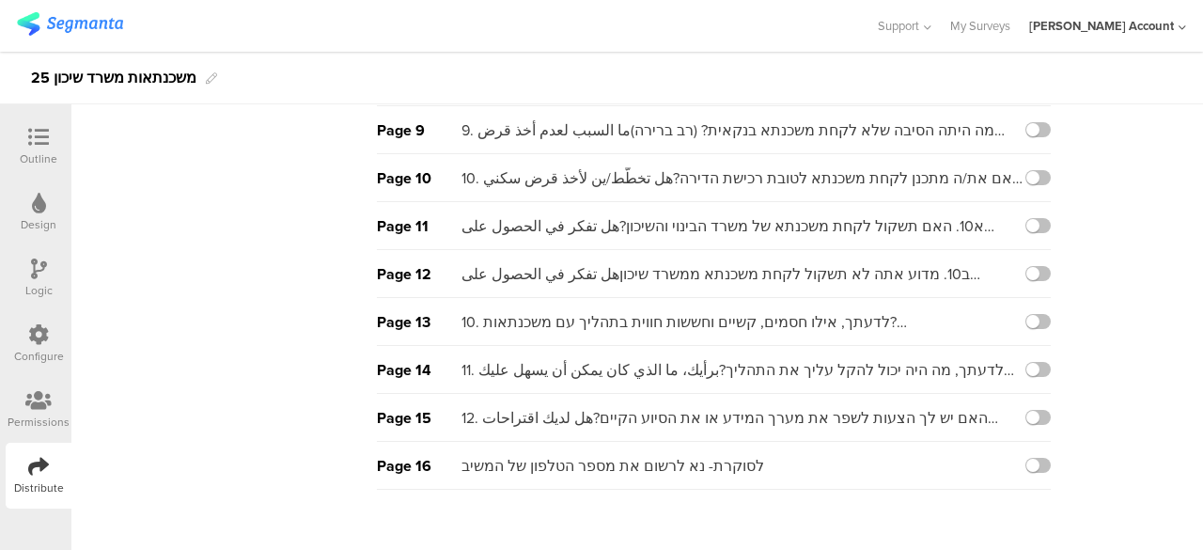
scroll to position [509, 0]
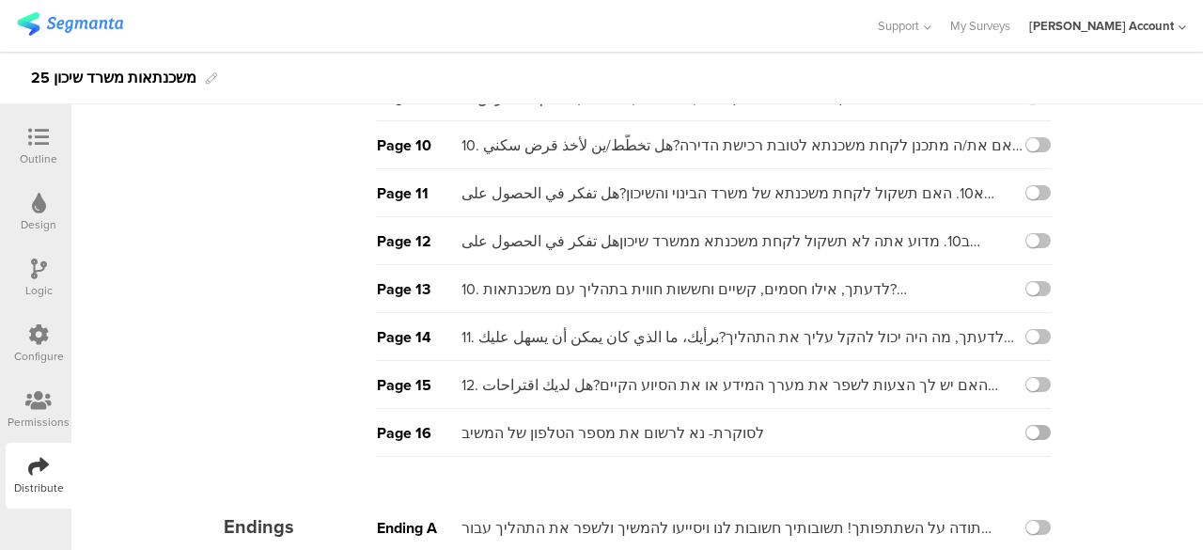
click at [1026, 425] on label at bounding box center [1038, 432] width 25 height 15
click at [0, 0] on input "checkbox" at bounding box center [0, 0] width 0 height 0
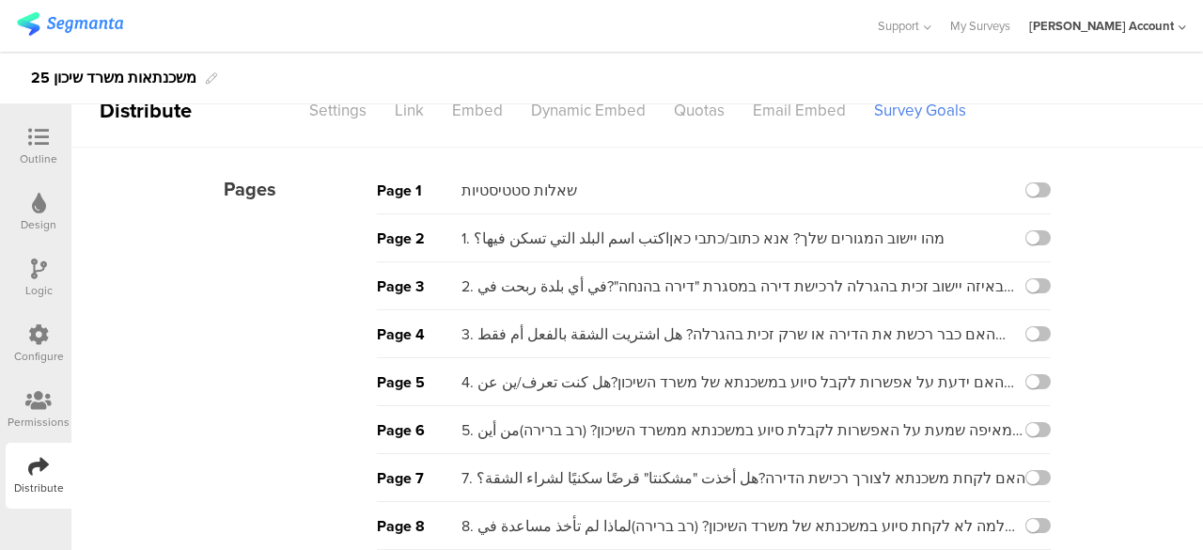
scroll to position [0, 0]
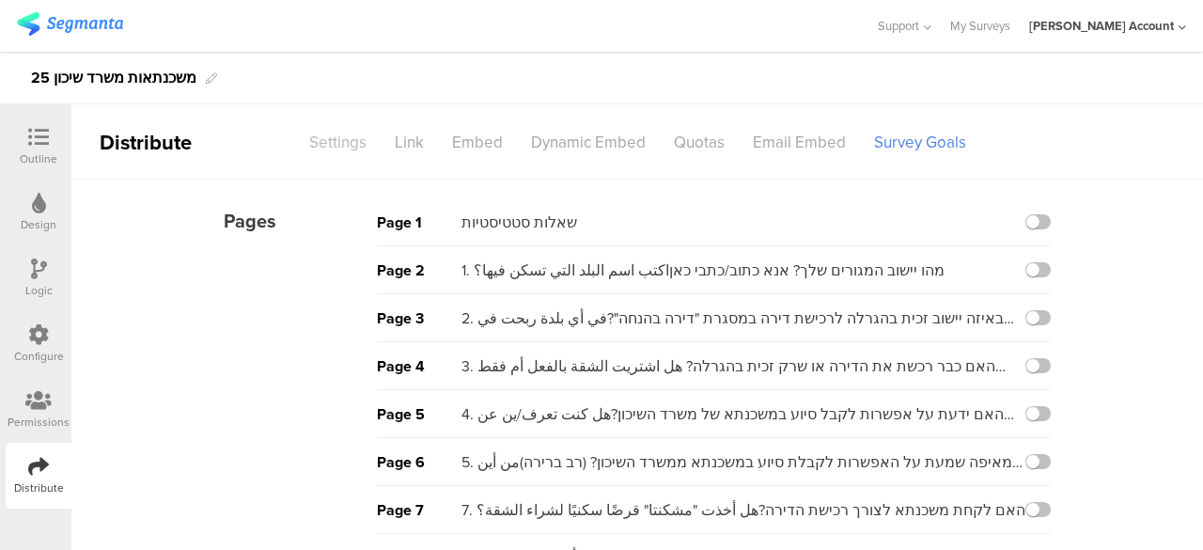
click at [351, 142] on div "Settings" at bounding box center [338, 142] width 86 height 33
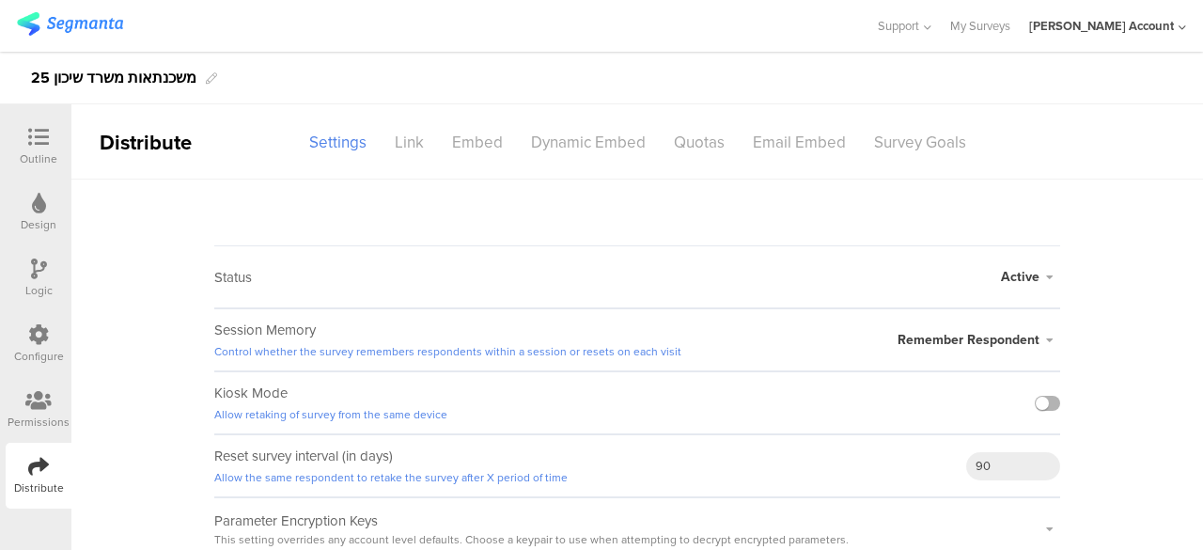
click at [1035, 401] on label at bounding box center [1047, 403] width 25 height 15
click at [0, 0] on input "checkbox" at bounding box center [0, 0] width 0 height 0
click at [701, 144] on div "Quotas" at bounding box center [699, 142] width 79 height 33
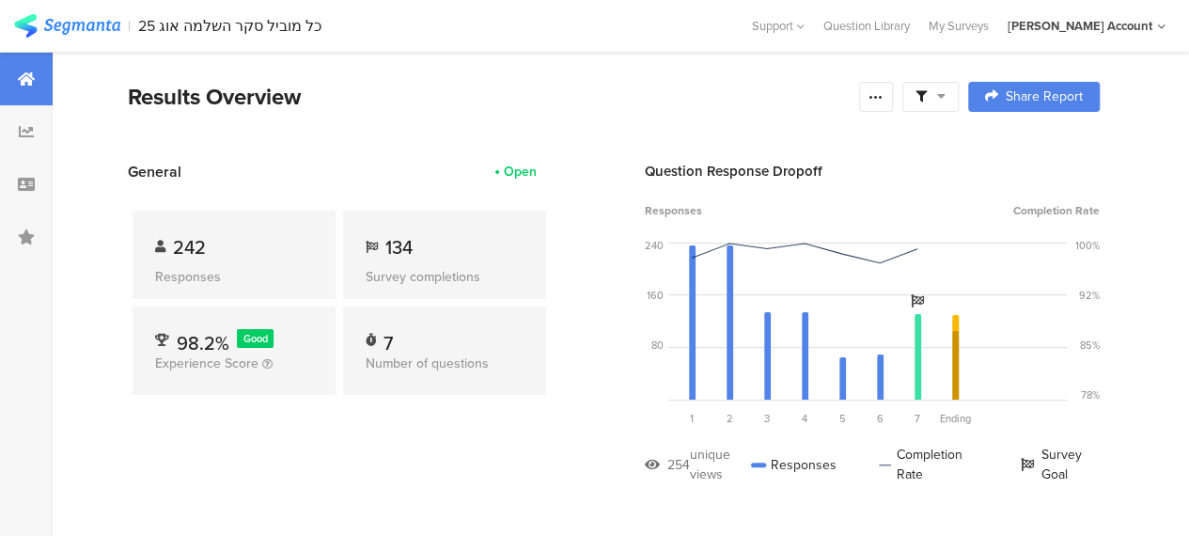
click at [959, 96] on div at bounding box center [930, 97] width 56 height 30
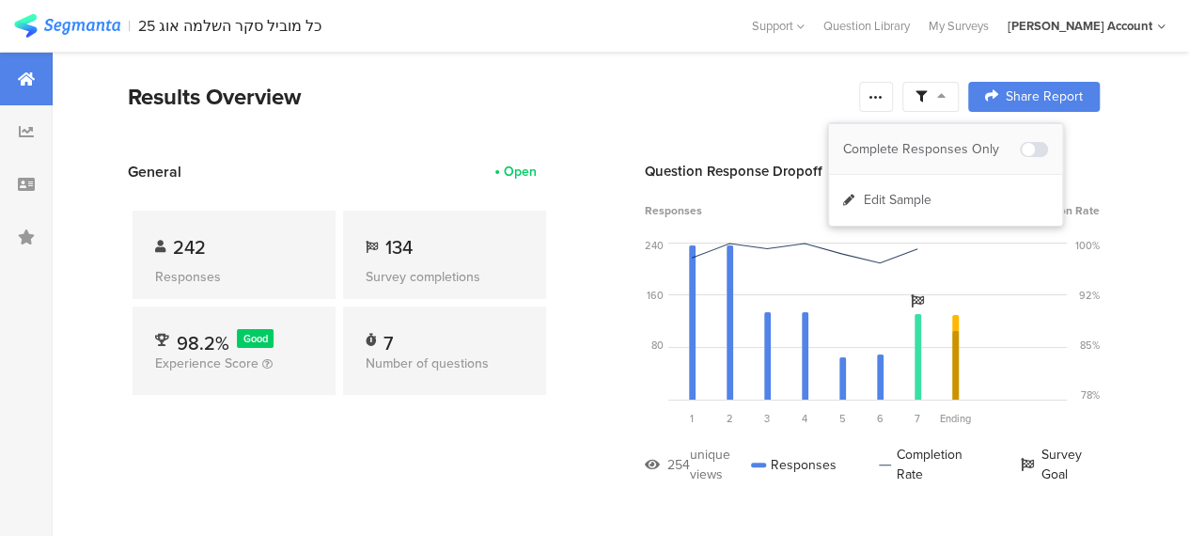
click at [964, 146] on div "Complete Responses Only" at bounding box center [931, 149] width 177 height 19
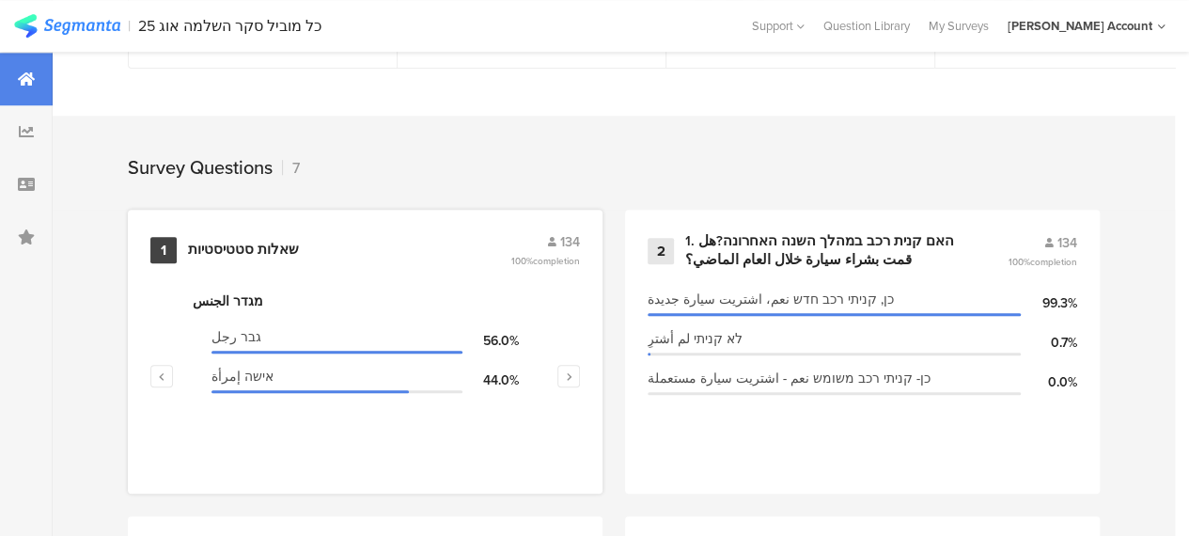
scroll to position [846, 0]
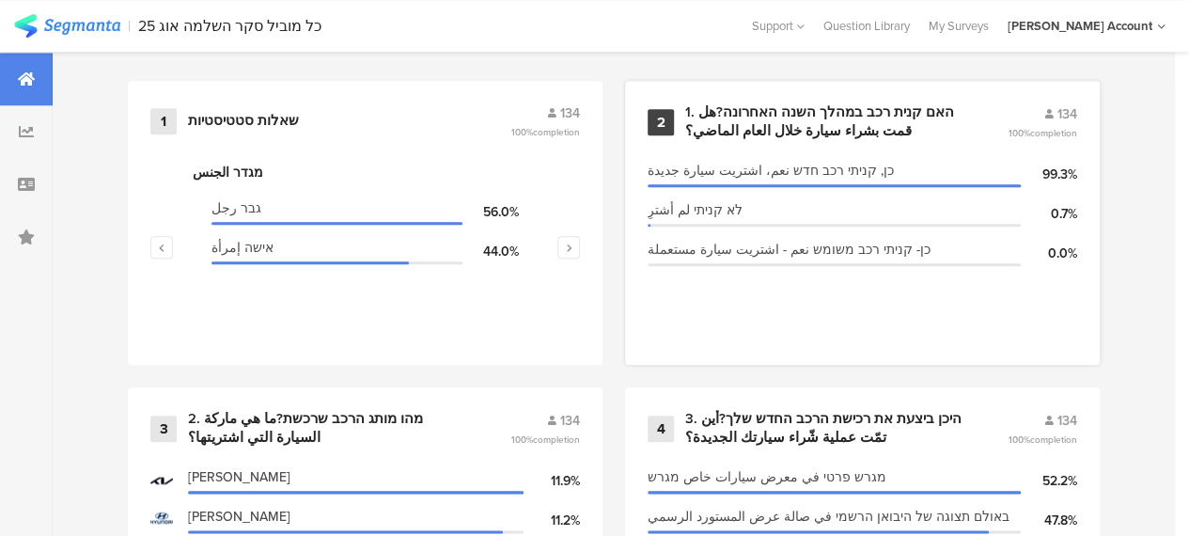
click at [805, 131] on div "1. האם קנית רכב במהלך השנה האחרונה?هل قمت بشراء سيارة خلال العام الماضي؟" at bounding box center [823, 121] width 277 height 37
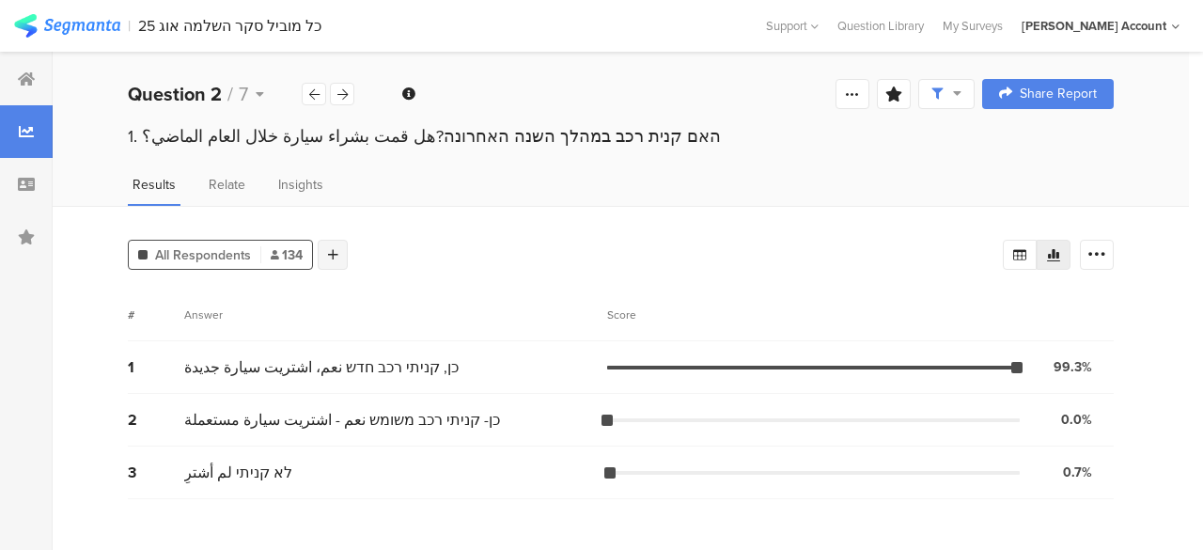
click at [338, 251] on div at bounding box center [333, 255] width 30 height 30
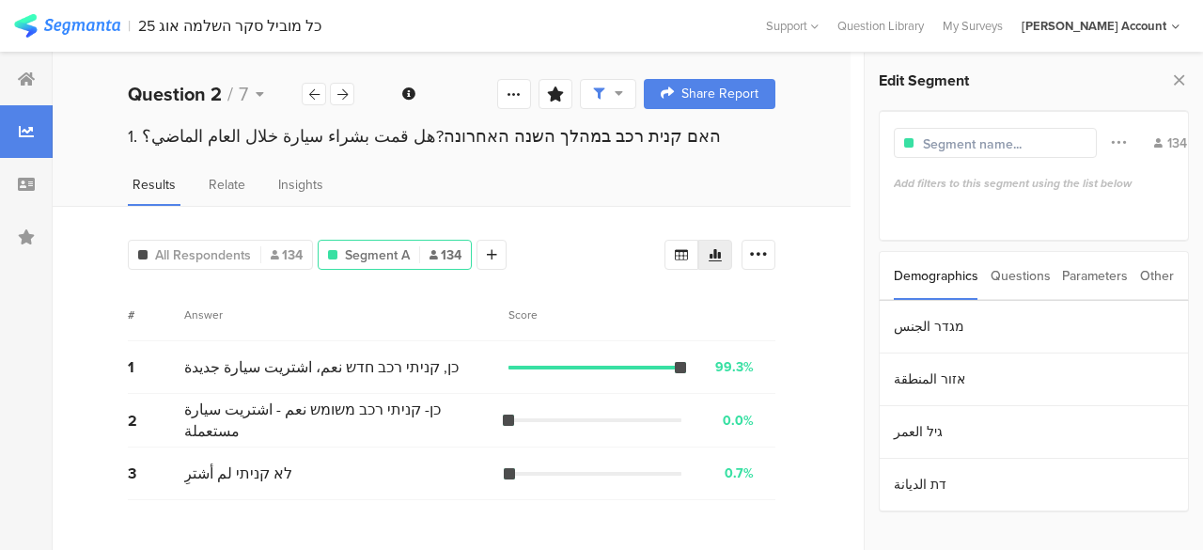
click at [1088, 279] on div "Parameters" at bounding box center [1095, 276] width 66 height 48
click at [901, 333] on section "c" at bounding box center [1034, 327] width 308 height 53
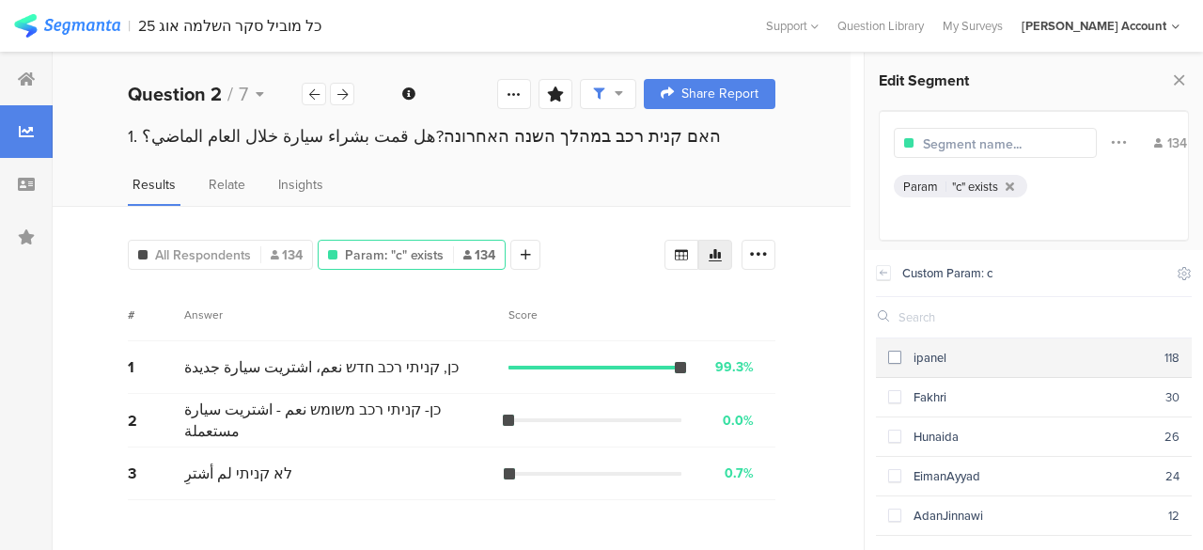
click at [895, 357] on span at bounding box center [894, 357] width 13 height 13
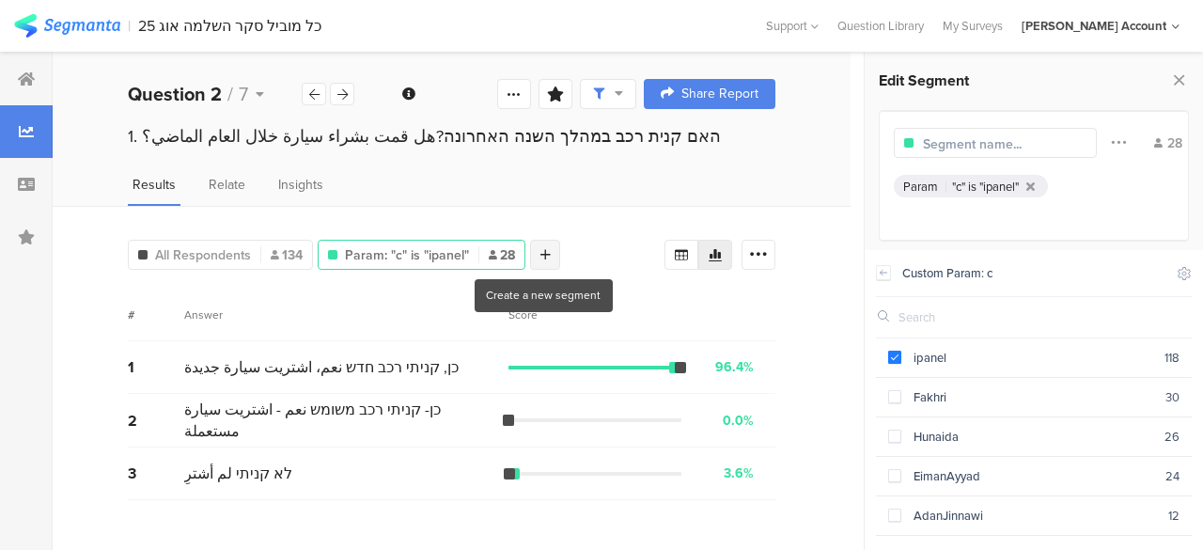
click at [547, 248] on icon at bounding box center [545, 254] width 10 height 13
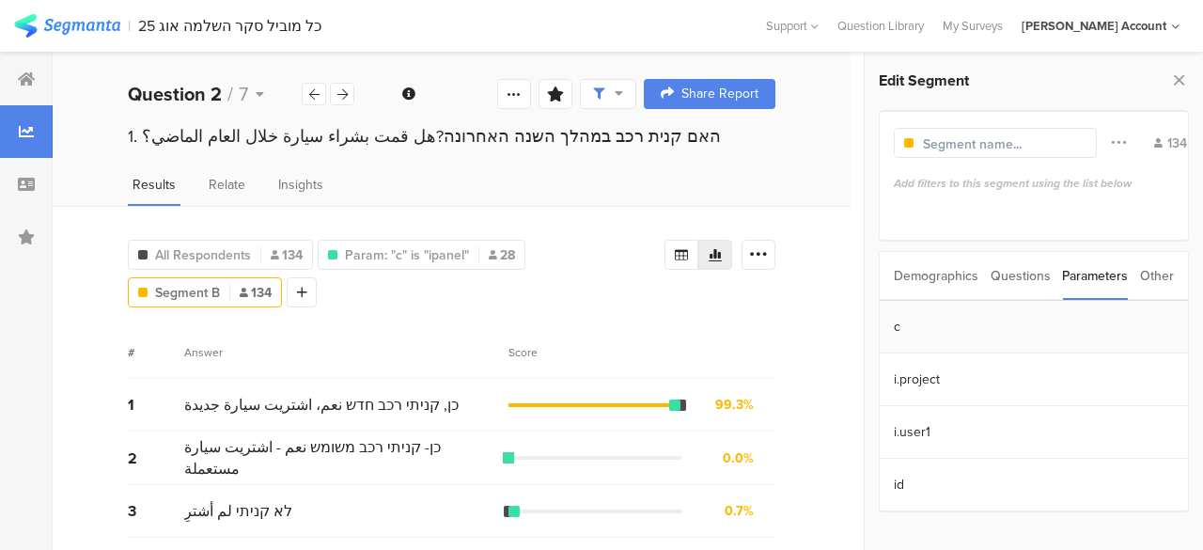
click at [916, 324] on section "c" at bounding box center [1034, 327] width 308 height 53
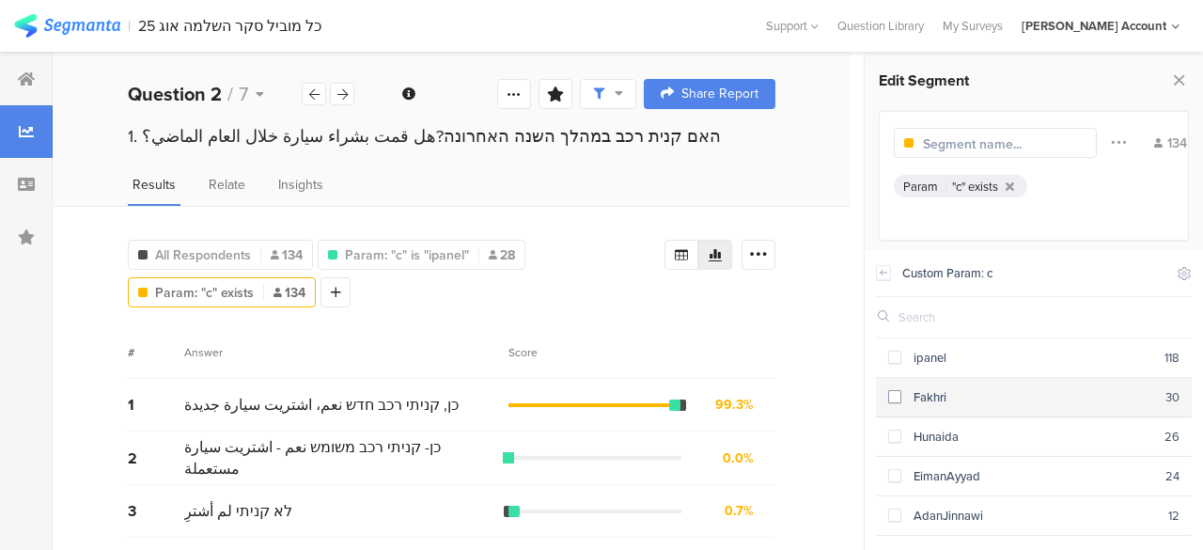
click at [898, 398] on span at bounding box center [894, 396] width 13 height 13
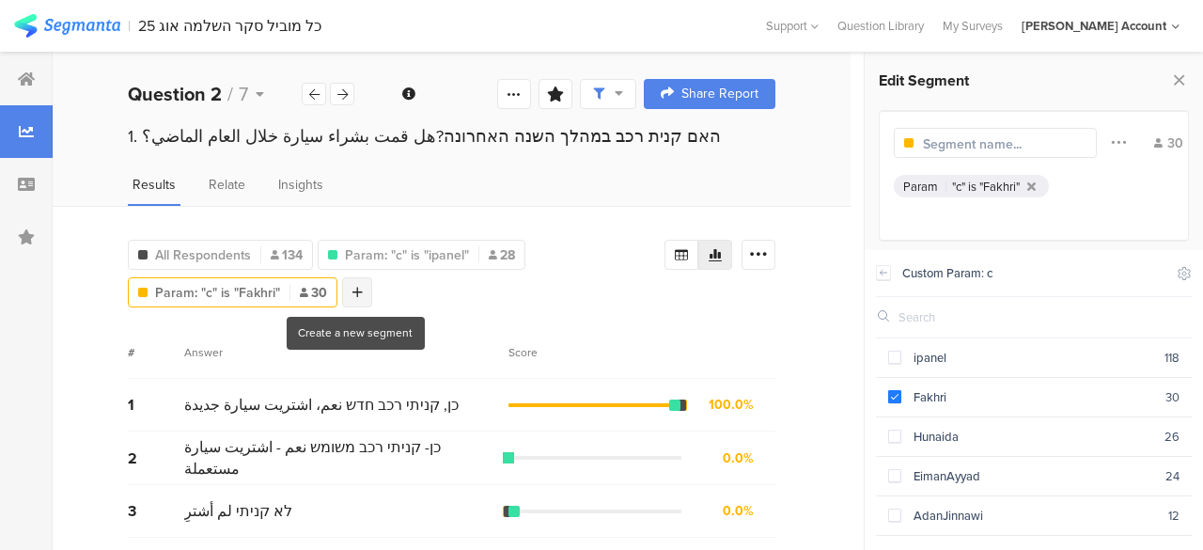
click at [345, 289] on div at bounding box center [357, 292] width 30 height 30
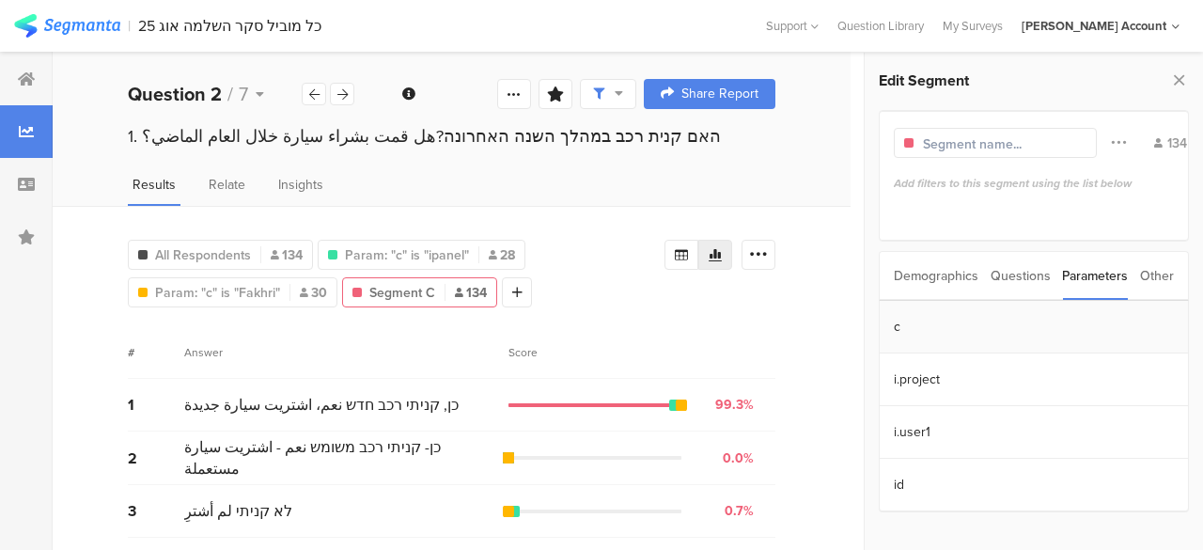
click at [905, 323] on section "c" at bounding box center [1034, 327] width 308 height 53
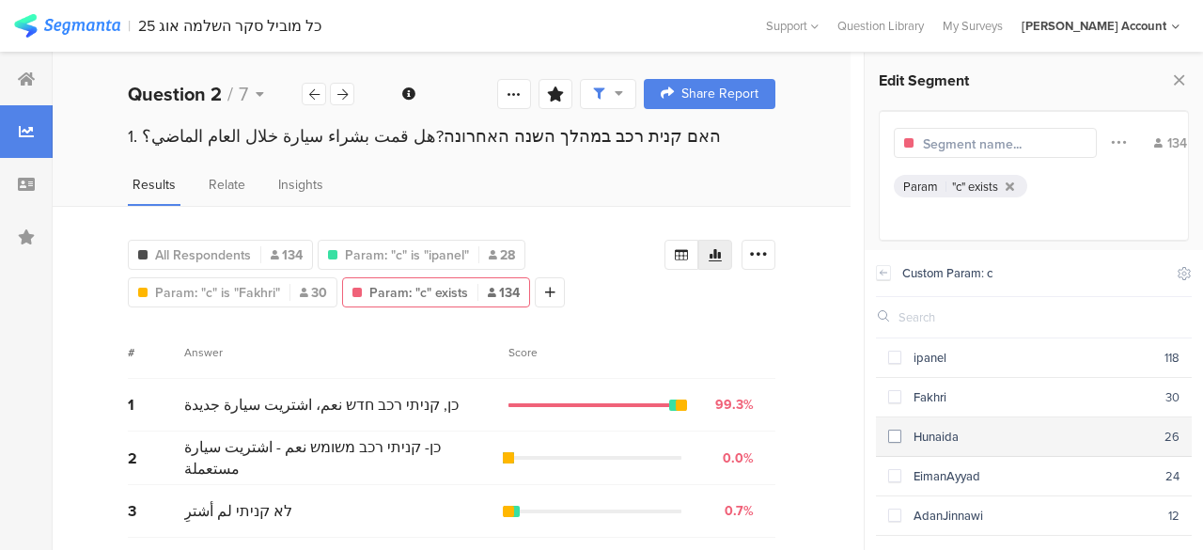
click at [897, 433] on span at bounding box center [894, 436] width 13 height 13
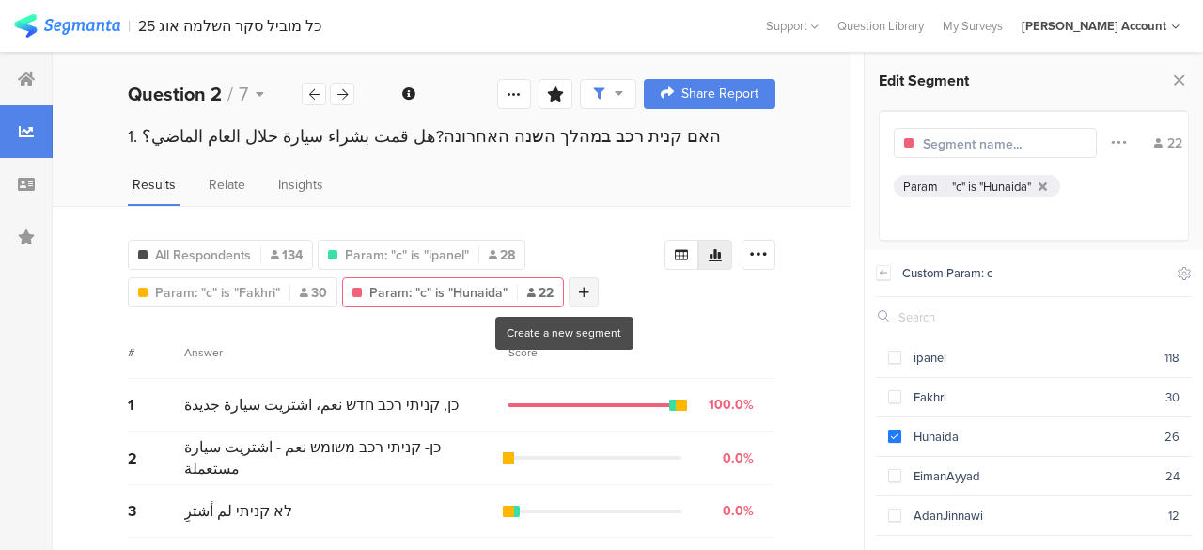
click at [570, 294] on div at bounding box center [584, 292] width 30 height 30
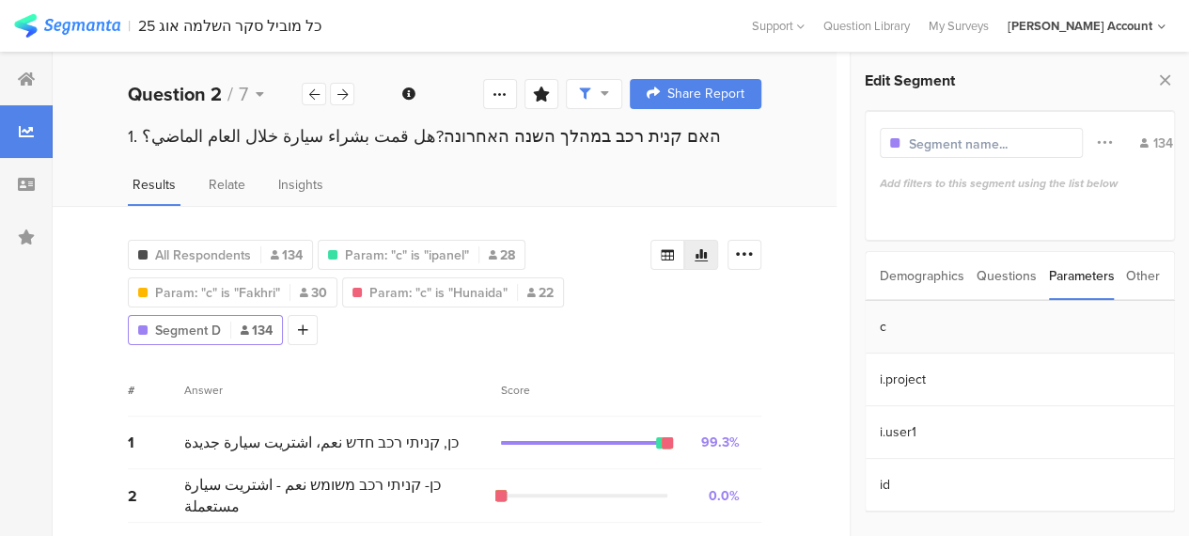
click at [893, 321] on section "c" at bounding box center [1020, 327] width 308 height 53
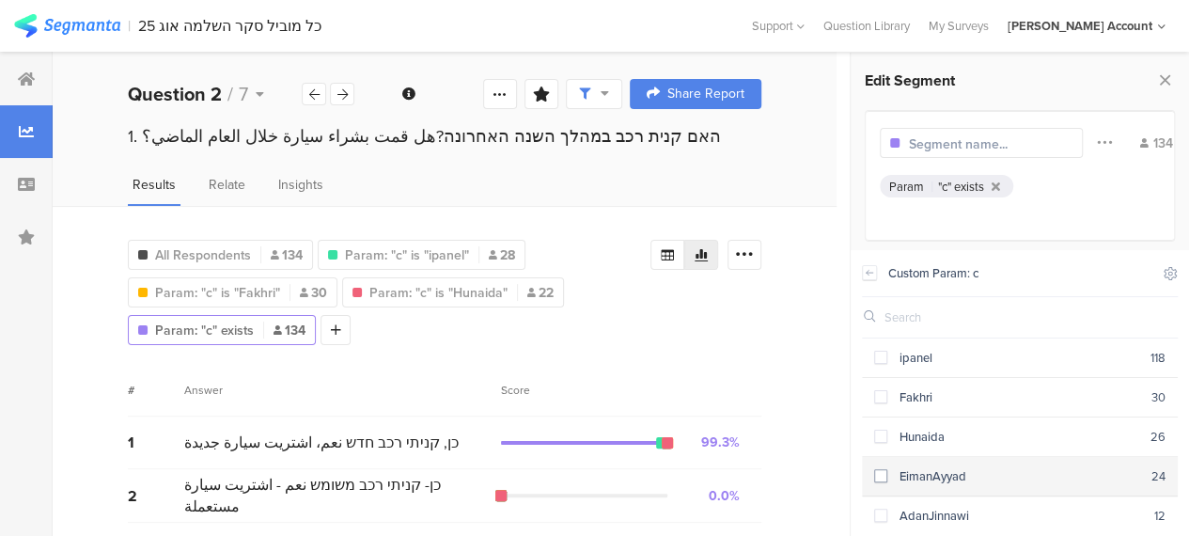
click at [885, 469] on span at bounding box center [880, 475] width 13 height 13
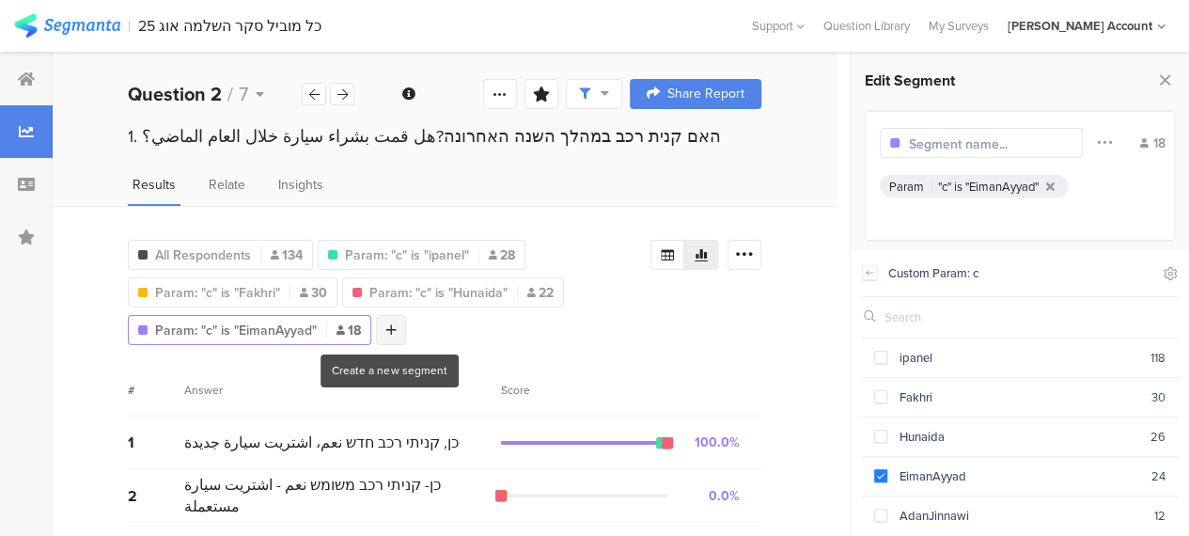
click at [388, 331] on icon at bounding box center [391, 329] width 10 height 13
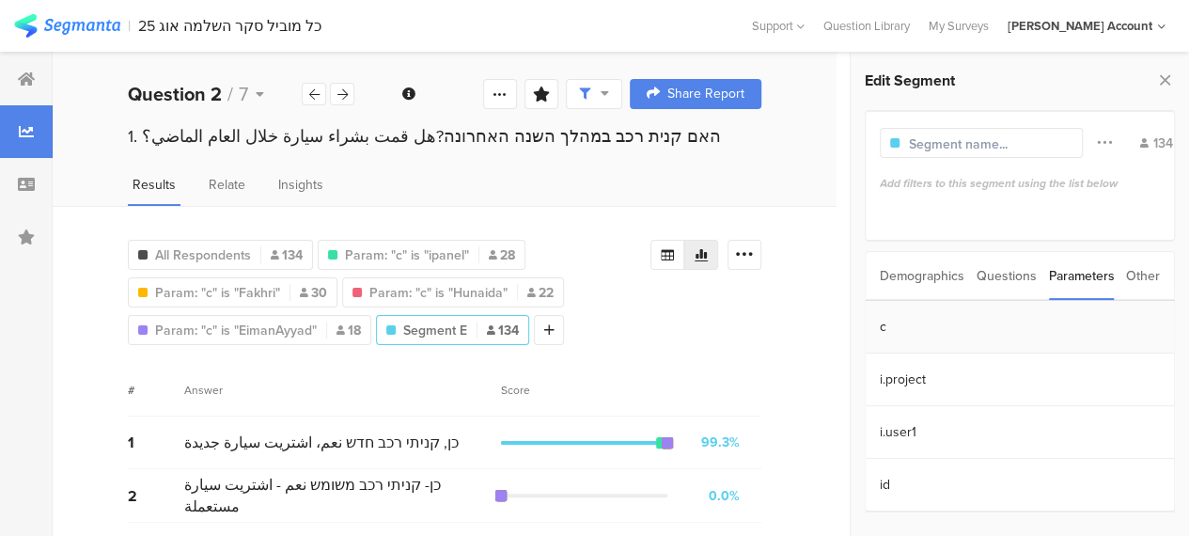
click at [882, 326] on section "c" at bounding box center [1020, 327] width 308 height 53
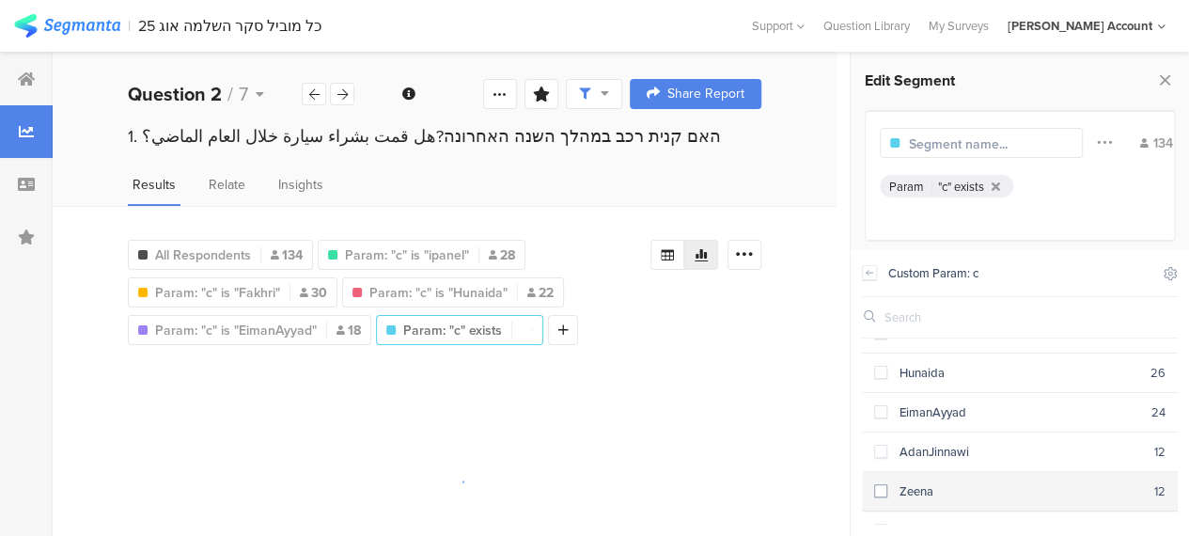
scroll to position [94, 0]
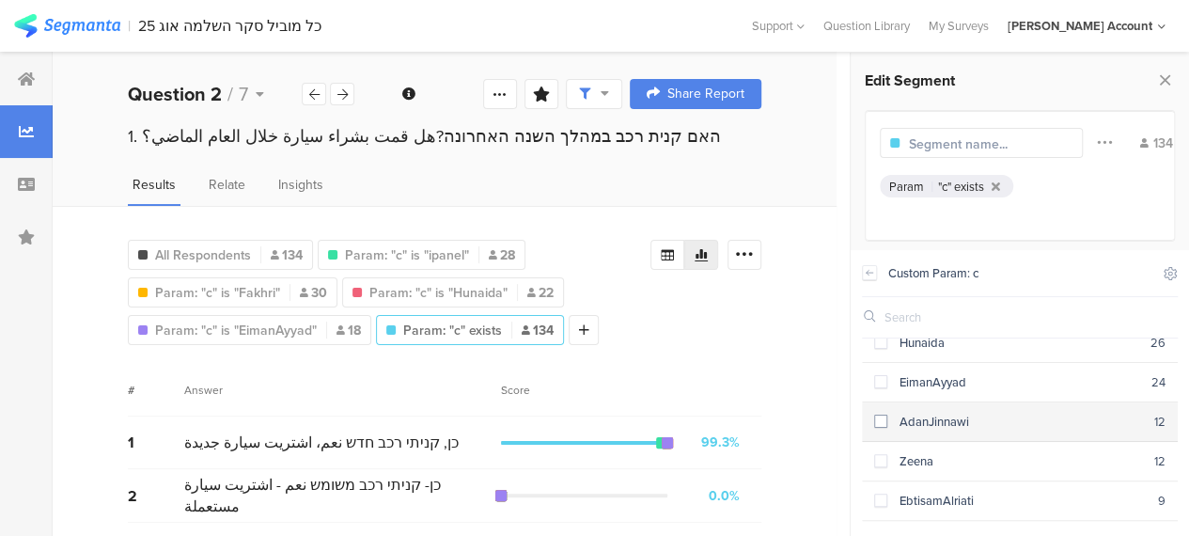
click at [879, 420] on span at bounding box center [880, 421] width 13 height 13
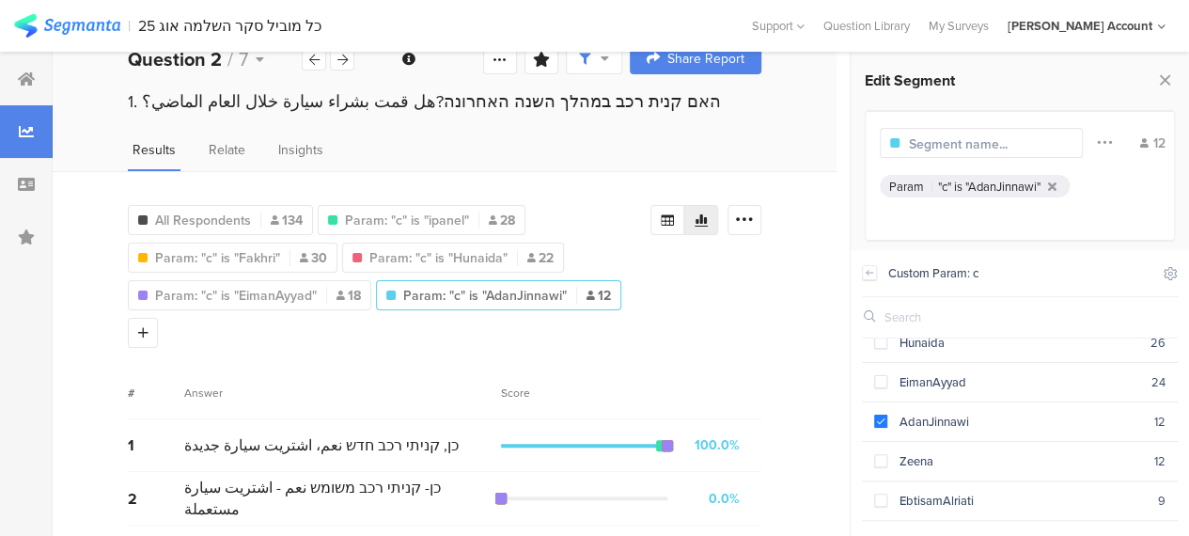
scroll to position [51, 0]
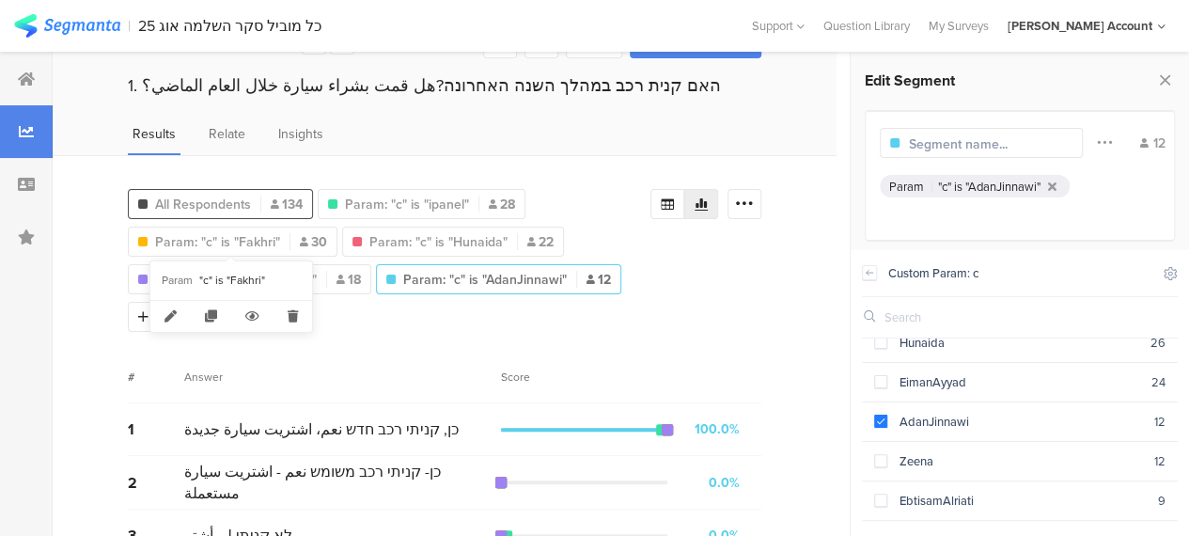
click at [201, 191] on div "All Respondents 134" at bounding box center [220, 204] width 185 height 30
click at [204, 198] on span "All Respondents" at bounding box center [203, 205] width 96 height 20
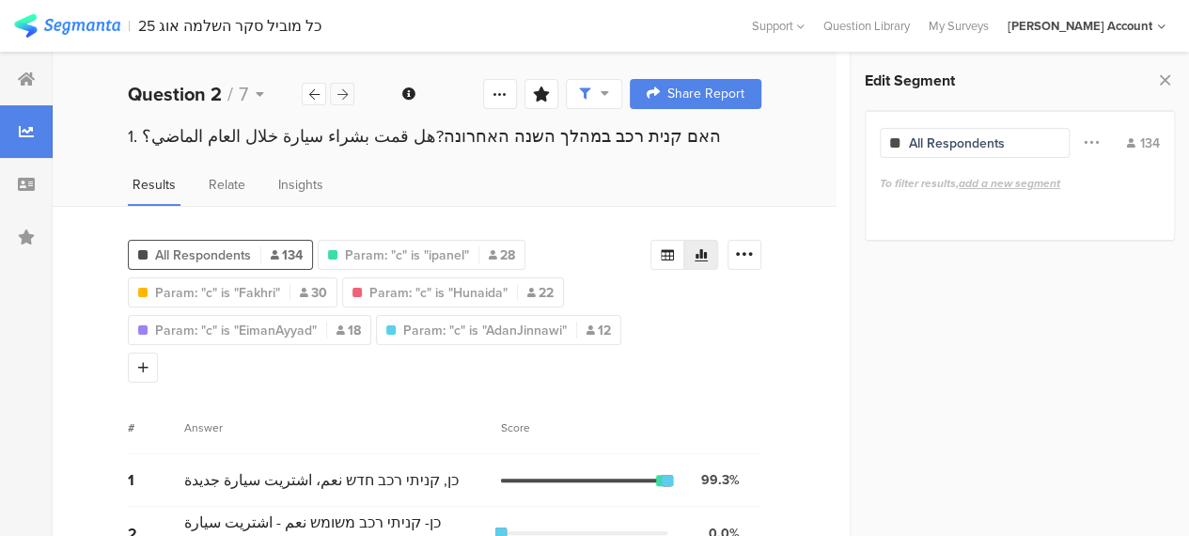
click at [343, 93] on icon at bounding box center [342, 94] width 10 height 12
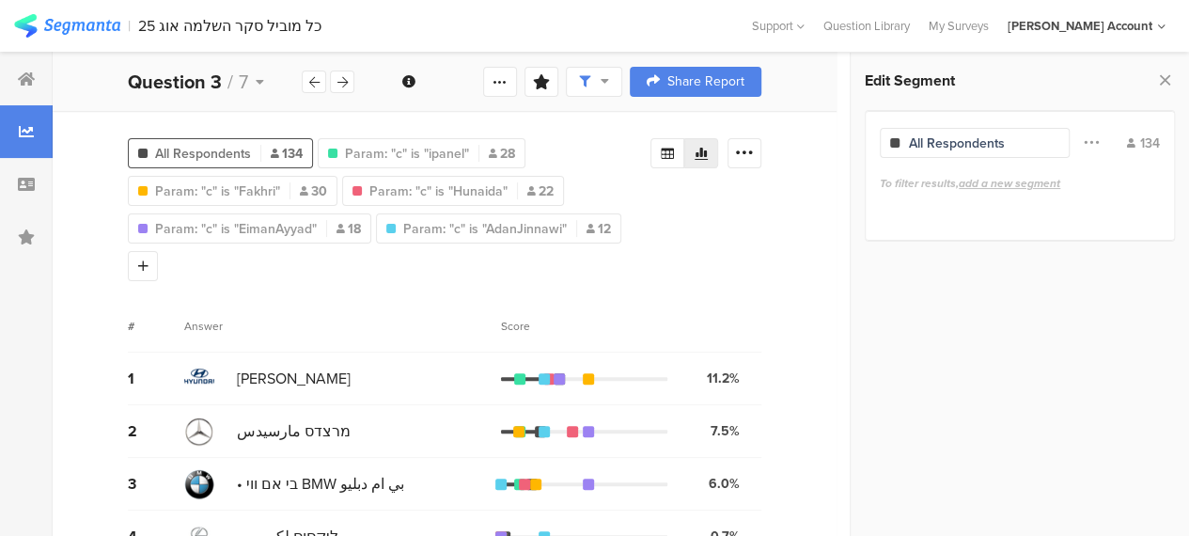
scroll to position [94, 0]
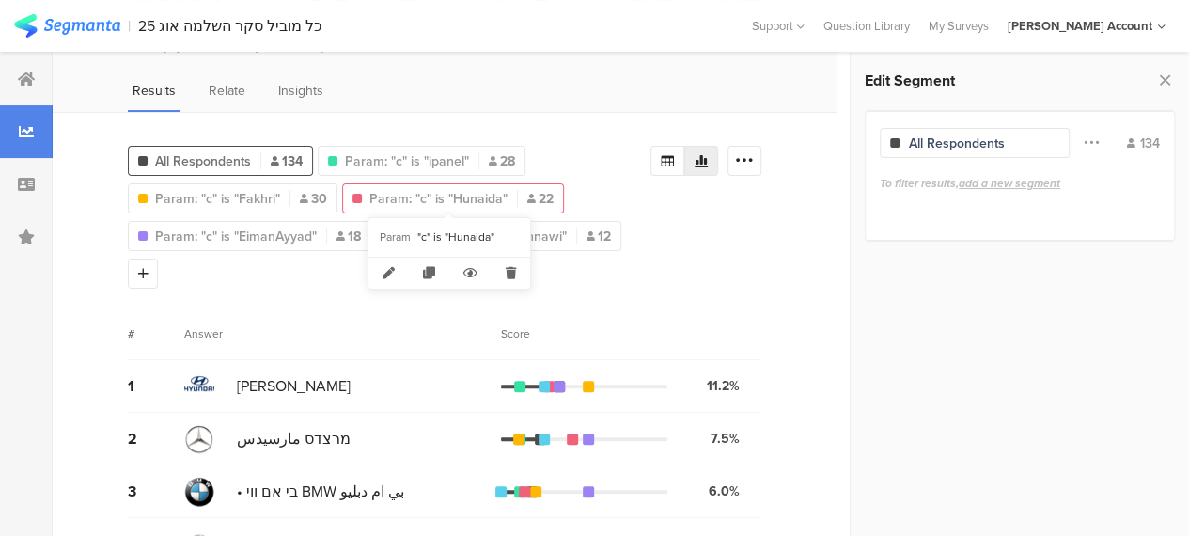
click at [412, 196] on span "Param: "c" is "Hunaida"" at bounding box center [438, 199] width 138 height 20
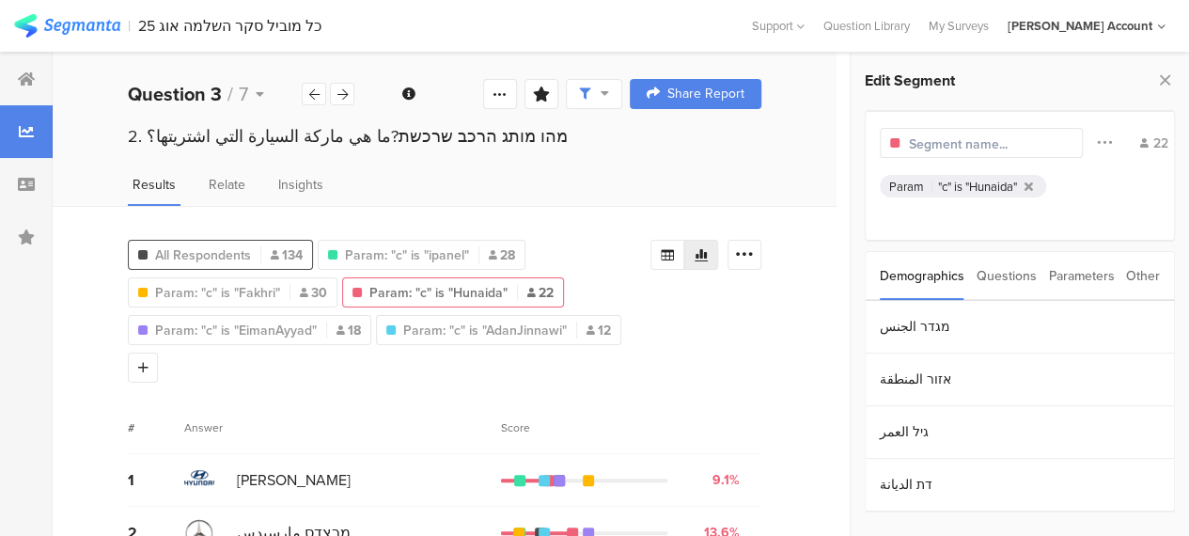
click at [205, 253] on span "All Respondents" at bounding box center [203, 255] width 96 height 20
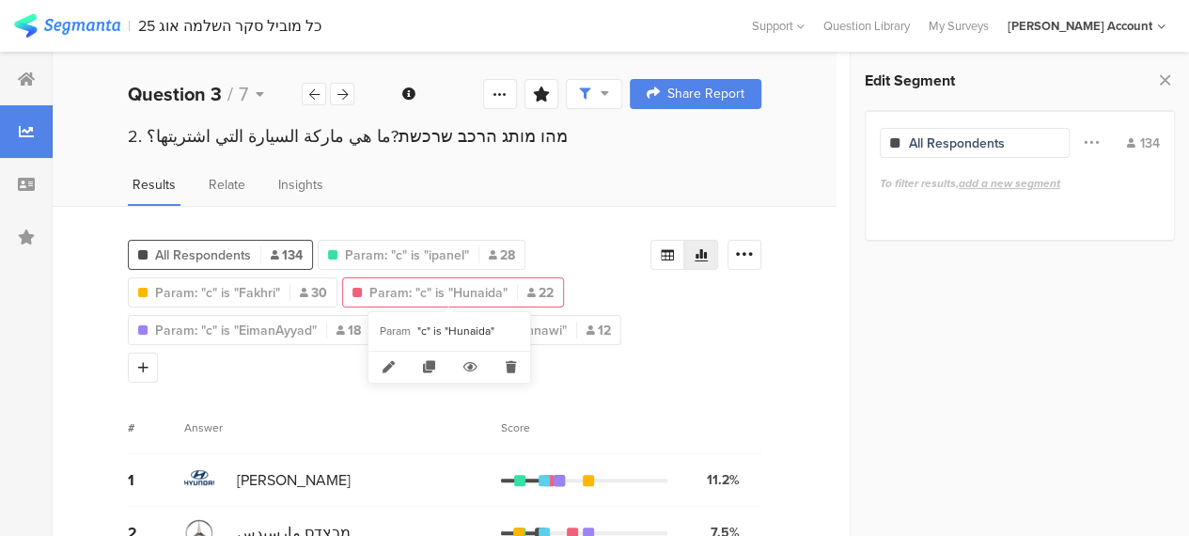
click at [438, 291] on span "Param: "c" is "Hunaida"" at bounding box center [438, 293] width 138 height 20
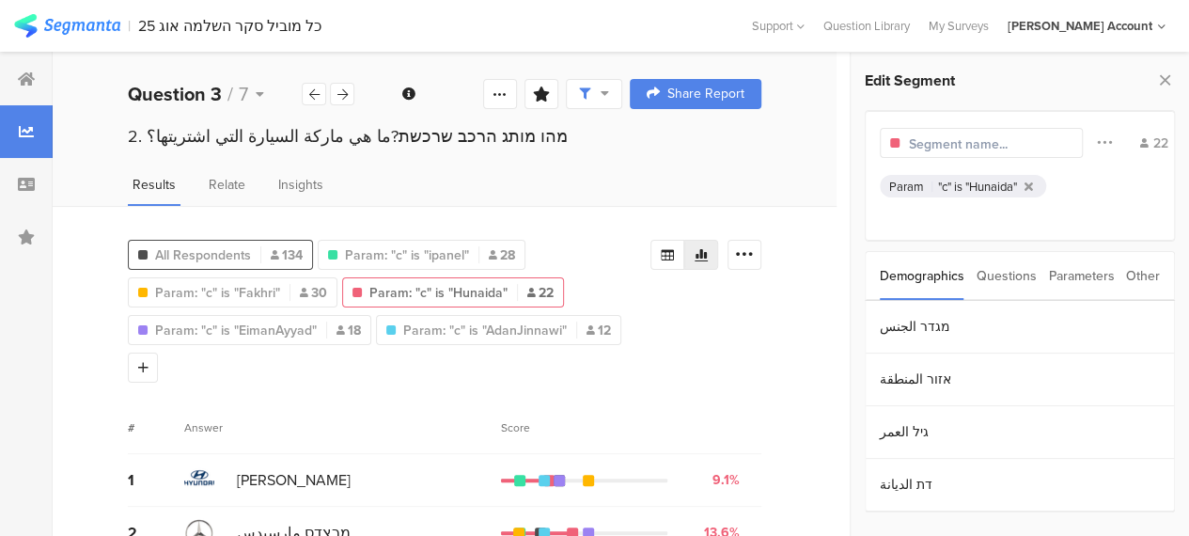
click at [181, 254] on span "All Respondents" at bounding box center [203, 255] width 96 height 20
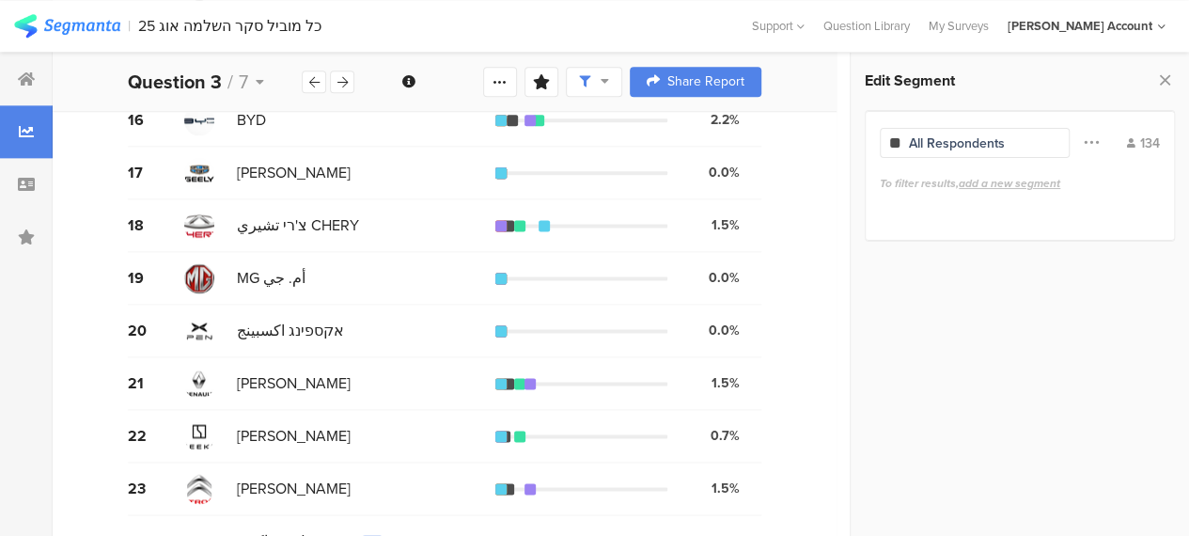
scroll to position [1156, 0]
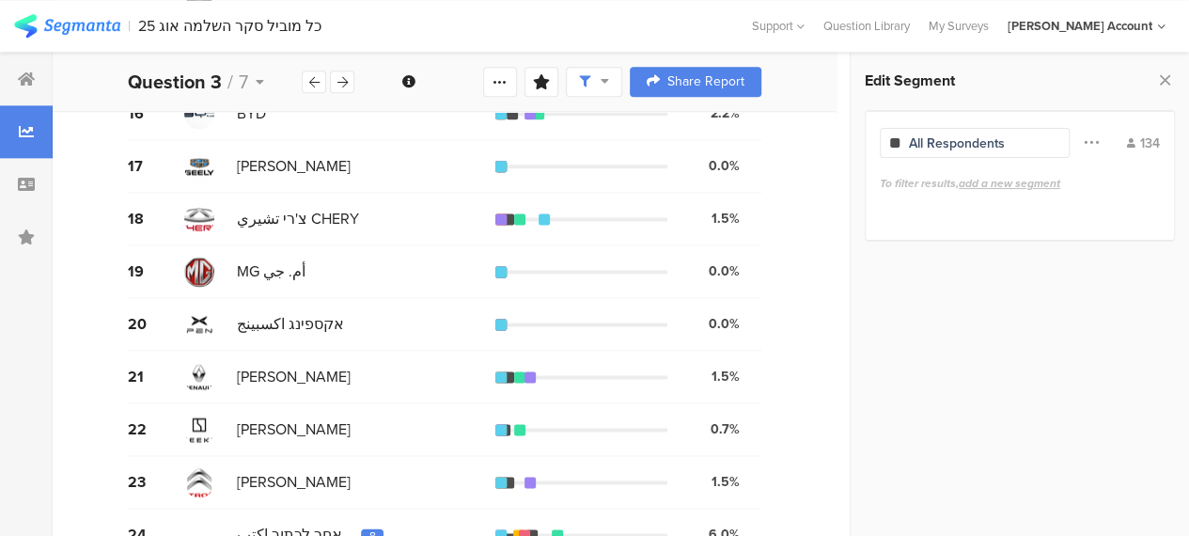
click at [369, 528] on div "8" at bounding box center [372, 535] width 7 height 15
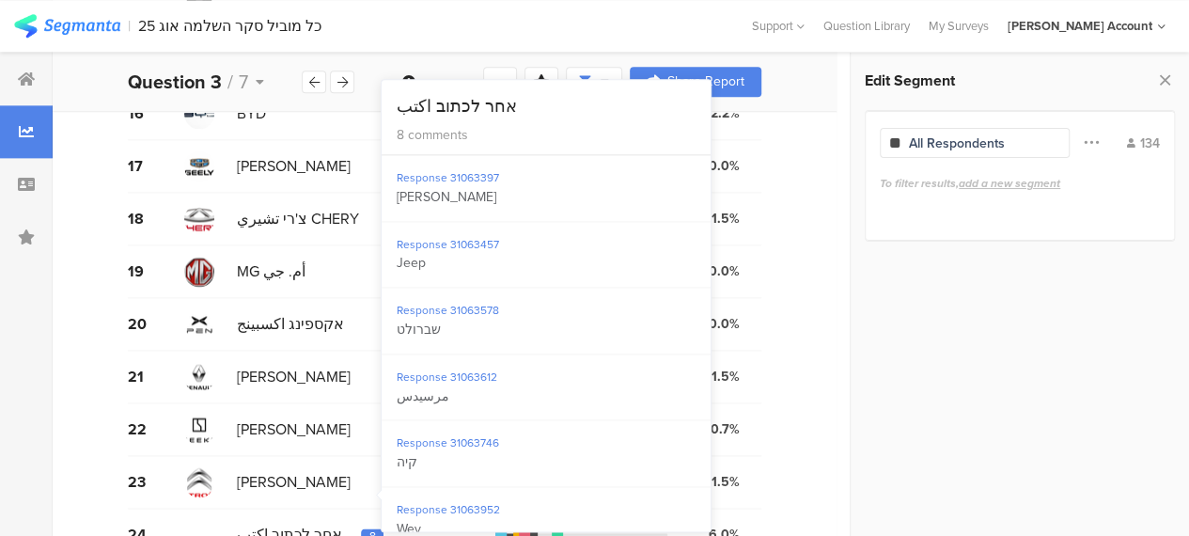
click at [369, 528] on div "8" at bounding box center [372, 535] width 7 height 15
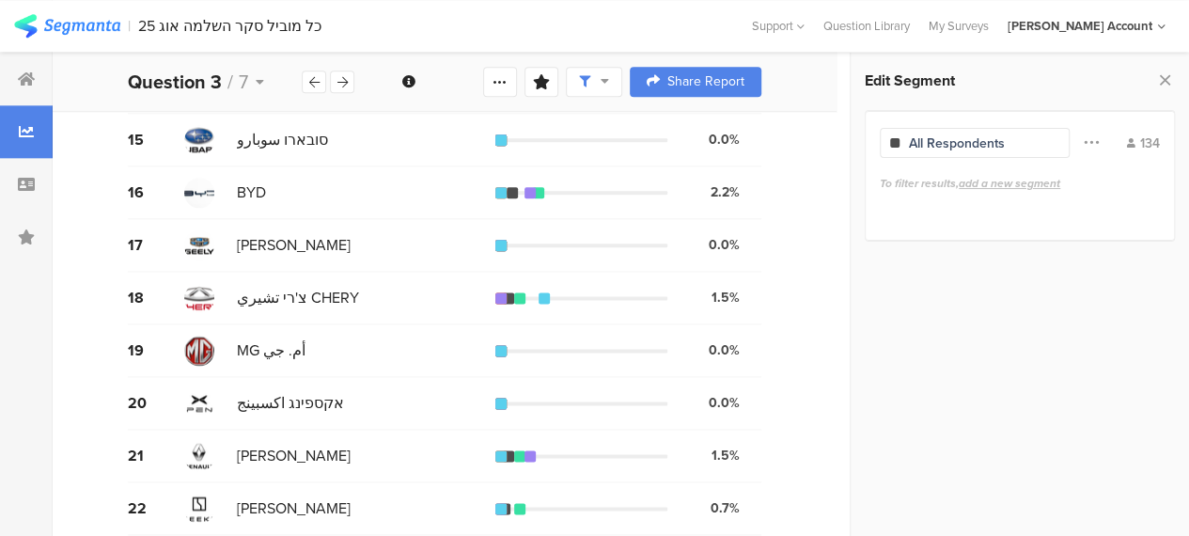
scroll to position [968, 0]
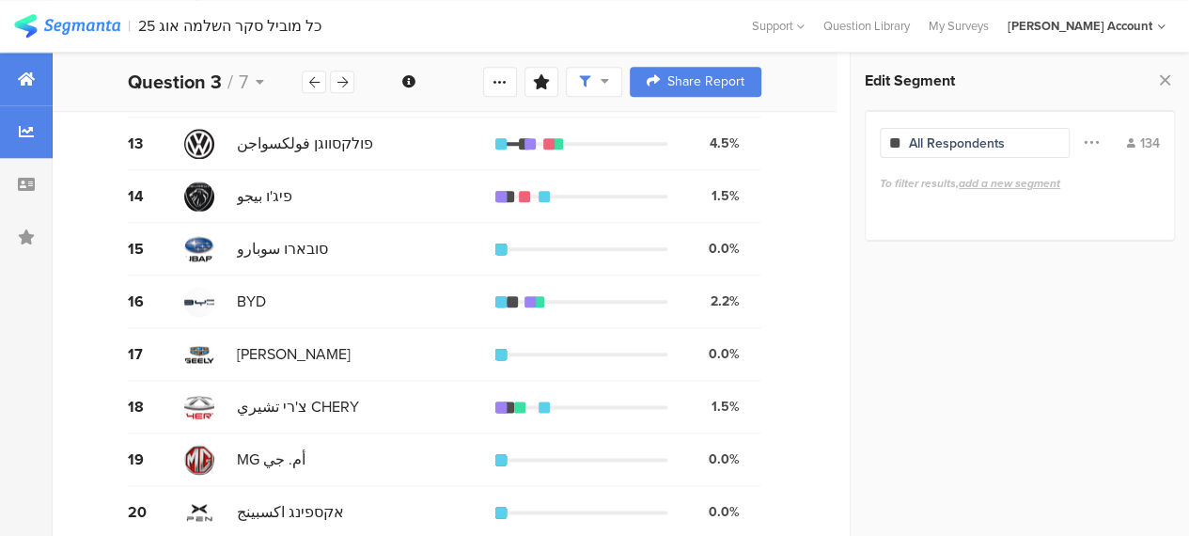
click at [32, 80] on icon at bounding box center [26, 78] width 17 height 15
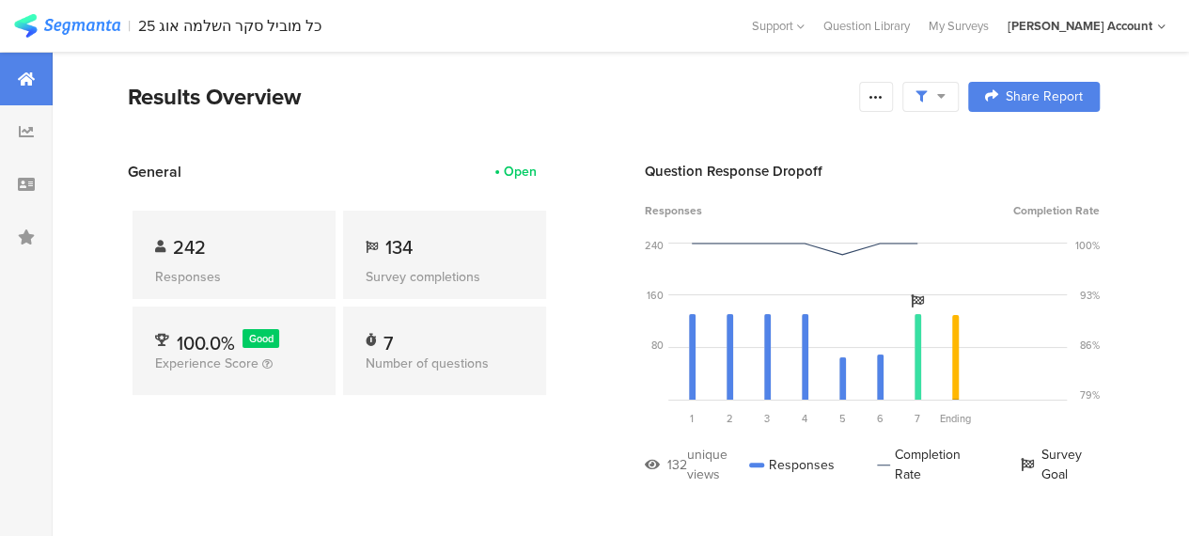
click at [461, 452] on div "General Open 242 Responses 134 Survey completions 100.0% Good Experience Score …" at bounding box center [339, 337] width 423 height 352
click at [24, 185] on icon at bounding box center [26, 184] width 17 height 15
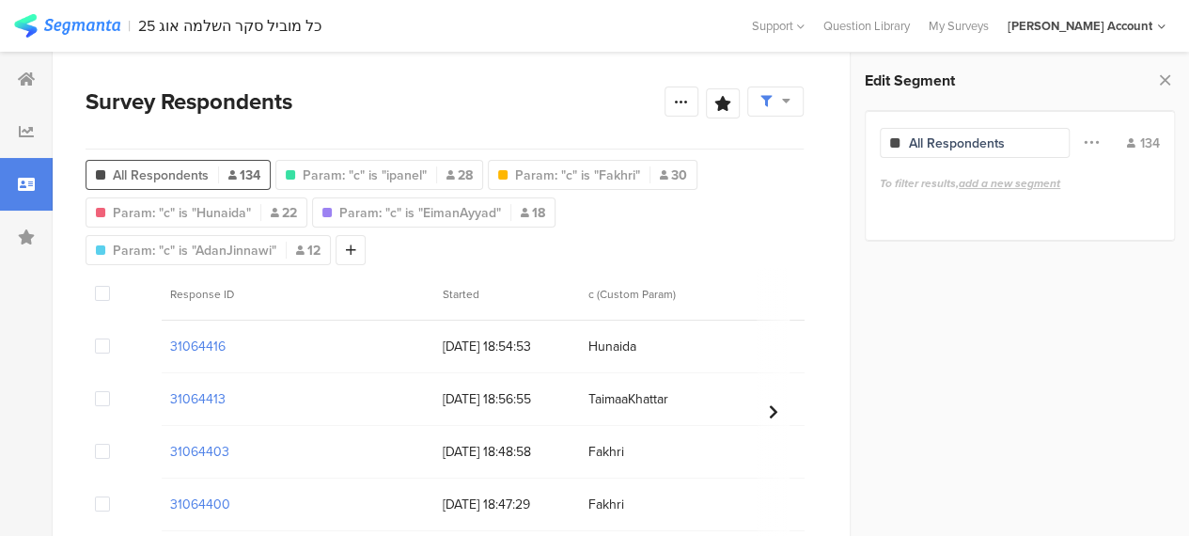
click at [205, 172] on span "All Respondents" at bounding box center [161, 175] width 96 height 20
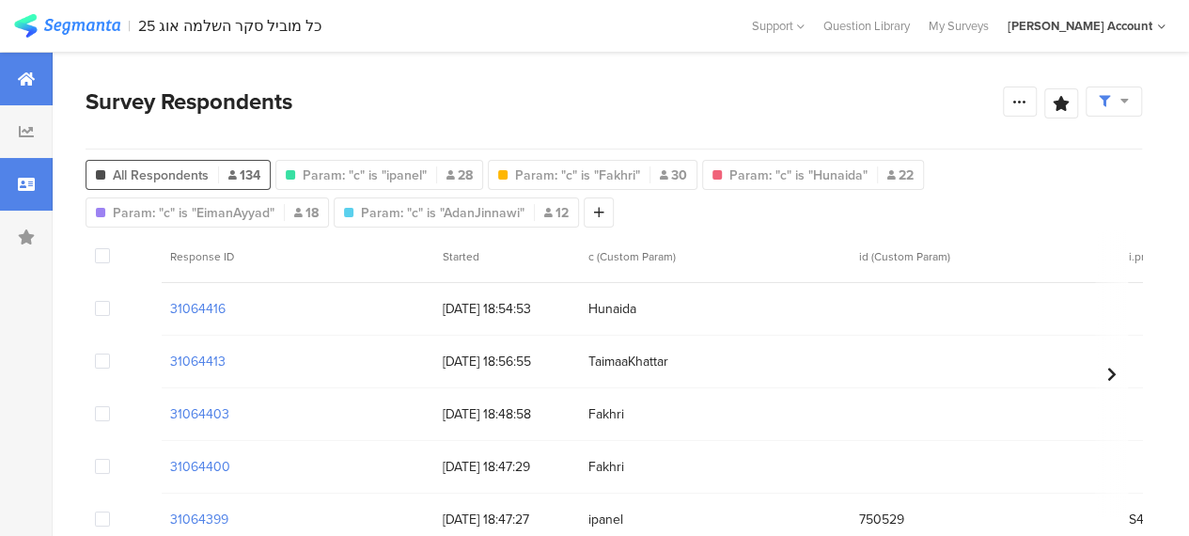
click at [27, 76] on icon at bounding box center [26, 78] width 17 height 15
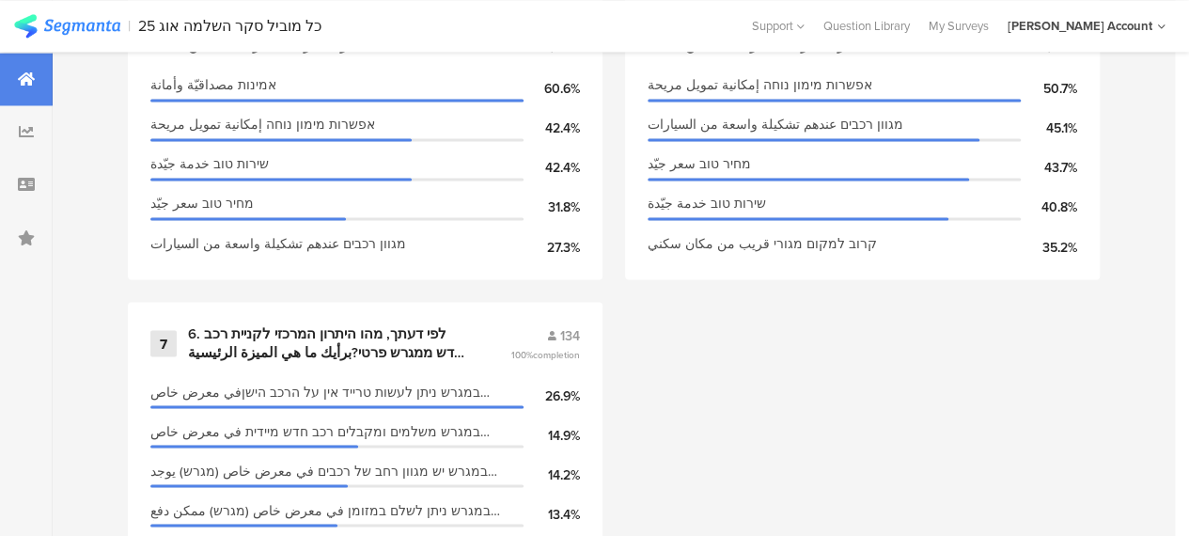
scroll to position [1456, 0]
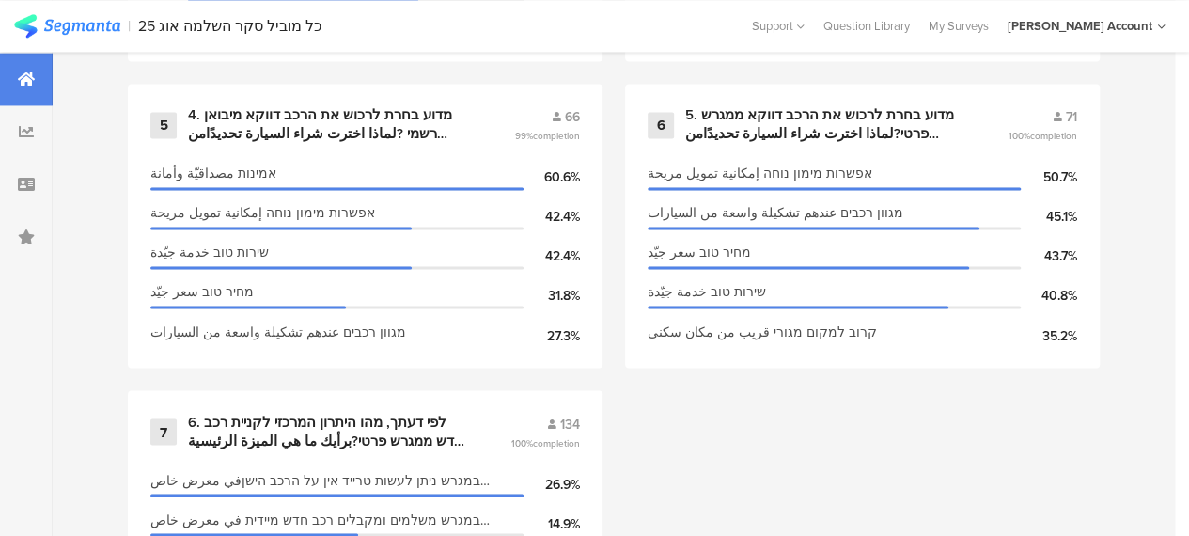
click at [626, 375] on div "1 שאלות סטטיסטיות 134 100% completion מגדר الجنس גבר رجل 56.0% אישה إمرأة 44.0%…" at bounding box center [614, 84] width 1122 height 1226
click at [739, 130] on div "5. מדוע בחרת לרכוש את הרכב דווקא ממגרש פרטי?لماذا اخترت شراء السيارة تحديدًامن …" at bounding box center [823, 124] width 277 height 37
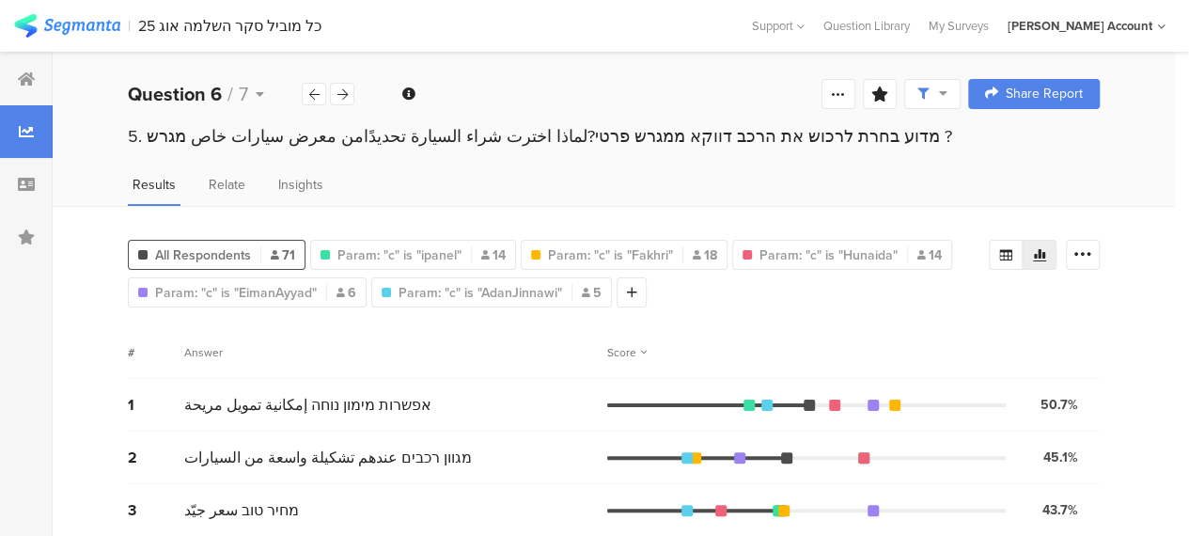
click at [221, 252] on span "All Respondents" at bounding box center [203, 255] width 96 height 20
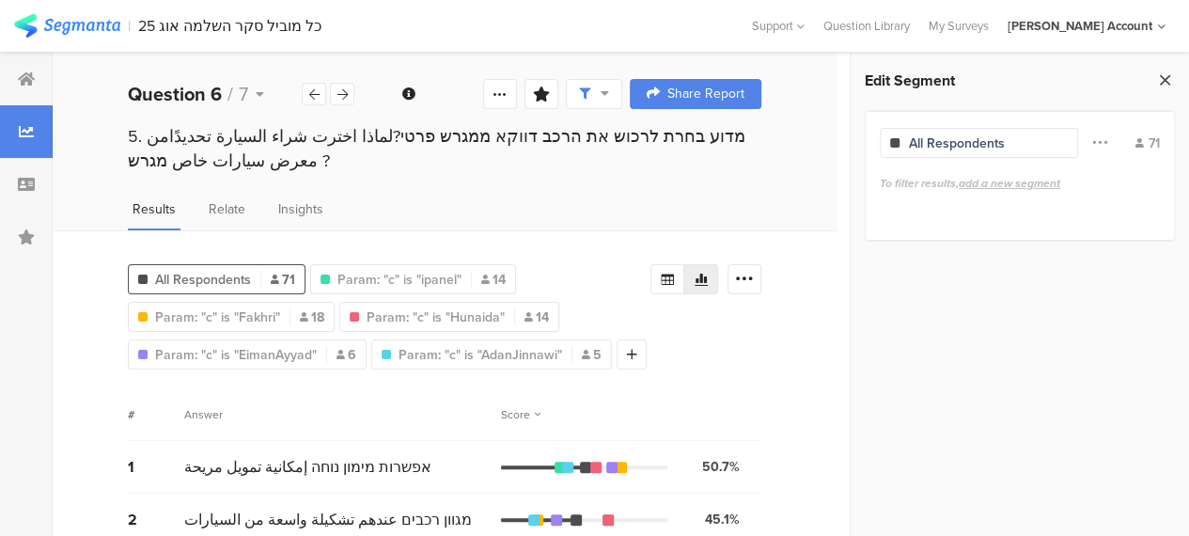
click at [1166, 79] on icon at bounding box center [1165, 80] width 20 height 26
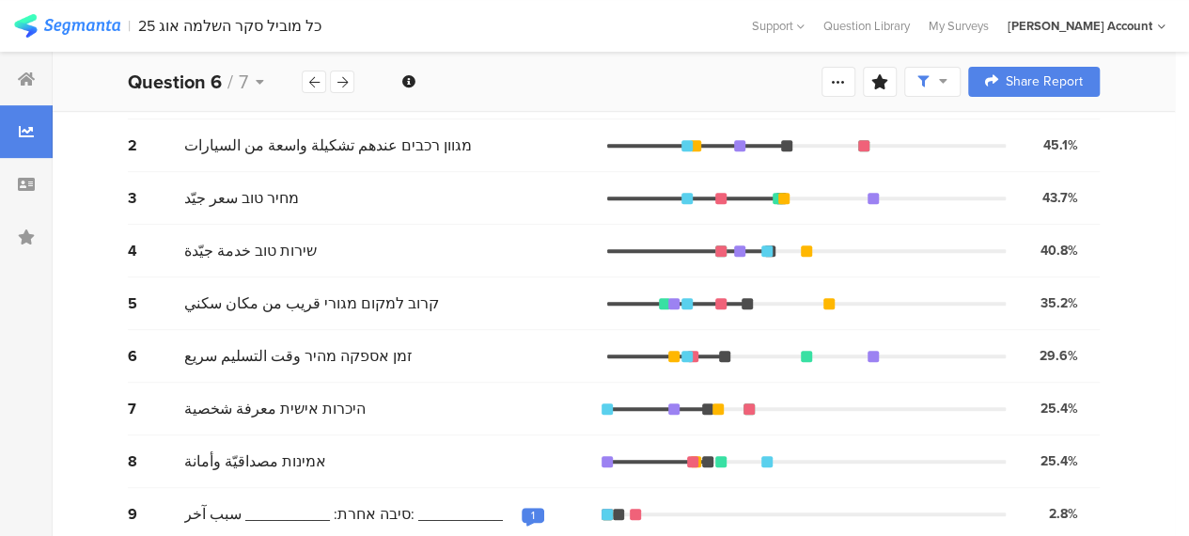
scroll to position [329, 0]
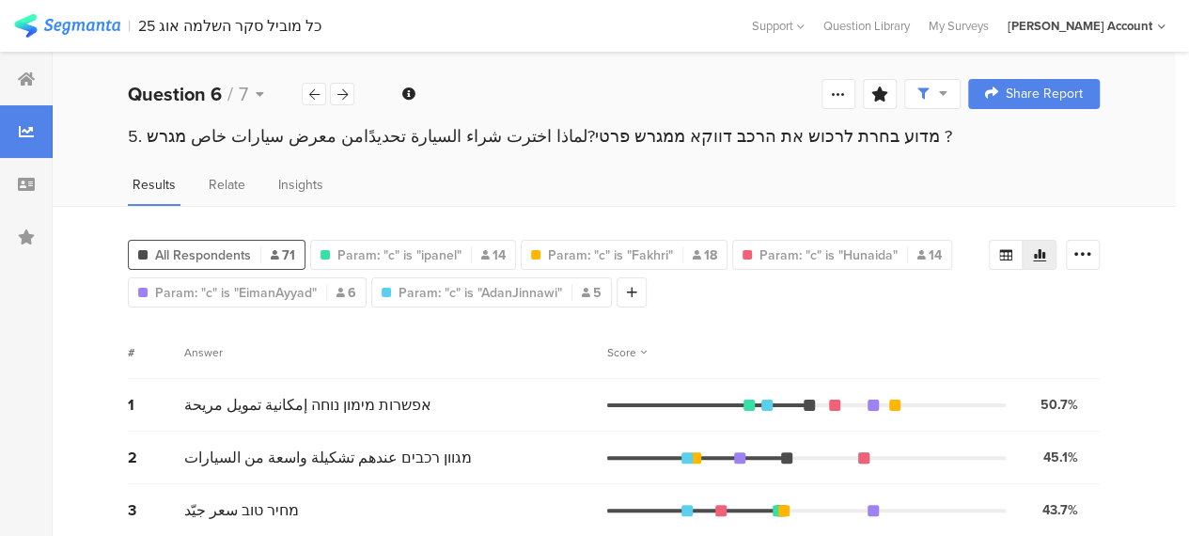
click at [682, 211] on div "All Respondents 71 Param "c" is "ipanel" Param: "c" is "ipanel" 14 Param "c" is…" at bounding box center [614, 536] width 1122 height 661
drag, startPoint x: 510, startPoint y: 345, endPoint x: 463, endPoint y: 331, distance: 49.1
click at [509, 345] on div "Answer" at bounding box center [395, 352] width 423 height 17
click at [41, 82] on div at bounding box center [26, 79] width 53 height 53
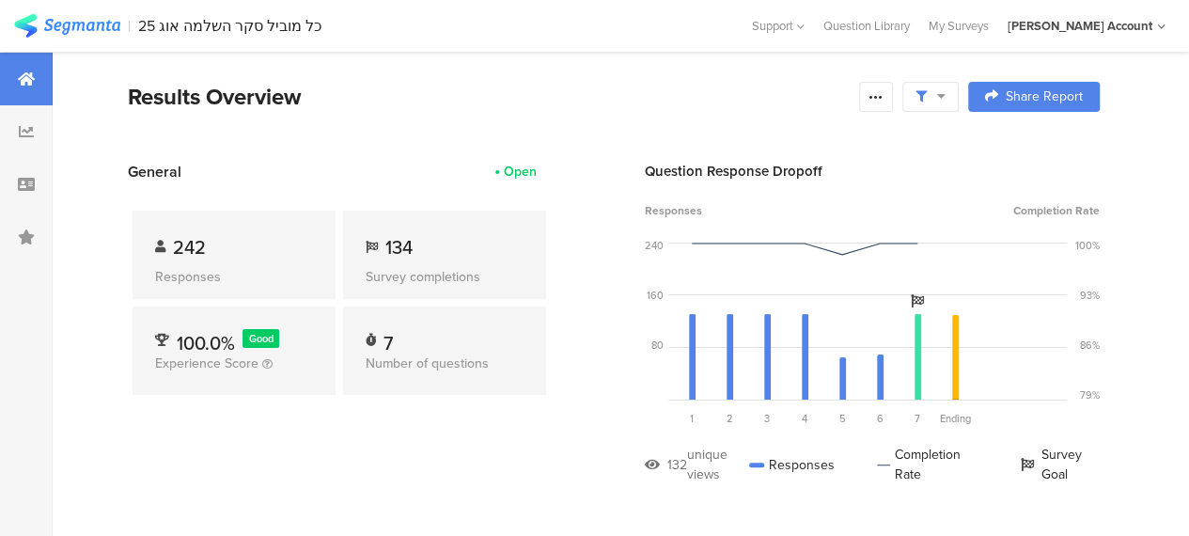
click at [506, 88] on div "Results Overview" at bounding box center [489, 97] width 722 height 34
